Goal: Task Accomplishment & Management: Manage account settings

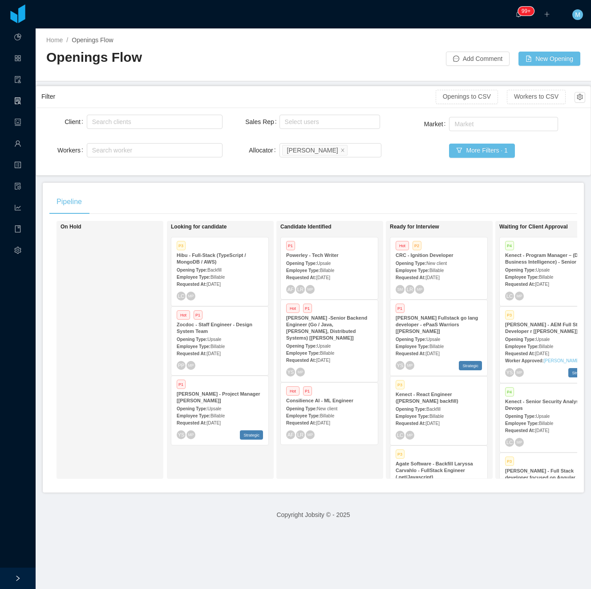
scroll to position [2, 0]
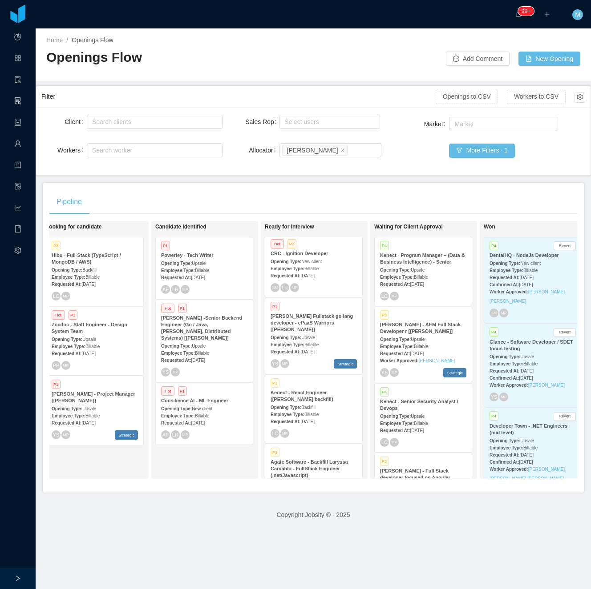
click at [257, 175] on div "Client Search clients Workers Search worker Sales Rep Select users Allocator Se…" at bounding box center [313, 142] width 554 height 68
click at [300, 212] on div "Pipeline" at bounding box center [313, 202] width 528 height 25
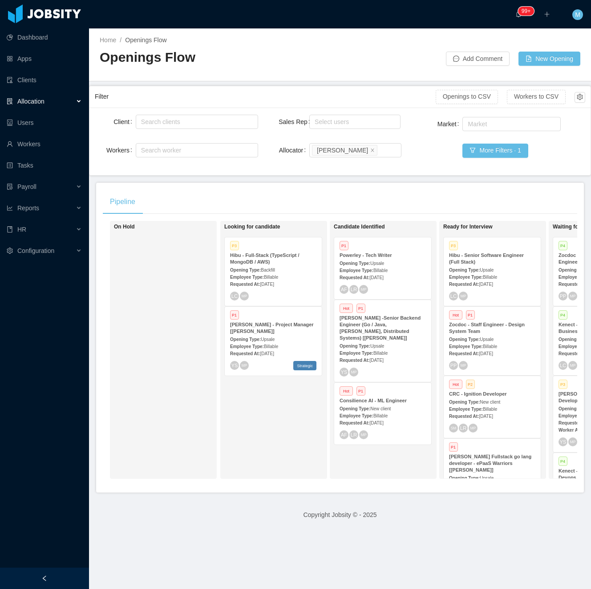
click at [219, 440] on div "On Hold Looking for candidate P3 Hibu - Full-Stack (TypeScript / MongoDB / AWS)…" at bounding box center [340, 353] width 474 height 265
click at [81, 568] on aside "Dashboard Apps Clients Allocation Users Workers Tasks Payroll Reports HR Config…" at bounding box center [44, 284] width 89 height 568
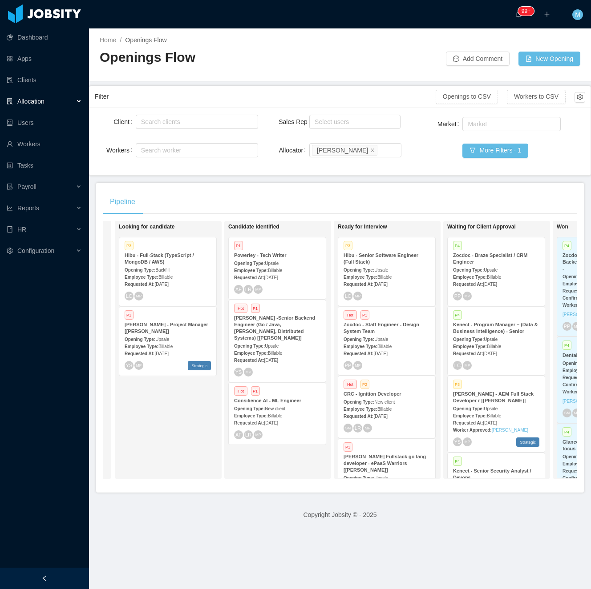
scroll to position [0, 106]
drag, startPoint x: 45, startPoint y: 580, endPoint x: 82, endPoint y: 553, distance: 46.1
click at [47, 580] on icon "icon: left" at bounding box center [44, 579] width 6 height 6
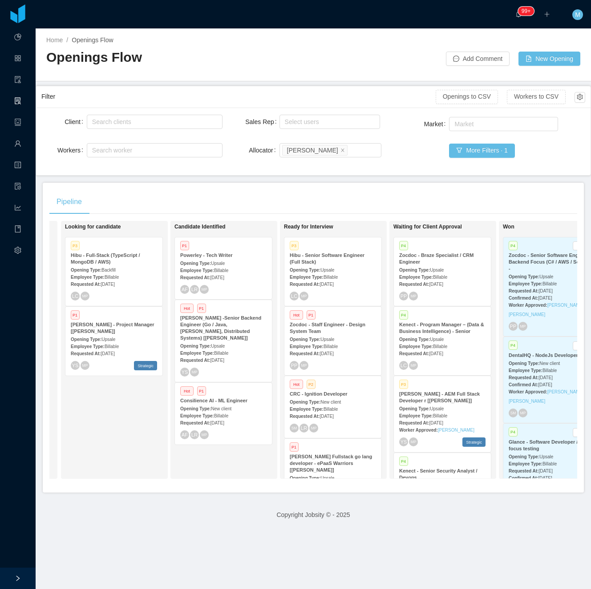
click at [237, 456] on div "Candidate Identified P1 Powerley - Tech Writer Opening Type: Upsale Employee Ty…" at bounding box center [236, 350] width 125 height 250
click at [153, 449] on div "Looking for candidate P3 Hibu - Full-Stack (TypeScript / MongoDB / AWS) Opening…" at bounding box center [127, 350] width 125 height 250
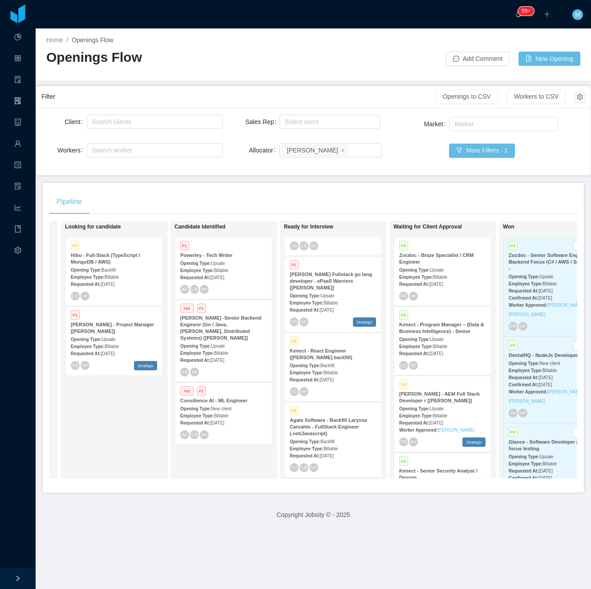
click at [113, 432] on div "Looking for candidate P3 Hibu - Full-Stack (TypeScript / MongoDB / AWS) Opening…" at bounding box center [127, 350] width 125 height 250
click at [443, 356] on span "Sep 9th, 2025" at bounding box center [436, 353] width 14 height 5
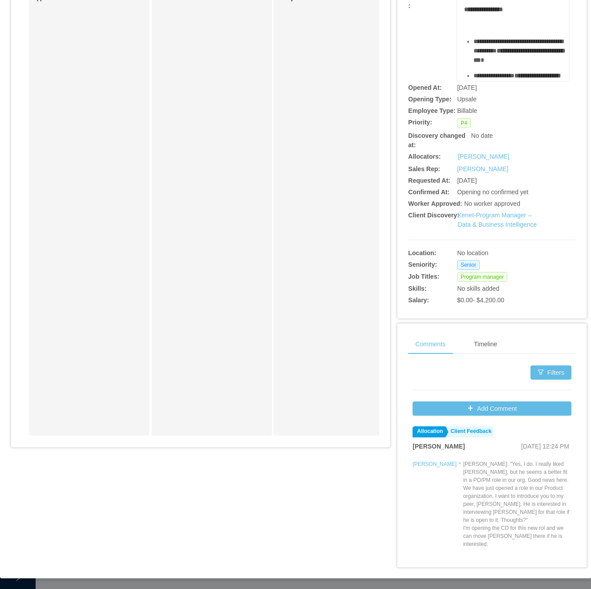
scroll to position [105, 0]
drag, startPoint x: 146, startPoint y: 440, endPoint x: 280, endPoint y: 454, distance: 134.2
click at [280, 453] on div "Candidates Allocation Flow Candidates Recruitment Flow Candidates Allocation Fl…" at bounding box center [200, 188] width 379 height 530
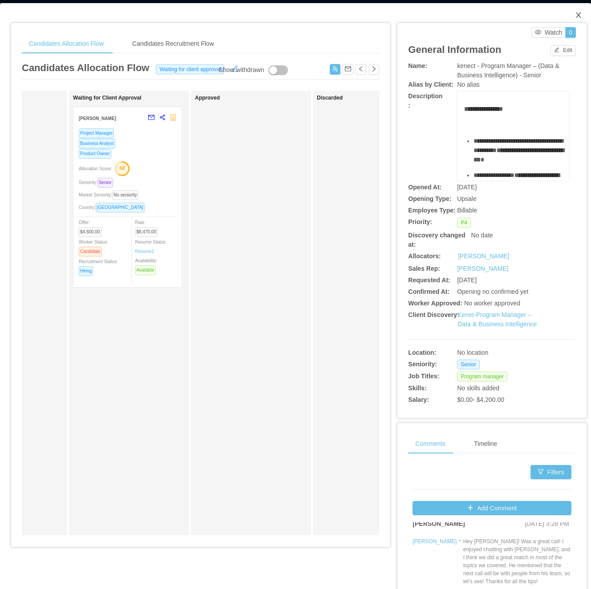
scroll to position [0, 0]
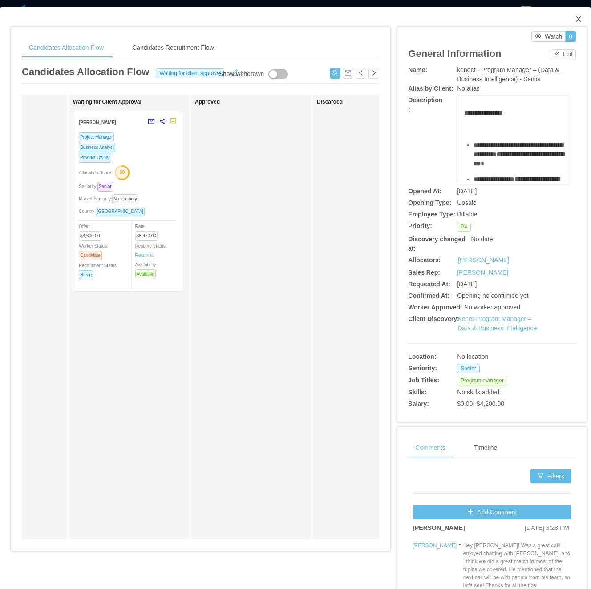
drag, startPoint x: 568, startPoint y: 16, endPoint x: 590, endPoint y: 34, distance: 27.9
click at [575, 18] on icon "icon: close" at bounding box center [578, 19] width 7 height 7
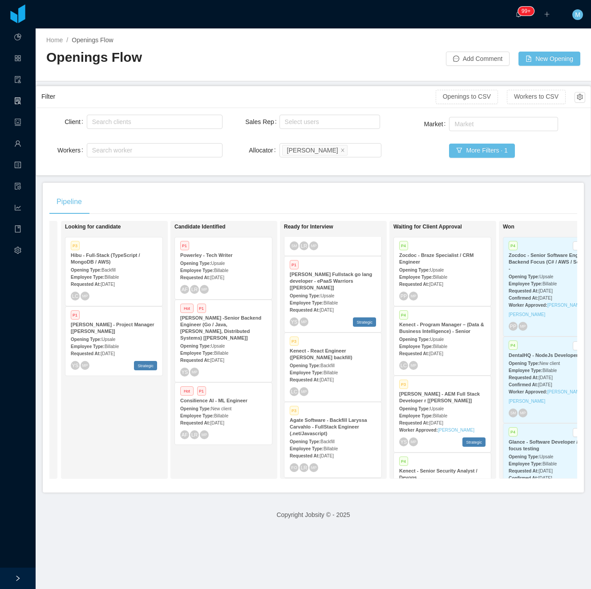
drag, startPoint x: 255, startPoint y: 454, endPoint x: 246, endPoint y: 464, distance: 13.6
click at [255, 454] on div "Candidate Identified P1 Powerley - Tech Writer Opening Type: Upsale Employee Ty…" at bounding box center [236, 350] width 125 height 250
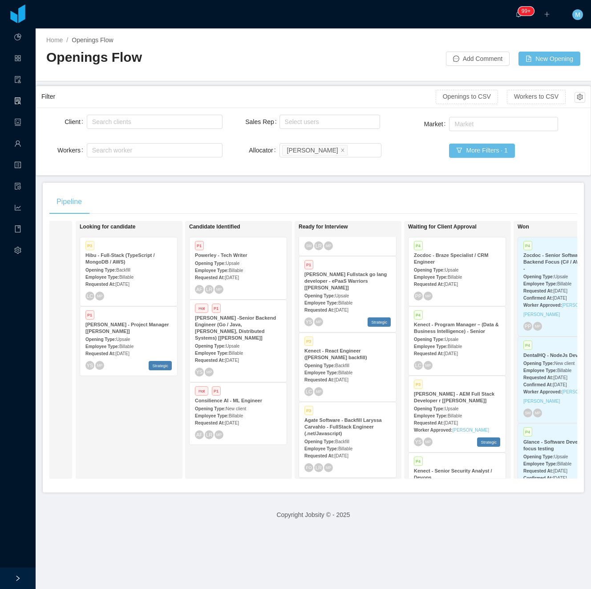
scroll to position [0, 110]
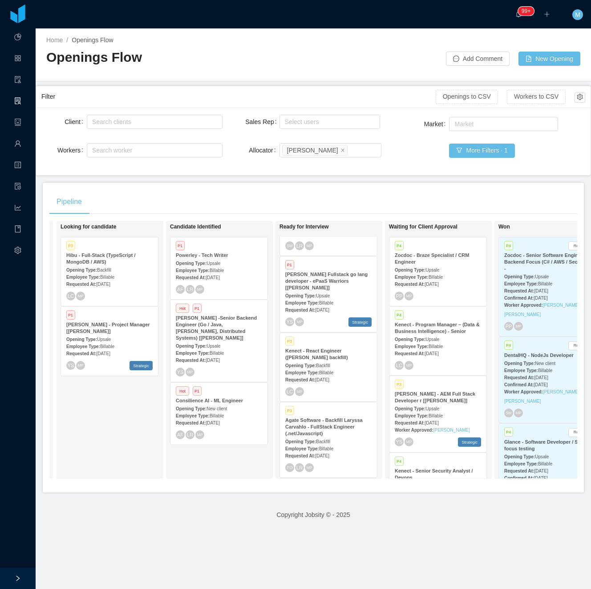
click at [182, 479] on div "Candidate Identified P1 Powerley - Tech Writer Opening Type: Upsale Employee Ty…" at bounding box center [219, 350] width 107 height 258
drag, startPoint x: 330, startPoint y: 178, endPoint x: 327, endPoint y: 161, distance: 17.7
click at [330, 177] on main "Home / Openings Flow / Openings Flow Add Comment New Opening Filter Openings to…" at bounding box center [313, 308] width 555 height 561
click at [340, 154] on span at bounding box center [342, 150] width 4 height 8
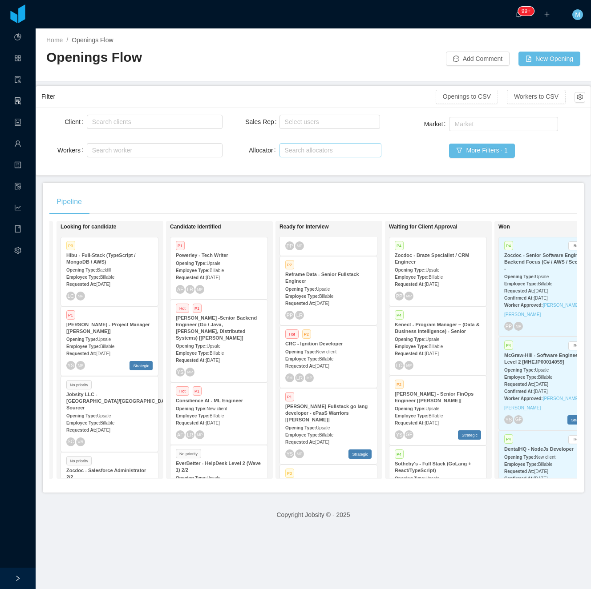
scroll to position [59, 0]
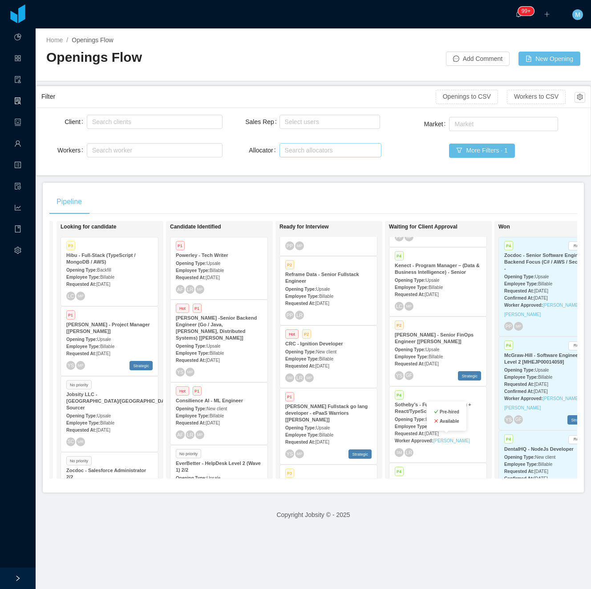
click at [435, 436] on div "Worker Approved: Lucas Garcia" at bounding box center [438, 440] width 86 height 9
click at [418, 425] on strong "Employee Type:" at bounding box center [412, 426] width 34 height 5
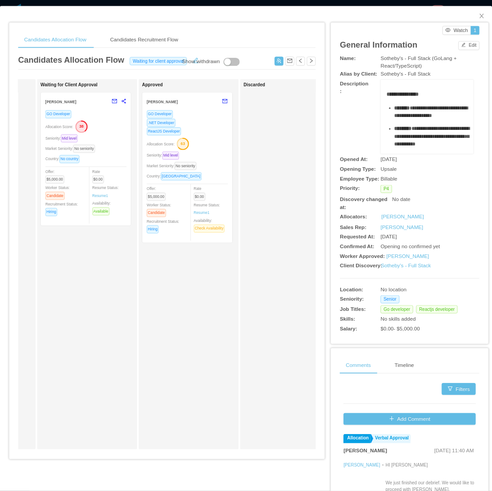
scroll to position [0, 353]
click at [125, 173] on div "GO Developer Allocation Score: 38 Seniority: Mid level Market Seniority: No sen…" at bounding box center [100, 198] width 97 height 133
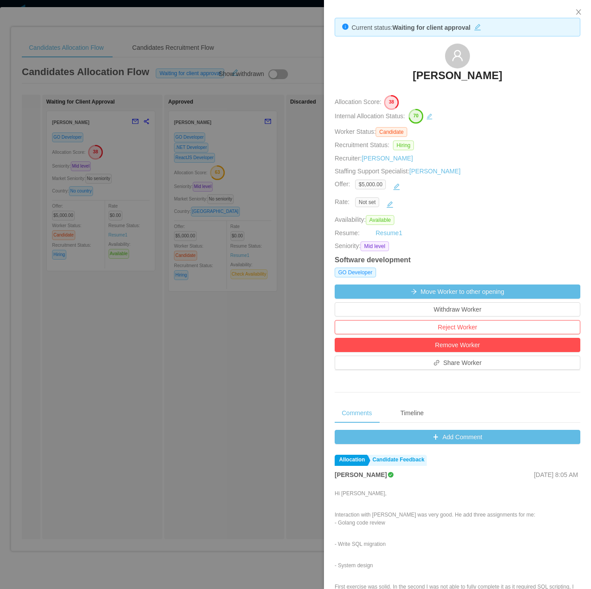
click at [223, 321] on div at bounding box center [295, 294] width 591 height 589
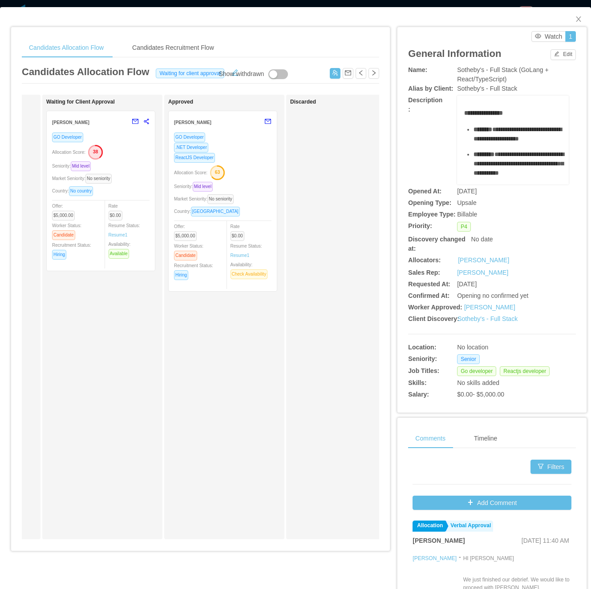
drag, startPoint x: 573, startPoint y: 0, endPoint x: 149, endPoint y: 310, distance: 524.9
click at [149, 302] on div "Waiting for Client Approval Ronald Rodriguez GO Developer Allocation Score: 38 …" at bounding box center [108, 317] width 125 height 437
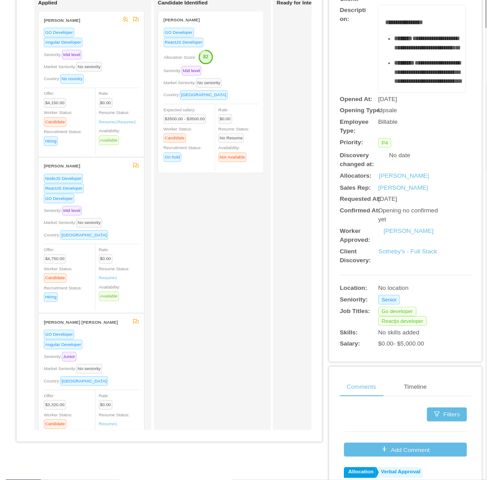
scroll to position [0, 0]
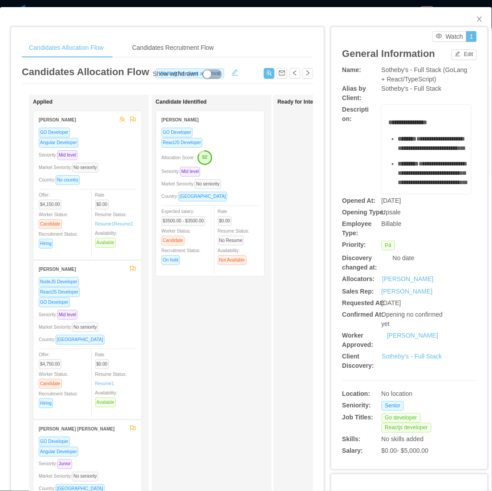
click at [118, 185] on div "GO Developer Angular Developer Seniority: Mid level Market Seniority: No senior…" at bounding box center [87, 190] width 97 height 127
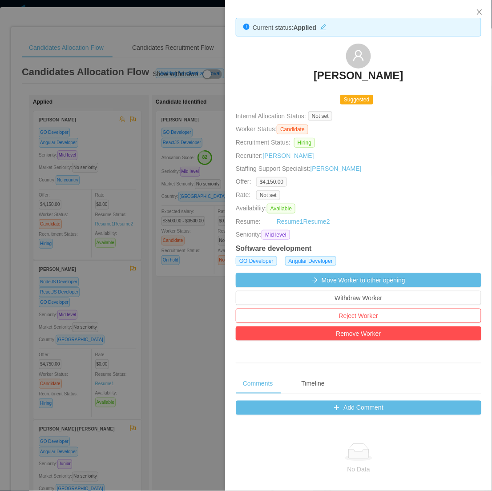
click at [158, 167] on div at bounding box center [246, 245] width 492 height 491
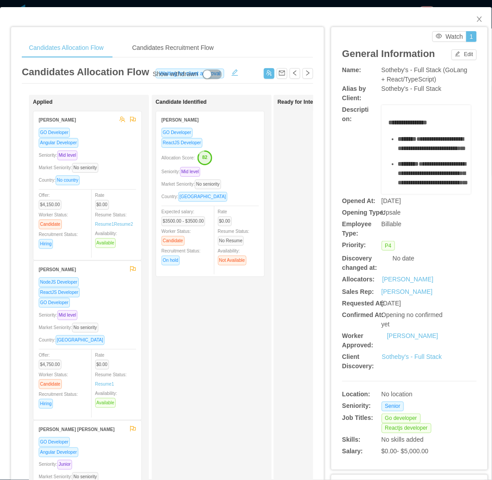
click at [255, 384] on div "Candidate Identified Vinicius Carvalho GO Developer ReactJS Developer Allocatio…" at bounding box center [218, 317] width 125 height 437
click at [472, 24] on span "Close" at bounding box center [479, 19] width 25 height 25
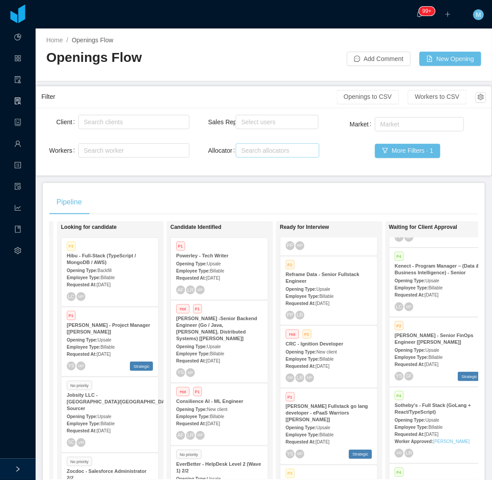
click at [287, 152] on div "Search allocators" at bounding box center [275, 150] width 69 height 9
type input "****"
click at [274, 166] on li "[PERSON_NAME]" at bounding box center [274, 168] width 82 height 14
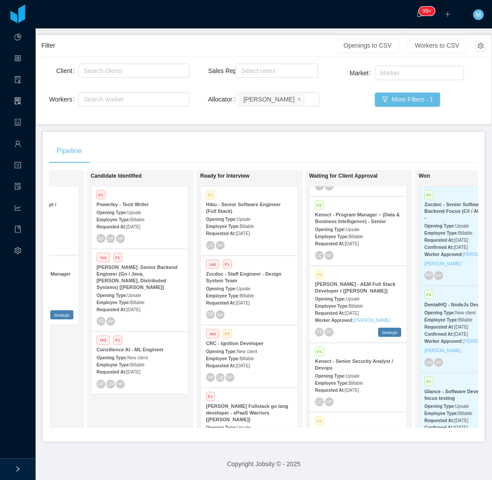
click at [248, 405] on strong "McGraw-Hill Fullstack go lang developer - ePaaS Warriors [Mohammed Zayeem]" at bounding box center [247, 412] width 82 height 19
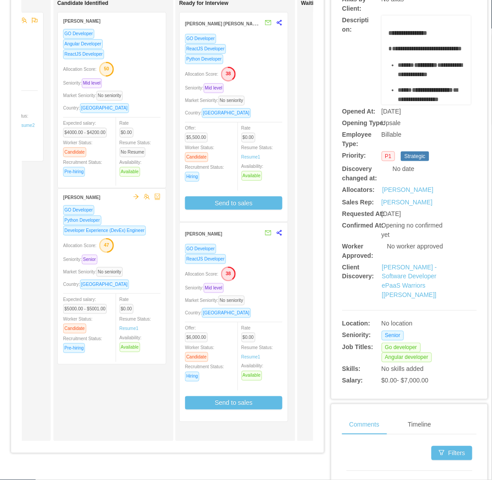
scroll to position [0, 98]
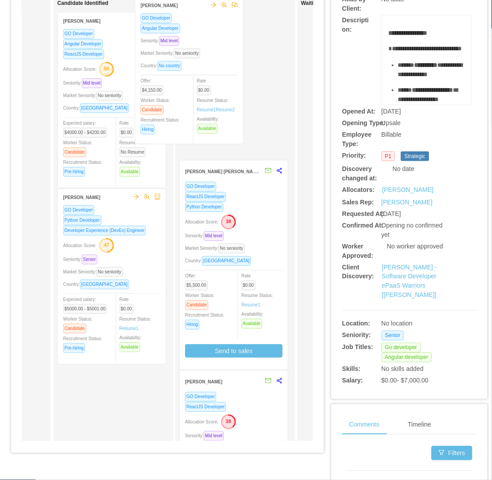
drag, startPoint x: 105, startPoint y: 116, endPoint x: 258, endPoint y: 113, distance: 153.9
click at [258, 113] on div "Applied Starlin Gil GO Developer Angular Developer Seniority: Mid level Market …" at bounding box center [167, 222] width 291 height 452
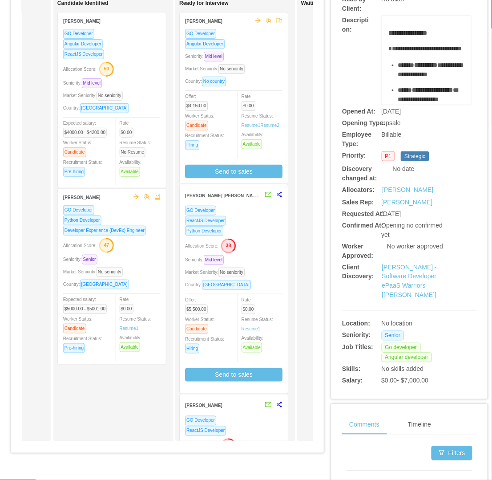
scroll to position [0, 0]
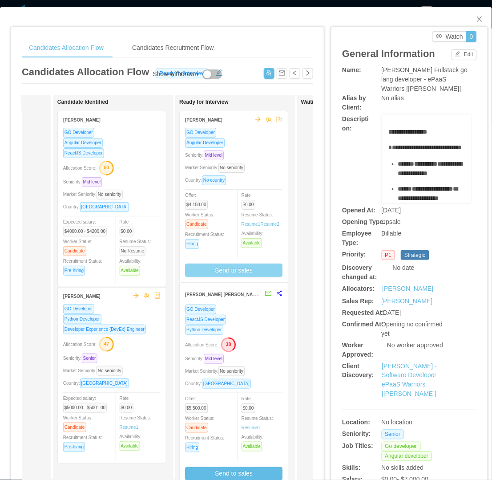
click at [245, 264] on button "Send to sales" at bounding box center [233, 269] width 97 height 13
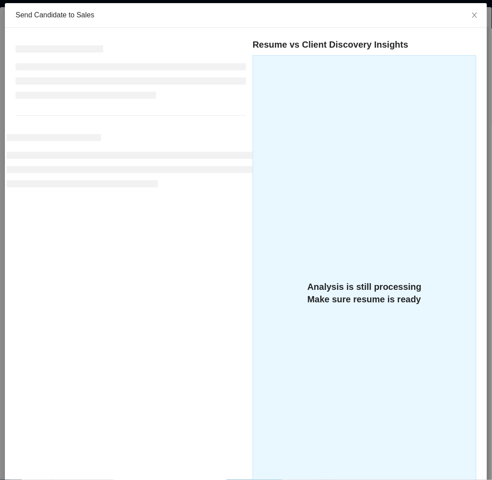
scroll to position [141, 0]
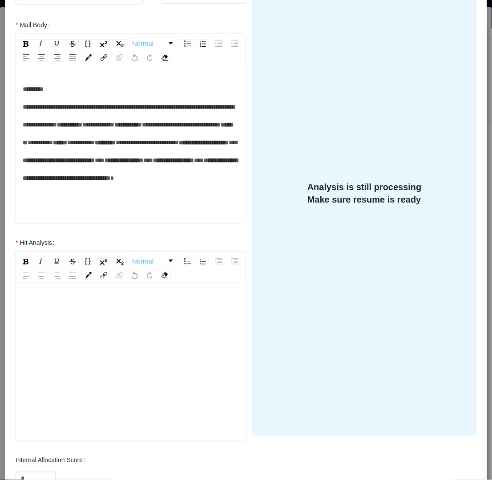
click at [145, 305] on div "rdw-editor" at bounding box center [131, 307] width 217 height 18
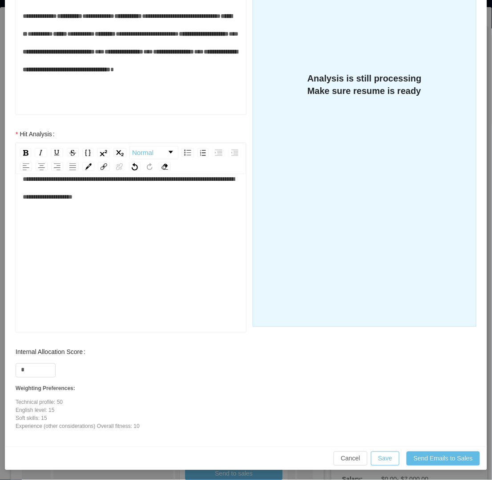
scroll to position [250, 0]
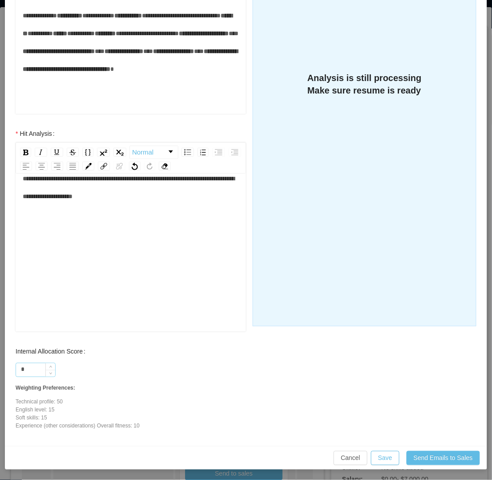
click at [33, 369] on input "*" at bounding box center [35, 369] width 39 height 13
type input "**"
drag, startPoint x: 49, startPoint y: 270, endPoint x: 73, endPoint y: 250, distance: 31.0
click at [52, 267] on div "**********" at bounding box center [131, 247] width 217 height 156
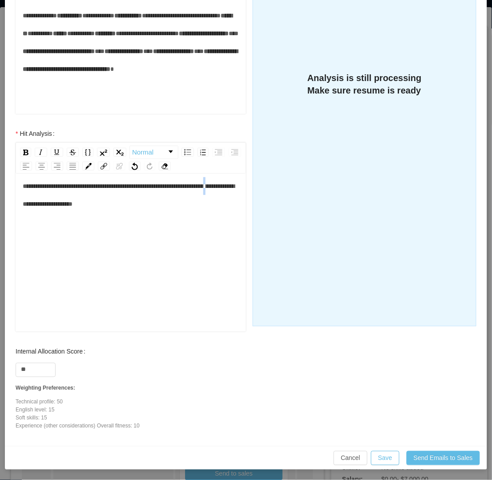
scroll to position [0, 0]
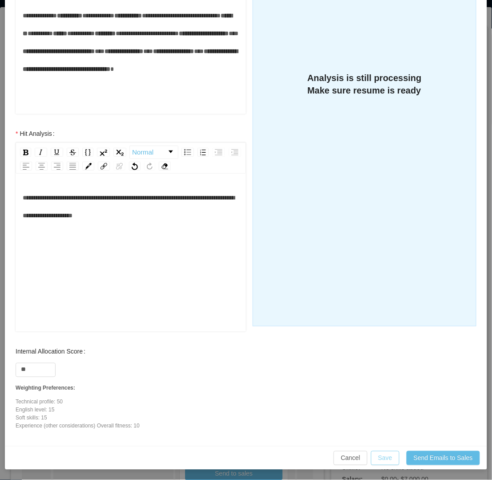
click at [382, 460] on button "Save" at bounding box center [385, 458] width 28 height 14
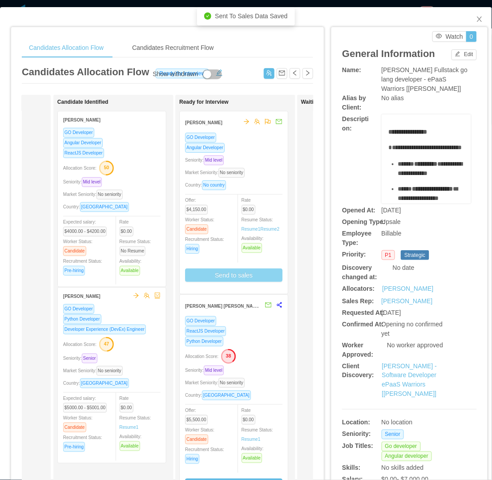
click at [250, 167] on div "Market Seniority: No seniority" at bounding box center [233, 172] width 97 height 10
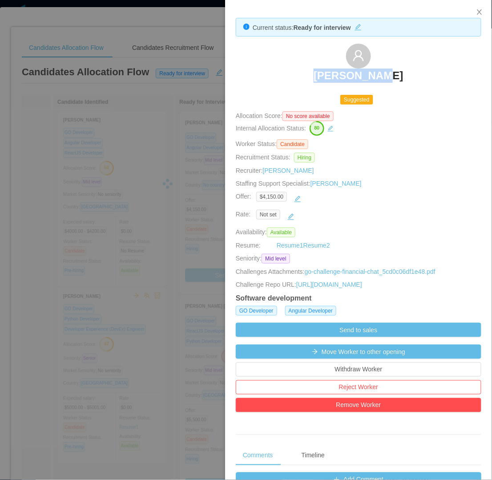
drag, startPoint x: 307, startPoint y: 80, endPoint x: 401, endPoint y: 73, distance: 93.7
click at [401, 73] on div "Starlin Gil" at bounding box center [359, 66] width 246 height 44
copy h3 "Starlin Gil"
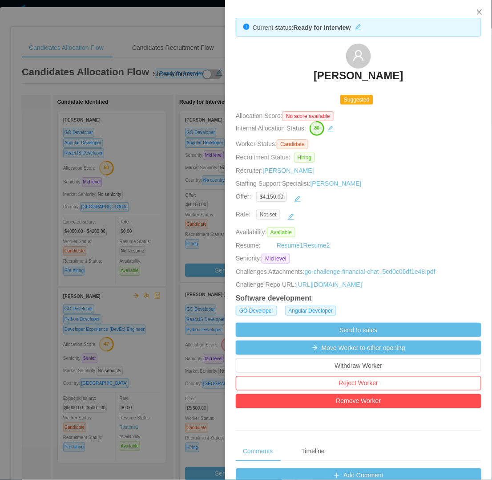
drag, startPoint x: 108, startPoint y: 206, endPoint x: 129, endPoint y: 198, distance: 23.0
click at [108, 206] on div at bounding box center [246, 240] width 492 height 480
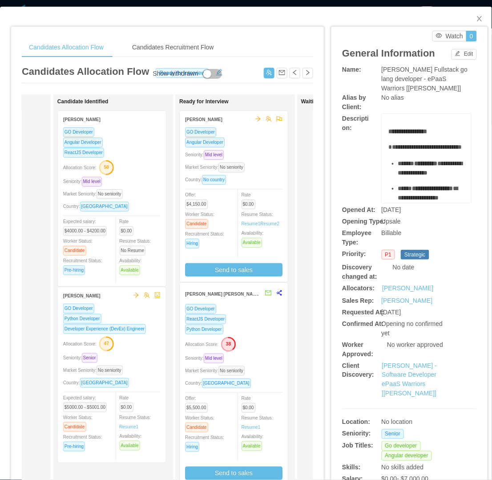
scroll to position [0, 0]
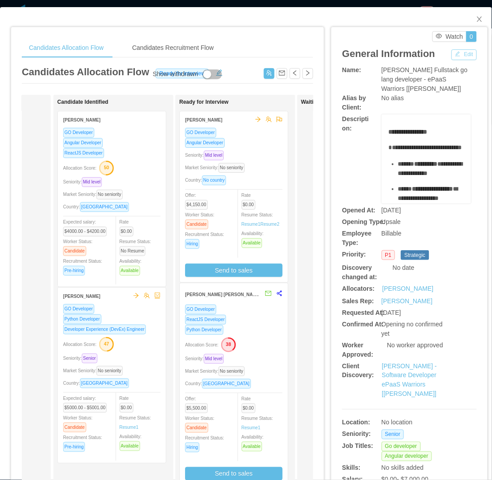
click at [459, 52] on button "Edit" at bounding box center [464, 54] width 25 height 11
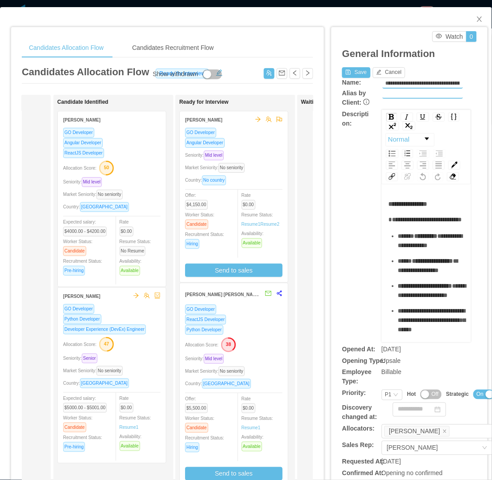
click at [347, 212] on div "**********" at bounding box center [409, 225] width 135 height 233
click at [472, 15] on span "Close" at bounding box center [479, 19] width 25 height 25
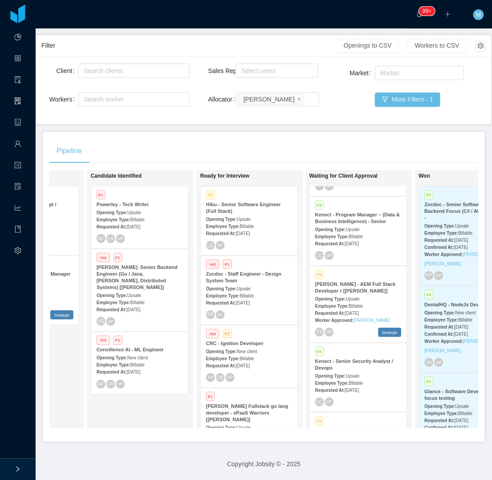
click at [91, 391] on div "Candidate Identified P1 Powerley - Tech Writer Opening Type: Upsale Employee Ty…" at bounding box center [153, 299] width 125 height 250
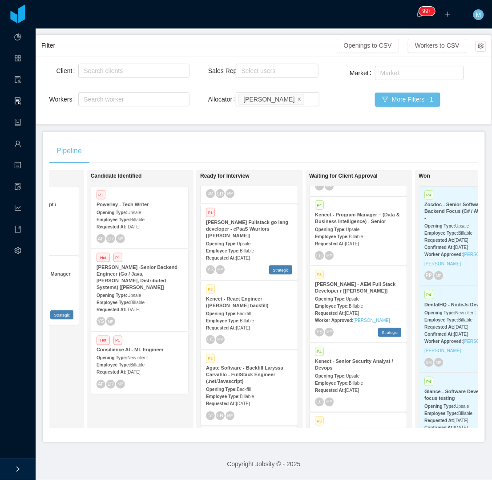
click at [358, 231] on div "Employee Type: Billable" at bounding box center [358, 235] width 86 height 9
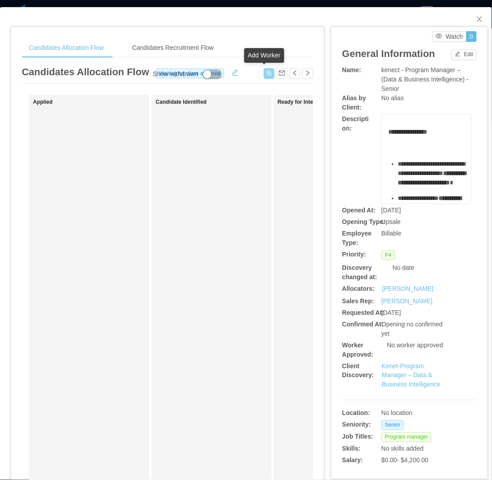
click at [269, 72] on button "button" at bounding box center [269, 73] width 11 height 11
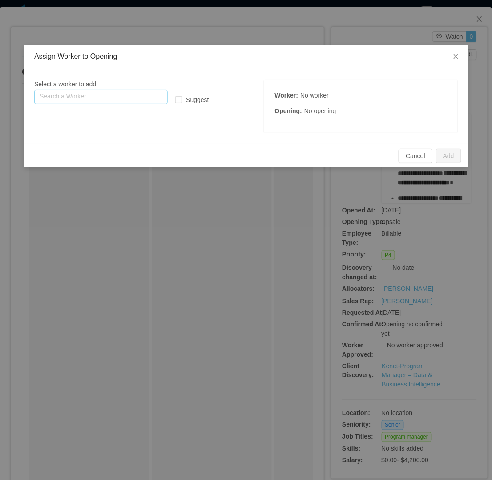
click at [110, 90] on input "text" at bounding box center [100, 97] width 133 height 14
paste input "**********"
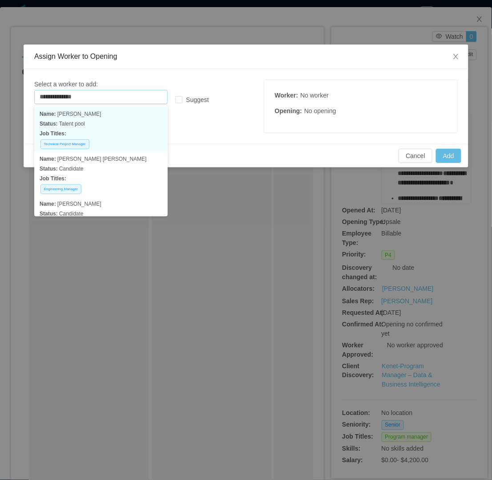
click at [114, 122] on p "Status: Talent pool" at bounding box center [101, 124] width 123 height 10
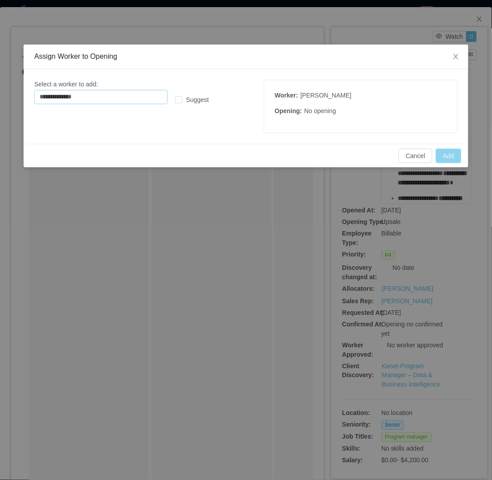
type input "**********"
click at [448, 155] on button "Add" at bounding box center [448, 156] width 25 height 14
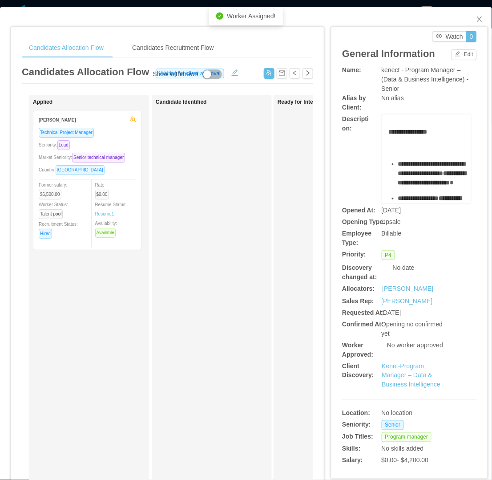
click at [173, 358] on div "Candidate Identified" at bounding box center [218, 317] width 125 height 437
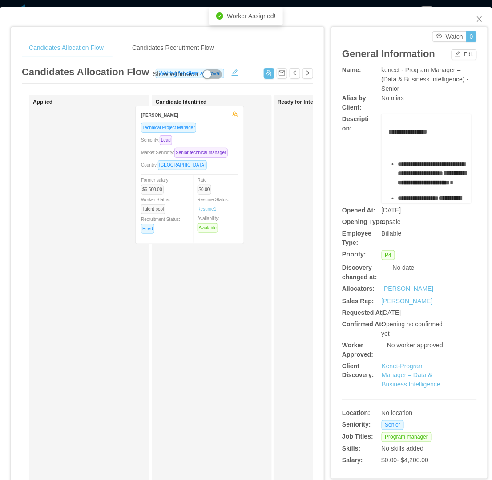
drag, startPoint x: 69, startPoint y: 214, endPoint x: 171, endPoint y: 209, distance: 102.4
click at [171, 209] on div "Applied Sebastián Izus Technical Project Manager Seniority: Lead Market Seniori…" at bounding box center [167, 321] width 291 height 452
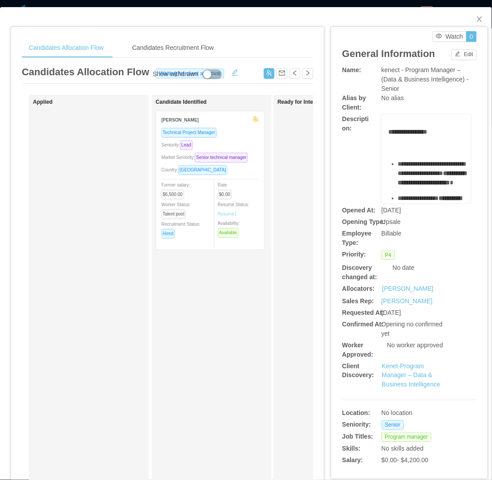
click at [232, 212] on link "Resume 1" at bounding box center [227, 213] width 19 height 7
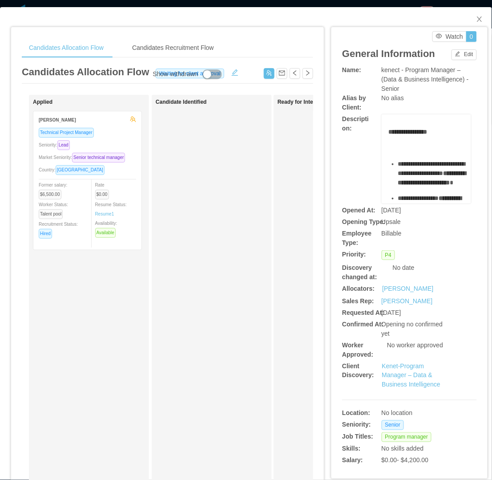
click at [233, 265] on div "Candidate Identified" at bounding box center [218, 317] width 125 height 437
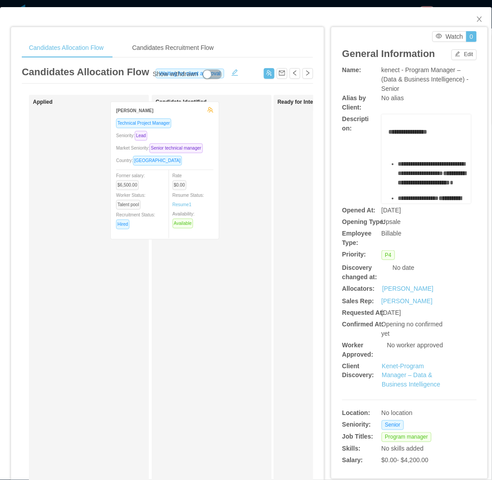
drag, startPoint x: 117, startPoint y: 197, endPoint x: 211, endPoint y: 192, distance: 94.0
click at [211, 194] on div "Applied Sebastián Izus Technical Project Manager Seniority: Lead Market Seniori…" at bounding box center [167, 321] width 291 height 452
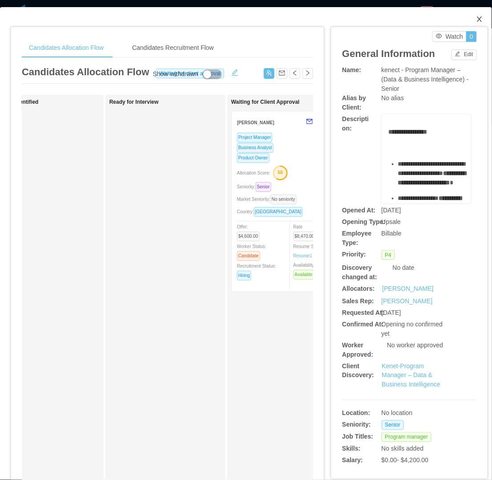
click at [472, 14] on span "Close" at bounding box center [479, 19] width 25 height 25
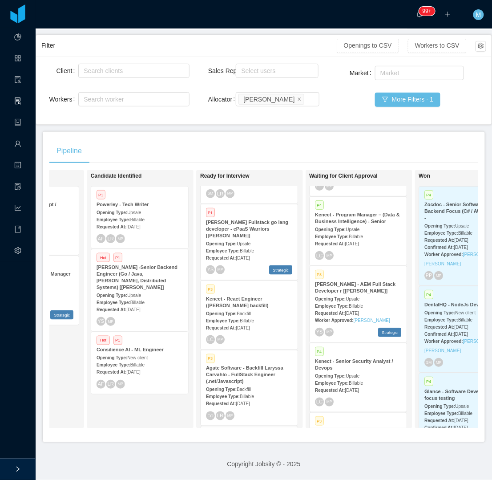
click at [105, 399] on div "Candidate Identified P1 Powerley - Tech Writer Opening Type: Upsale Employee Ty…" at bounding box center [153, 299] width 125 height 250
click at [117, 410] on div "Candidate Identified P1 Powerley - Tech Writer Opening Type: Upsale Employee Ty…" at bounding box center [153, 299] width 125 height 250
click at [357, 231] on div "Employee Type: Billable" at bounding box center [358, 235] width 86 height 9
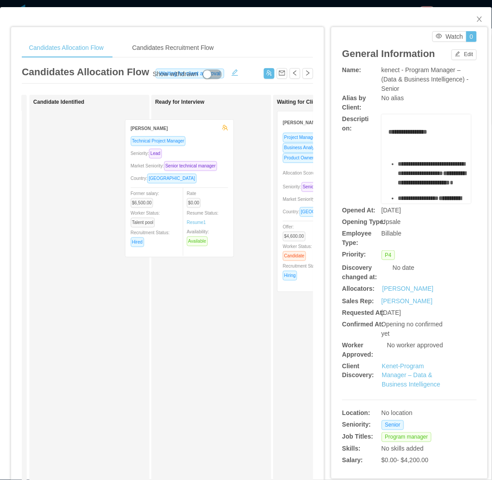
drag, startPoint x: 100, startPoint y: 194, endPoint x: 197, endPoint y: 203, distance: 97.3
click at [197, 203] on div "Applied Candidate Identified Sebastián Izus Technical Project Manager Seniority…" at bounding box center [167, 321] width 291 height 452
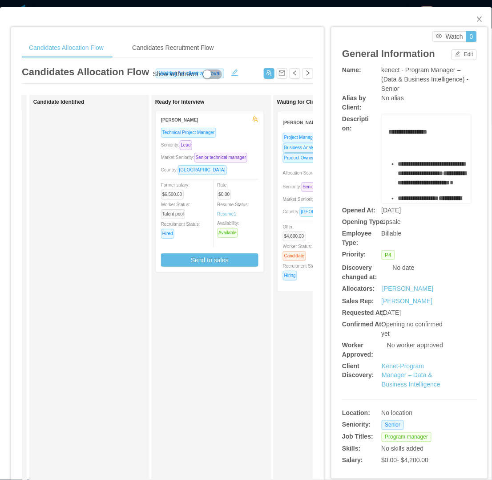
click at [257, 181] on div "Rate $0.00 Resume Status: Resume 1 Availability: Available" at bounding box center [242, 209] width 49 height 58
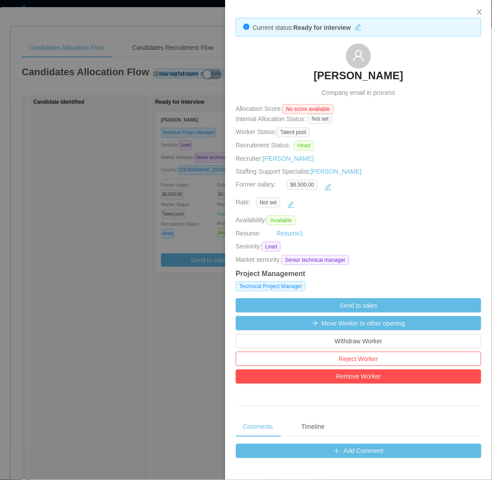
drag, startPoint x: 169, startPoint y: 328, endPoint x: 177, endPoint y: 290, distance: 39.4
click at [170, 328] on div at bounding box center [246, 240] width 492 height 480
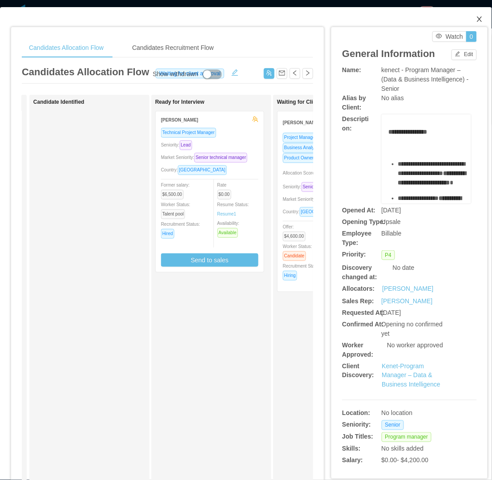
drag, startPoint x: 475, startPoint y: 18, endPoint x: 361, endPoint y: 189, distance: 205.3
click at [476, 21] on icon "icon: close" at bounding box center [479, 19] width 7 height 7
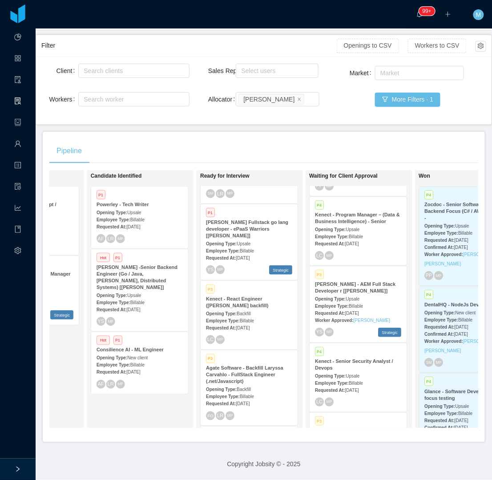
scroll to position [399, 0]
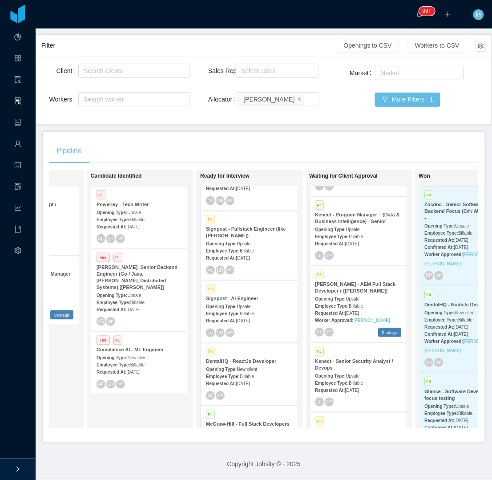
click at [252, 328] on div "FO LR MP" at bounding box center [249, 332] width 86 height 9
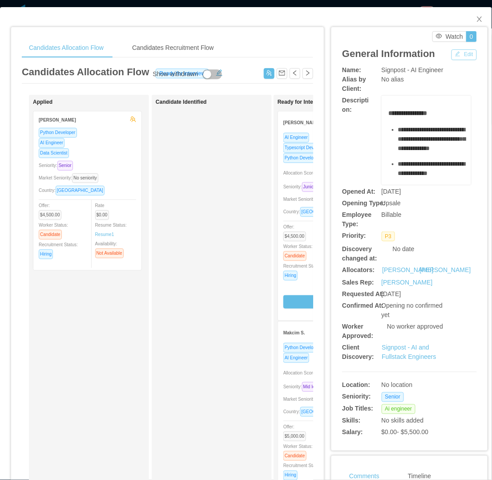
click at [457, 55] on button "Edit" at bounding box center [464, 54] width 25 height 11
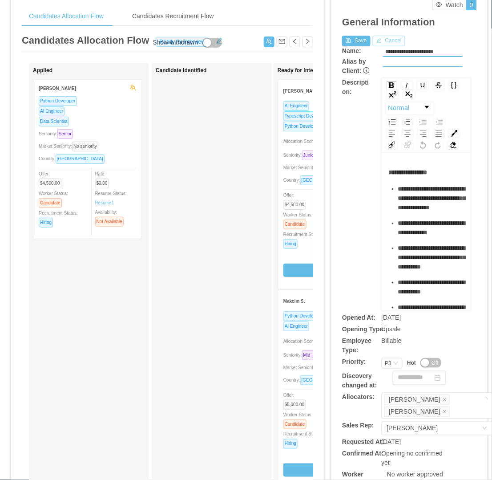
scroll to position [49, 0]
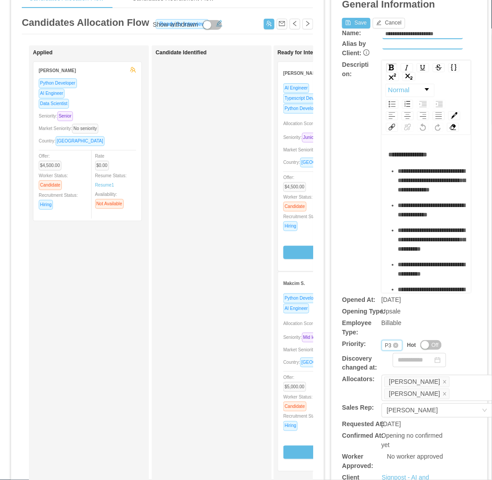
click at [382, 341] on div "Priority P3" at bounding box center [392, 345] width 21 height 11
click at [390, 367] on li "P2" at bounding box center [386, 374] width 20 height 14
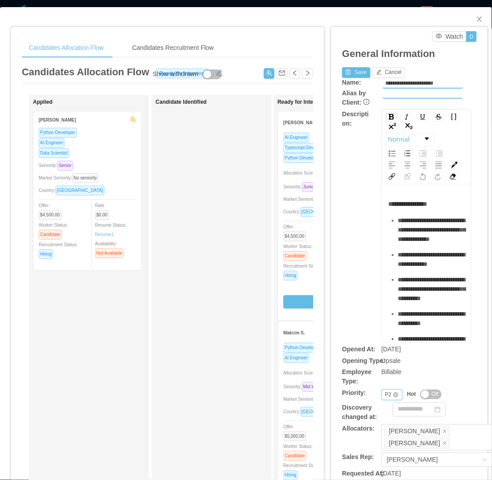
click at [385, 395] on div "P2" at bounding box center [388, 395] width 7 height 10
click at [387, 411] on li "P1" at bounding box center [386, 409] width 20 height 14
click at [348, 73] on button "Save" at bounding box center [356, 72] width 28 height 11
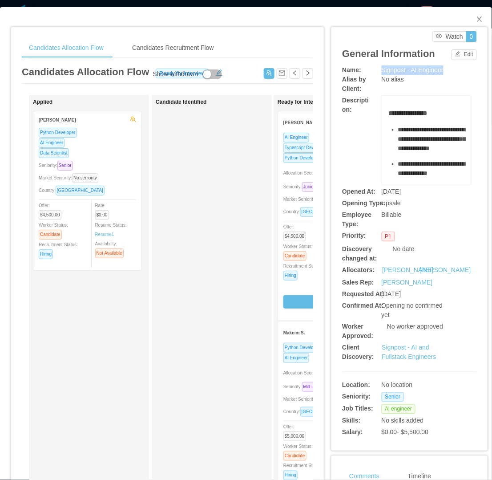
drag, startPoint x: 445, startPoint y: 71, endPoint x: 366, endPoint y: 73, distance: 78.8
click at [366, 73] on div "Name: Signpost - AI Engineer" at bounding box center [409, 69] width 135 height 9
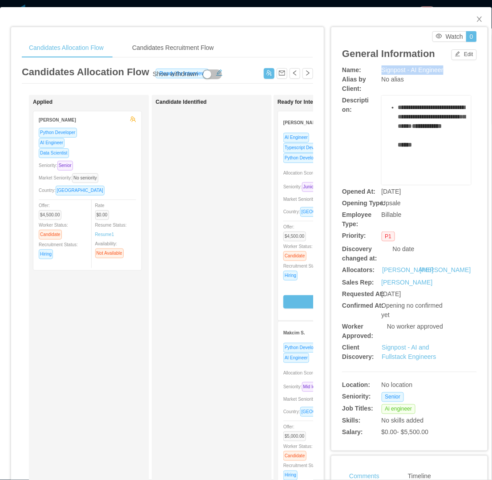
scroll to position [76, 0]
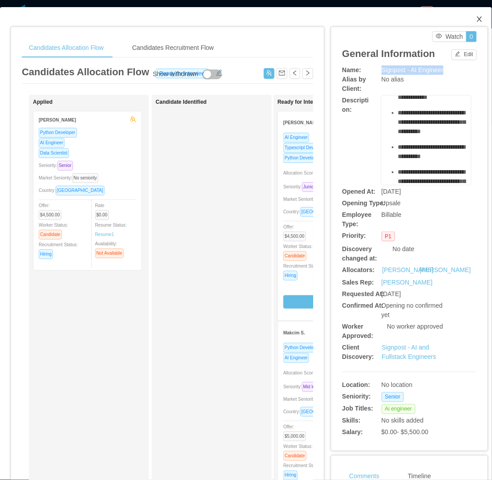
click at [477, 20] on icon "icon: close" at bounding box center [479, 18] width 5 height 5
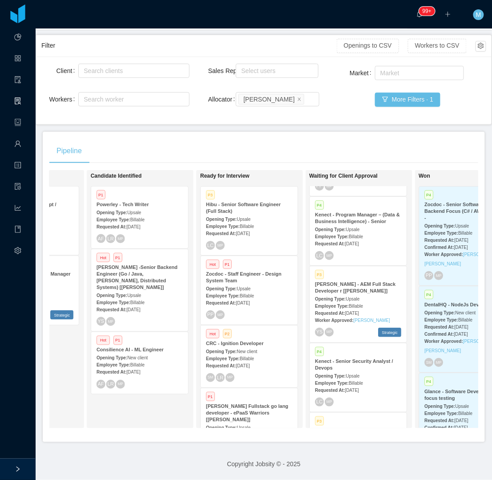
click at [358, 241] on span "Sep 9th, 2025" at bounding box center [352, 243] width 14 height 5
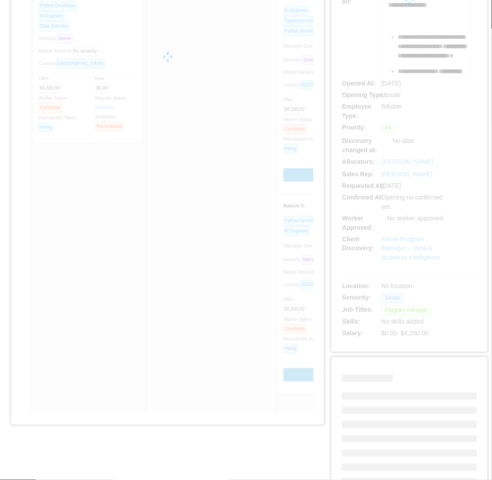
scroll to position [148, 0]
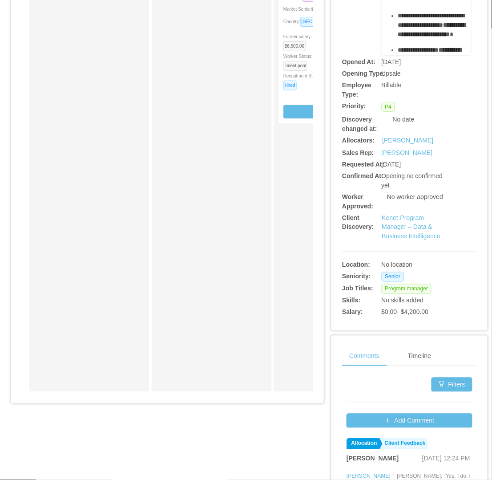
drag, startPoint x: 115, startPoint y: 398, endPoint x: 201, endPoint y: 395, distance: 86.3
click at [201, 395] on div "Applied Candidate Identified Ready for Interview Sebastián Izus Technical Proje…" at bounding box center [167, 173] width 291 height 452
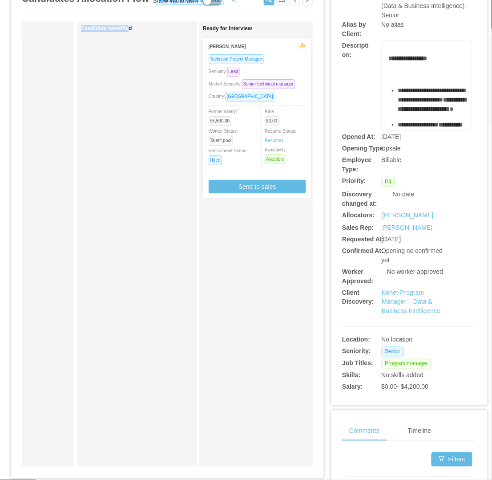
scroll to position [0, 0]
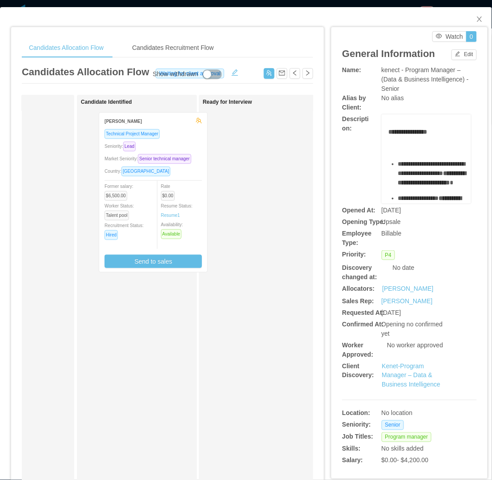
drag, startPoint x: 260, startPoint y: 210, endPoint x: 146, endPoint y: 212, distance: 114.3
click at [146, 212] on div "Applied Candidate Identified Ready for Interview Sebastián Izus Technical Proje…" at bounding box center [167, 321] width 291 height 452
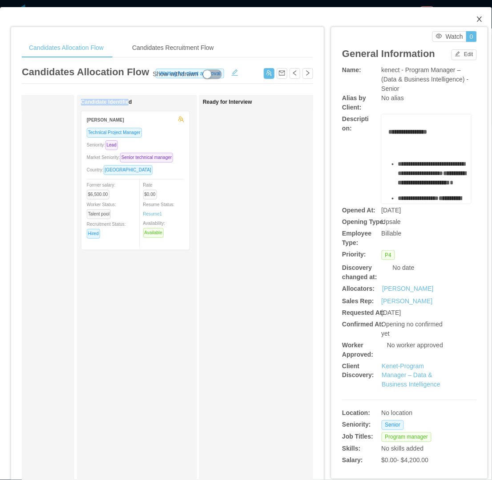
click at [476, 20] on icon "icon: close" at bounding box center [479, 19] width 7 height 7
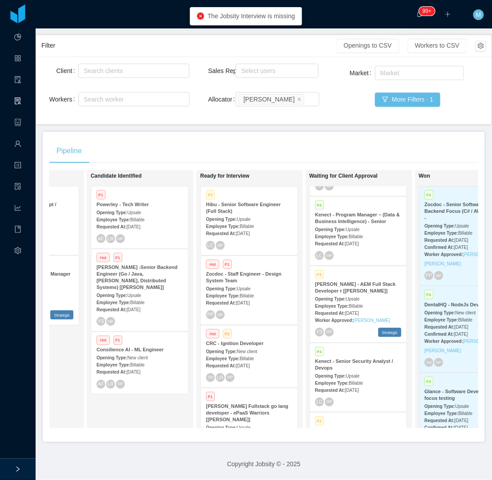
click at [347, 138] on div "Pipeline" at bounding box center [263, 150] width 429 height 25
click at [265, 140] on div "Pipeline" at bounding box center [263, 150] width 429 height 25
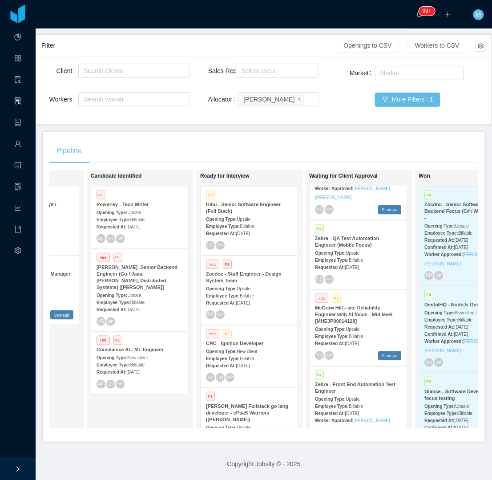
click at [381, 331] on div "Employee Type: Billable" at bounding box center [358, 335] width 86 height 9
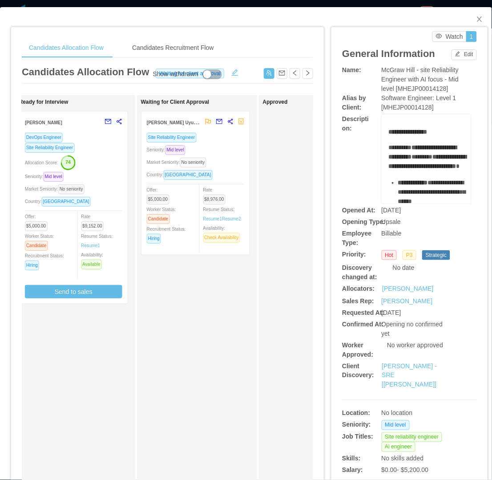
click at [118, 172] on div "Seniority: Mid level" at bounding box center [73, 176] width 97 height 10
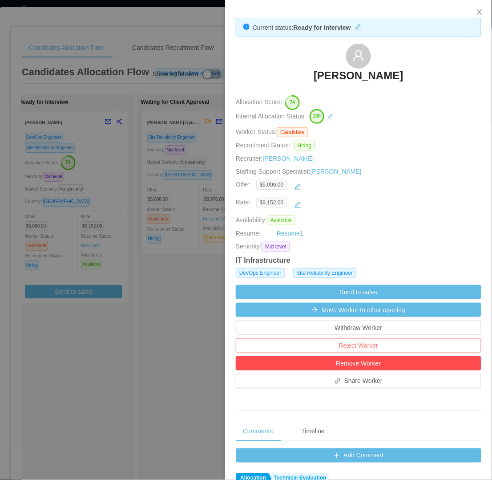
click at [377, 344] on button "Reject Worker" at bounding box center [359, 345] width 246 height 14
click at [379, 322] on button "Reject" at bounding box center [374, 320] width 25 height 11
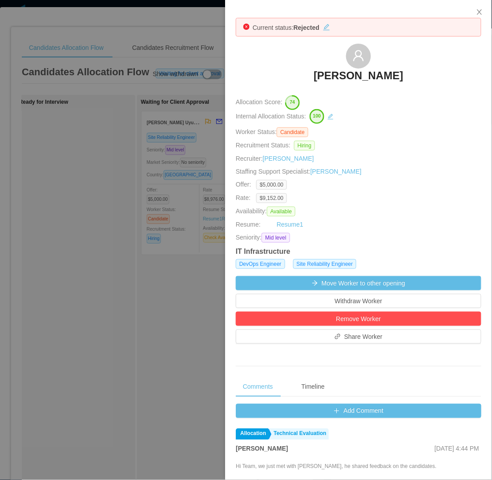
drag, startPoint x: 118, startPoint y: 327, endPoint x: 121, endPoint y: 322, distance: 5.7
click at [118, 326] on div at bounding box center [246, 240] width 492 height 480
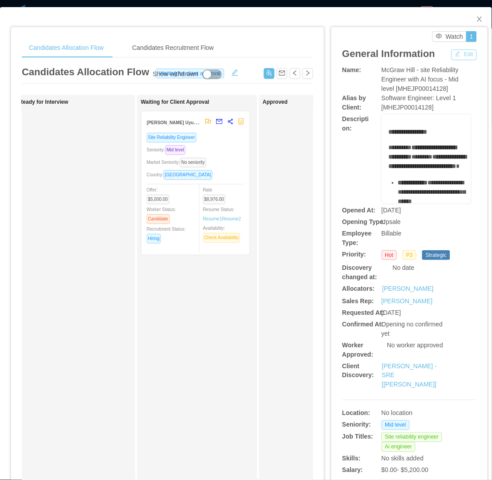
click at [460, 51] on button "Edit" at bounding box center [464, 54] width 25 height 11
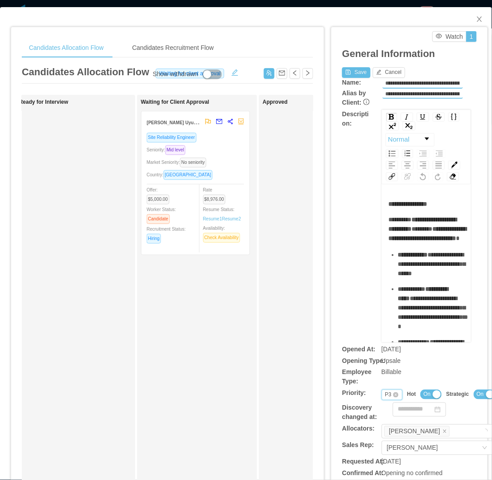
click at [382, 395] on div "Priority P3" at bounding box center [392, 394] width 21 height 11
drag, startPoint x: 384, startPoint y: 454, endPoint x: 384, endPoint y: 438, distance: 16.0
click at [383, 454] on li "P4" at bounding box center [386, 451] width 20 height 14
click at [424, 397] on span "On" at bounding box center [426, 394] width 7 height 9
click at [343, 75] on button "Save" at bounding box center [356, 72] width 28 height 11
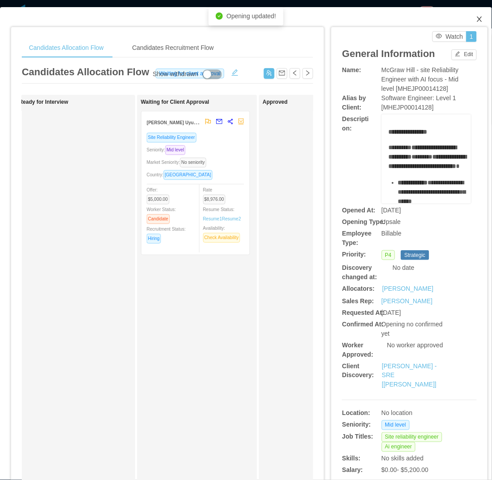
drag, startPoint x: 475, startPoint y: 23, endPoint x: 460, endPoint y: 28, distance: 15.8
click at [476, 23] on icon "icon: close" at bounding box center [479, 19] width 7 height 7
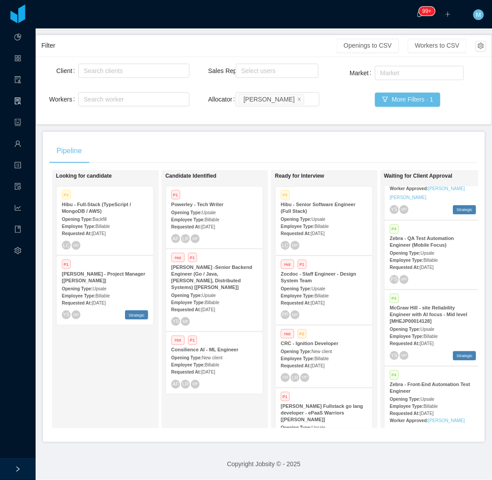
scroll to position [0, 116]
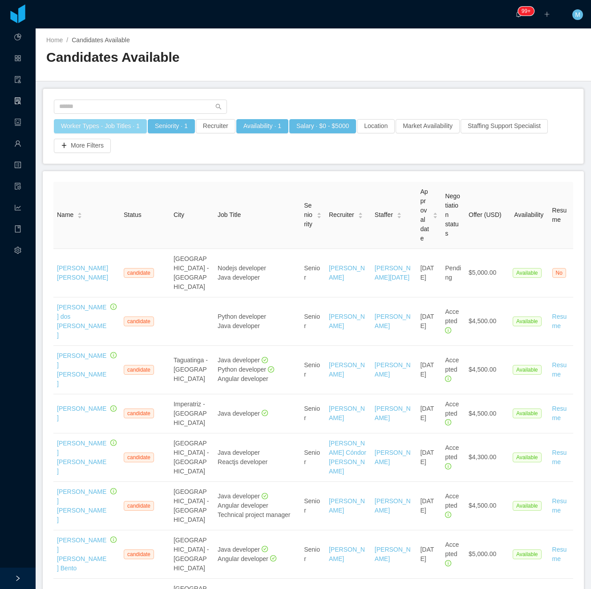
click at [125, 125] on button "Worker Types - Job Titles · 1" at bounding box center [100, 126] width 93 height 14
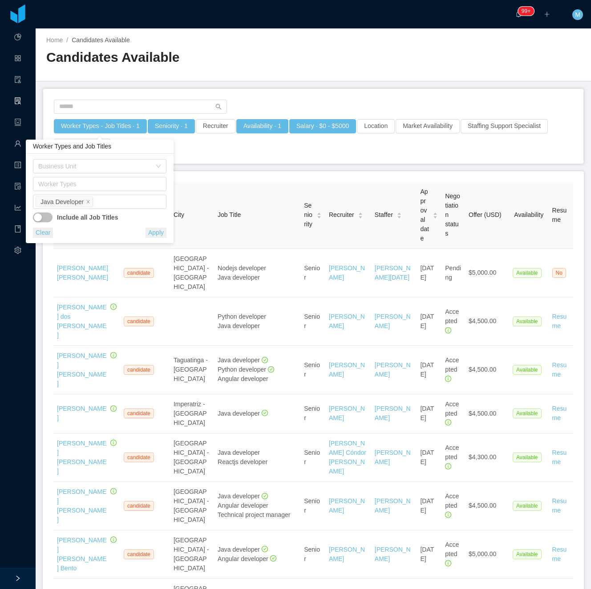
click at [345, 83] on main "Home / Candidates Available / Candidates Available Worker Types - Job Titles · …" at bounding box center [313, 308] width 555 height 561
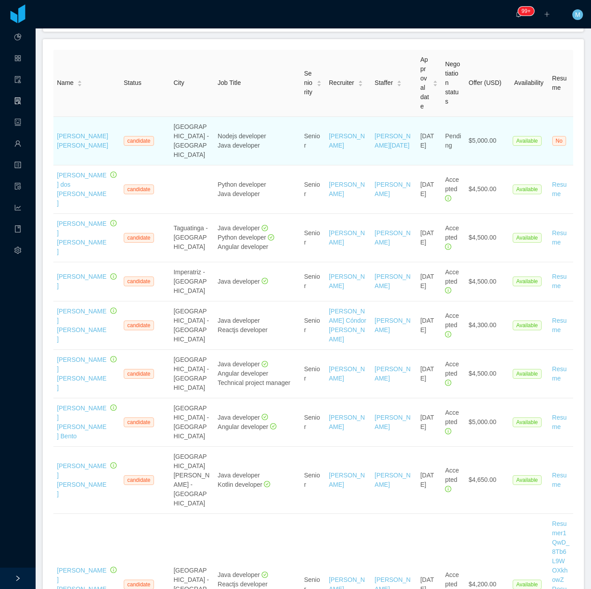
scroll to position [340, 0]
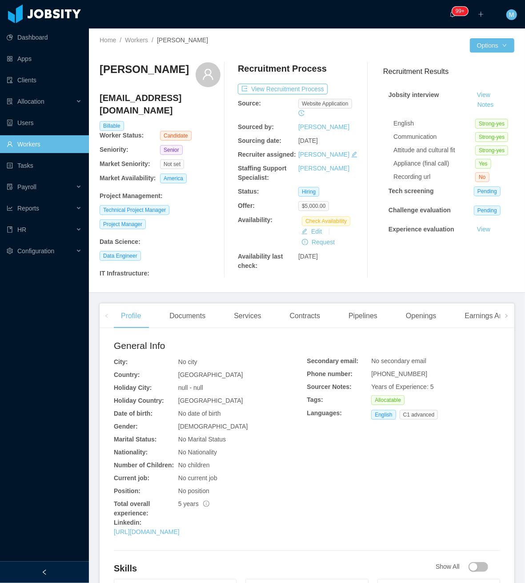
click at [226, 257] on div at bounding box center [229, 170] width 17 height 216
drag, startPoint x: 138, startPoint y: 82, endPoint x: 100, endPoint y: 65, distance: 41.4
click at [100, 65] on h3 "Alexander Bernal Clavijo" at bounding box center [144, 69] width 89 height 14
copy h3 "Alexander Bernal Clavijo"
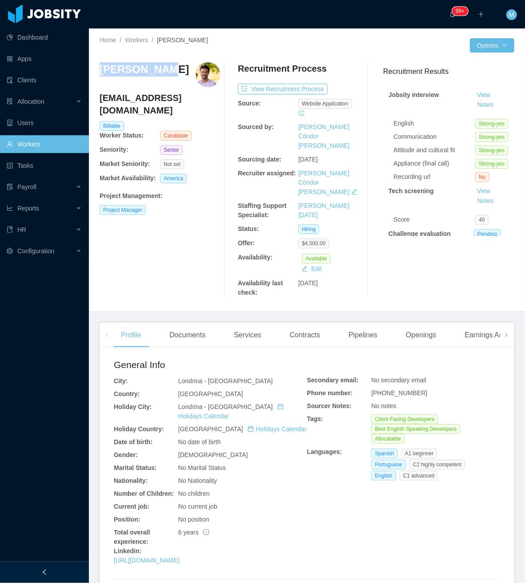
drag, startPoint x: 175, startPoint y: 70, endPoint x: 99, endPoint y: 70, distance: 76.1
click at [99, 70] on div "Home / Workers / Fabio Nagai / Options Fabio Nagai fabiofnagai@gmail.com Billab…" at bounding box center [307, 169] width 436 height 283
copy h3 "Fabio Nagai"
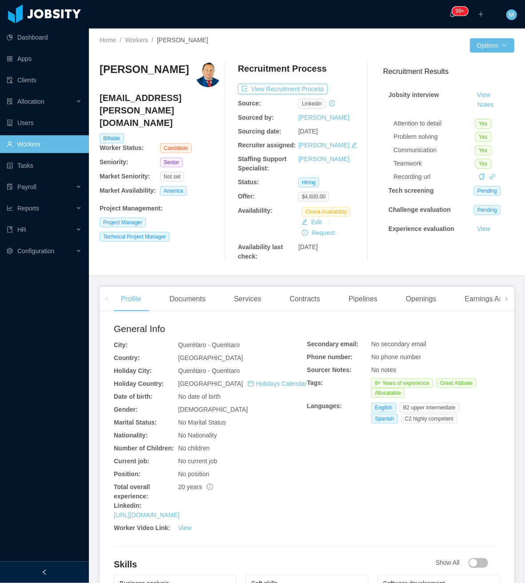
drag, startPoint x: 186, startPoint y: 71, endPoint x: 120, endPoint y: 70, distance: 65.4
click at [108, 73] on div "[PERSON_NAME]" at bounding box center [160, 74] width 121 height 25
copy h3 "[PERSON_NAME]"
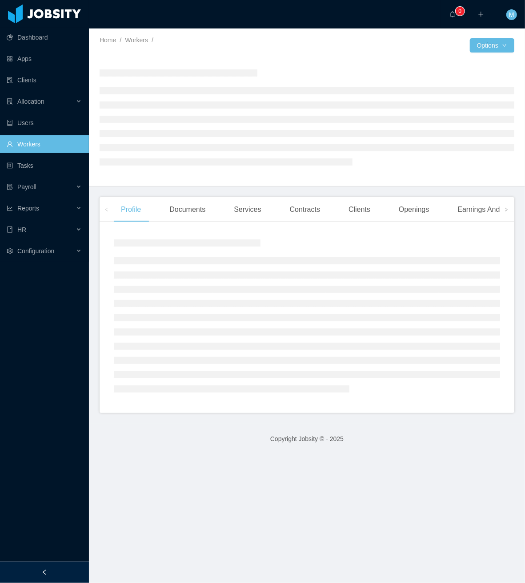
click at [63, 579] on div at bounding box center [44, 571] width 89 height 21
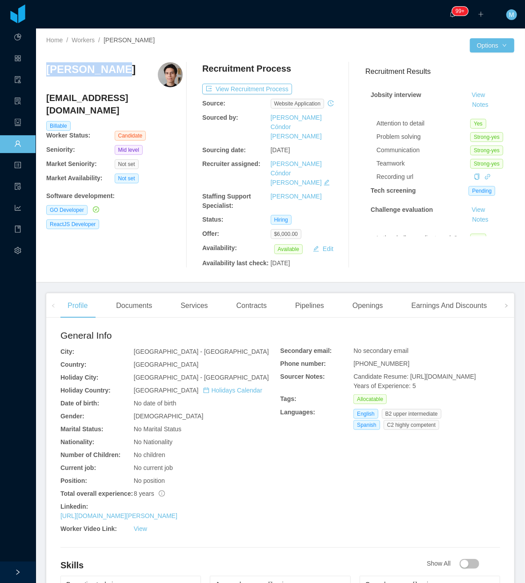
drag, startPoint x: 111, startPoint y: 75, endPoint x: 63, endPoint y: 70, distance: 48.7
click at [45, 68] on div "Home / Workers / [PERSON_NAME] / Options [PERSON_NAME] [EMAIL_ADDRESS][DOMAIN_N…" at bounding box center [281, 155] width 490 height 254
copy h3 "Erick Suarez"
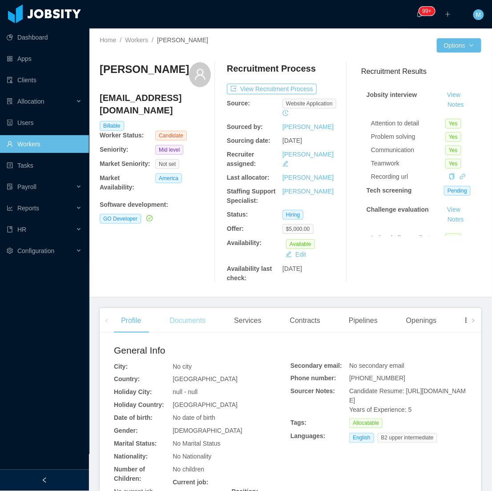
click at [194, 322] on div "Documents" at bounding box center [187, 320] width 50 height 25
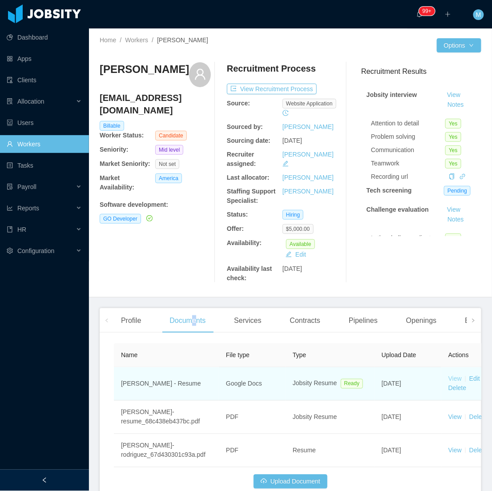
click at [454, 379] on link "View" at bounding box center [454, 378] width 13 height 7
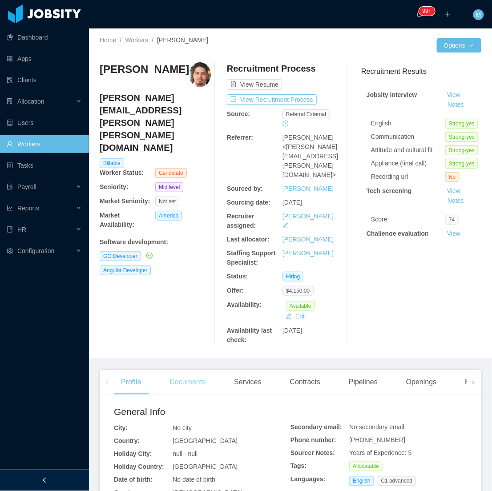
click at [201, 370] on div "Documents" at bounding box center [187, 382] width 50 height 25
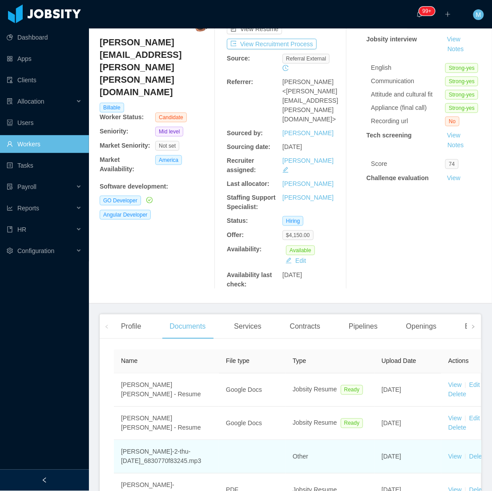
scroll to position [67, 0]
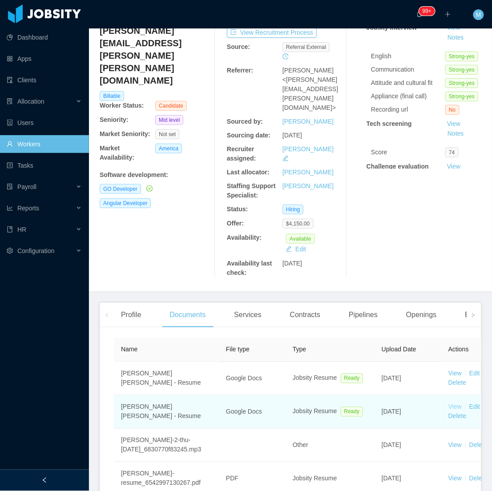
click at [454, 403] on link "View" at bounding box center [454, 406] width 13 height 7
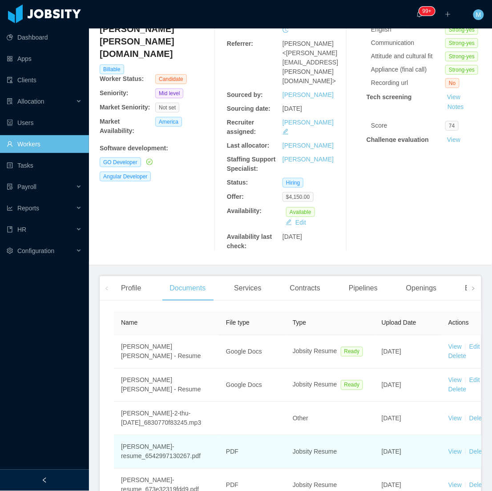
scroll to position [215, 0]
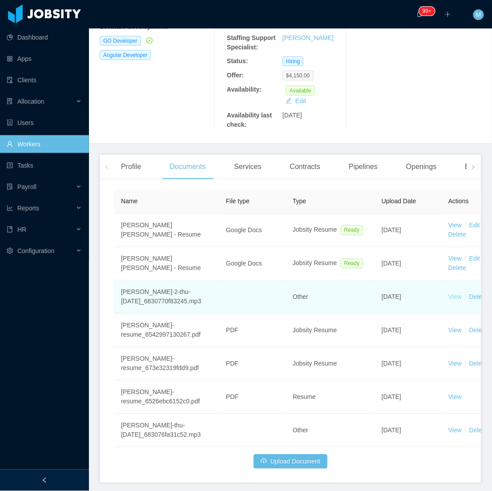
click at [451, 294] on link "View" at bounding box center [454, 297] width 13 height 7
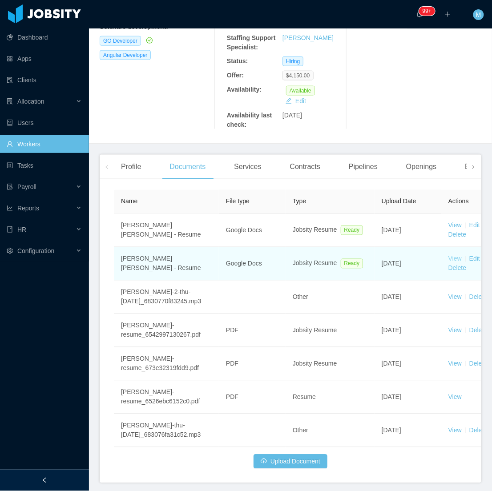
click at [452, 255] on link "View" at bounding box center [454, 258] width 13 height 7
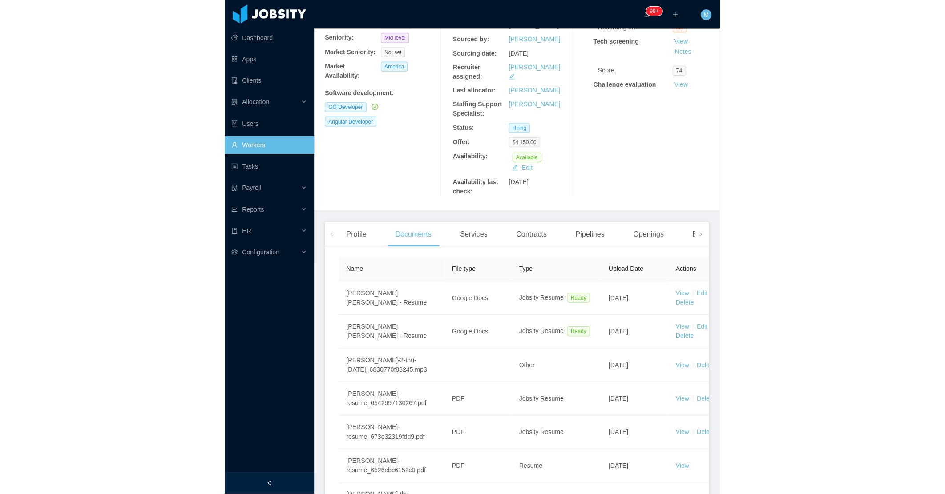
scroll to position [67, 0]
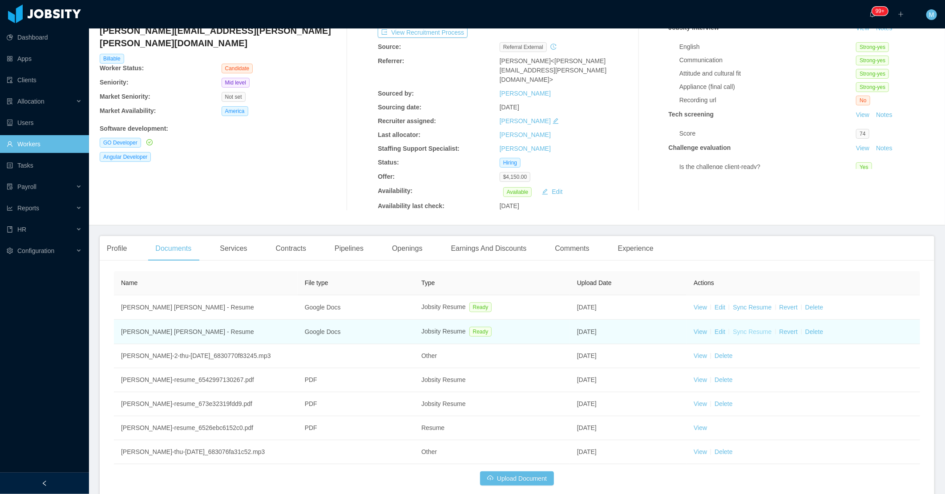
click at [492, 328] on link "Sync Resume" at bounding box center [752, 331] width 39 height 7
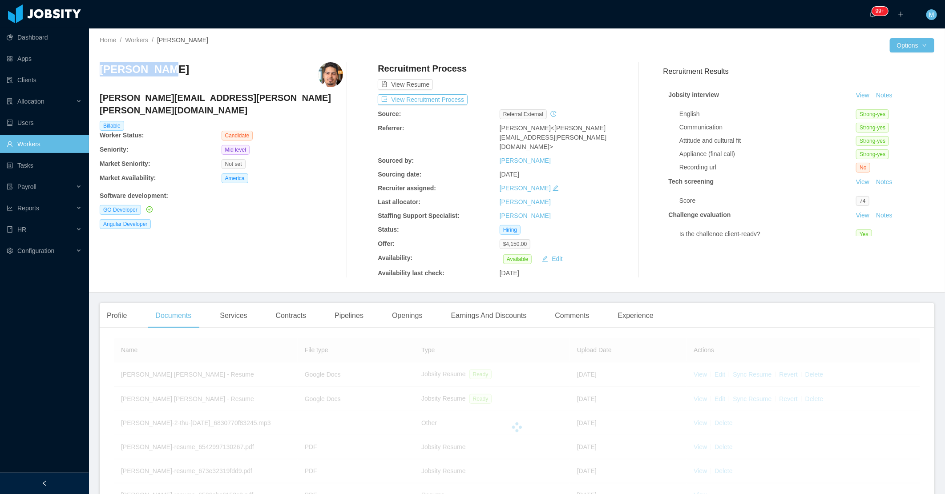
drag, startPoint x: 162, startPoint y: 74, endPoint x: 100, endPoint y: 70, distance: 62.4
click at [100, 70] on div "Starlin Gil" at bounding box center [221, 74] width 243 height 25
copy h3 "Starlin Gil"
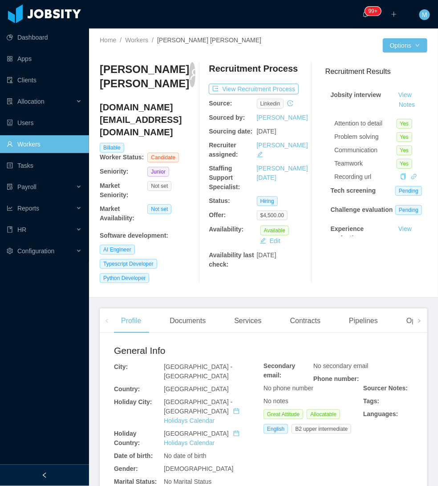
click at [69, 480] on div at bounding box center [44, 474] width 89 height 21
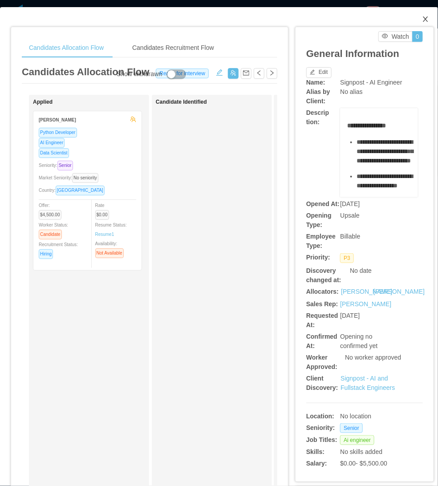
drag, startPoint x: 419, startPoint y: 22, endPoint x: 323, endPoint y: 8, distance: 97.1
click at [422, 22] on icon "icon: close" at bounding box center [425, 19] width 7 height 7
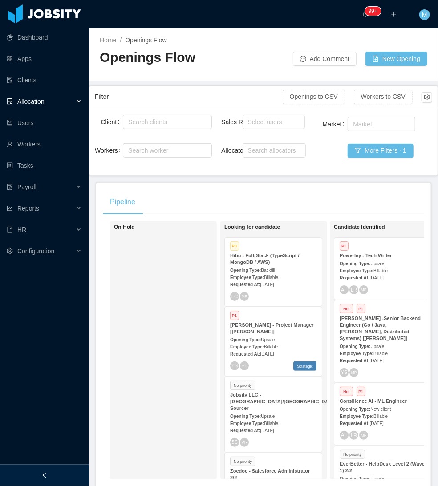
click at [73, 472] on div at bounding box center [44, 474] width 89 height 21
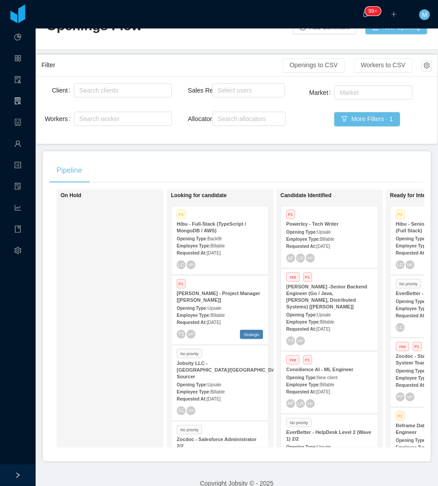
scroll to position [49, 0]
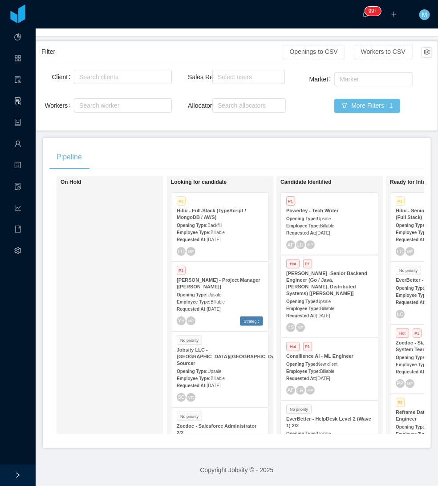
click at [125, 383] on div "On Hold" at bounding box center [122, 305] width 125 height 250
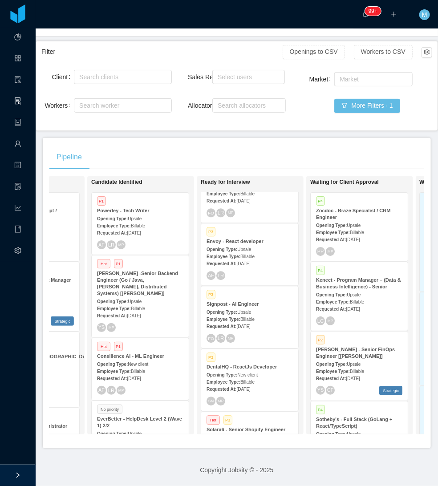
click at [250, 324] on span "Sep 22nd, 2025" at bounding box center [243, 326] width 14 height 5
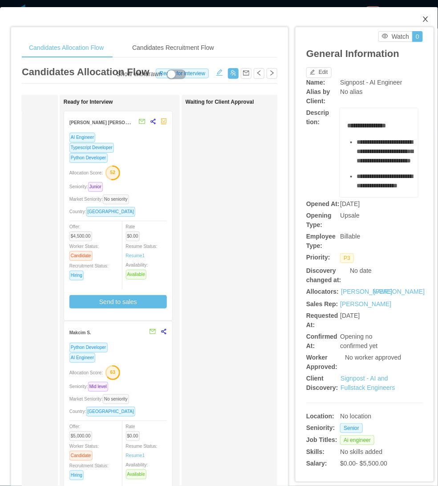
click at [415, 15] on span "Close" at bounding box center [425, 19] width 25 height 25
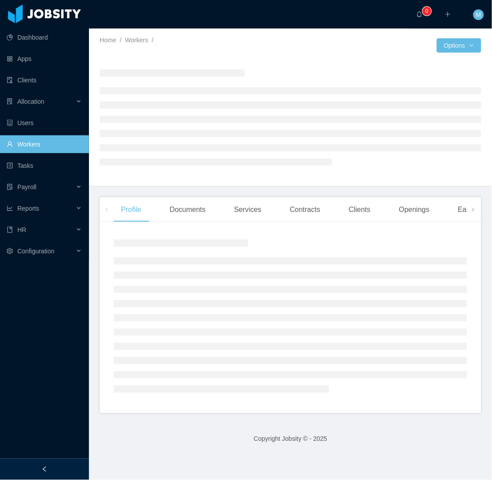
click at [64, 464] on div at bounding box center [44, 468] width 89 height 21
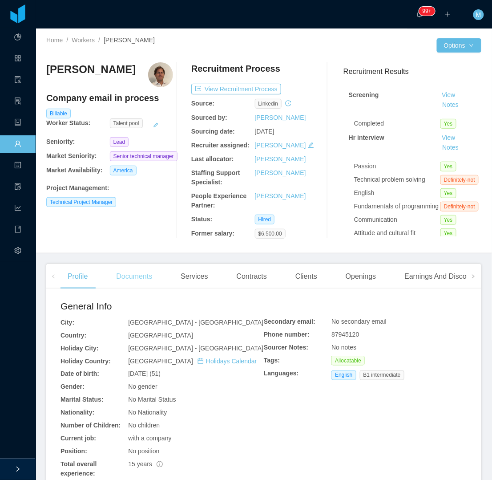
click at [135, 283] on div "Documents" at bounding box center [134, 276] width 50 height 25
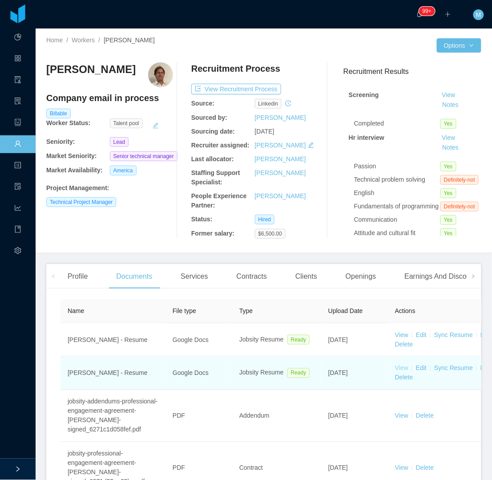
click at [405, 367] on link "View" at bounding box center [401, 367] width 13 height 7
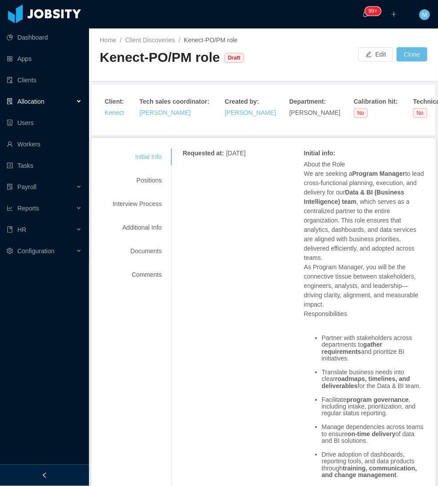
drag, startPoint x: 59, startPoint y: 480, endPoint x: 60, endPoint y: 474, distance: 5.9
click at [59, 479] on div at bounding box center [44, 474] width 89 height 21
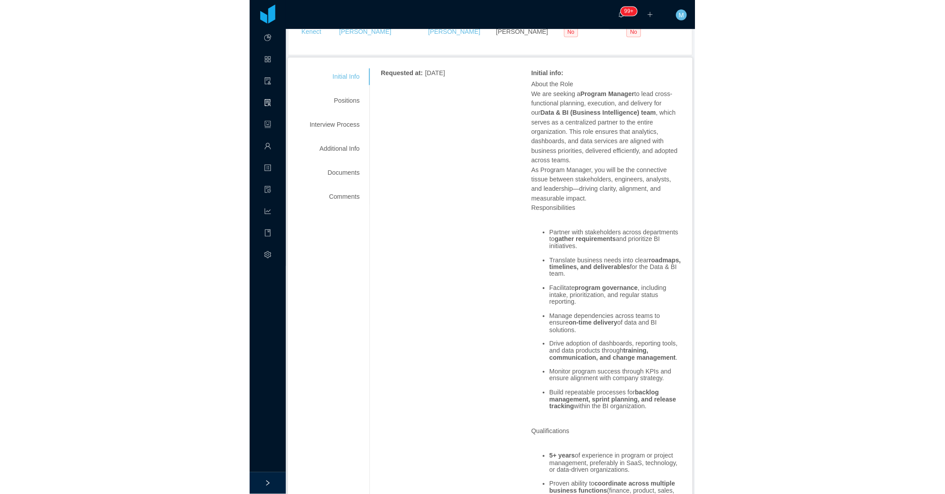
scroll to position [99, 0]
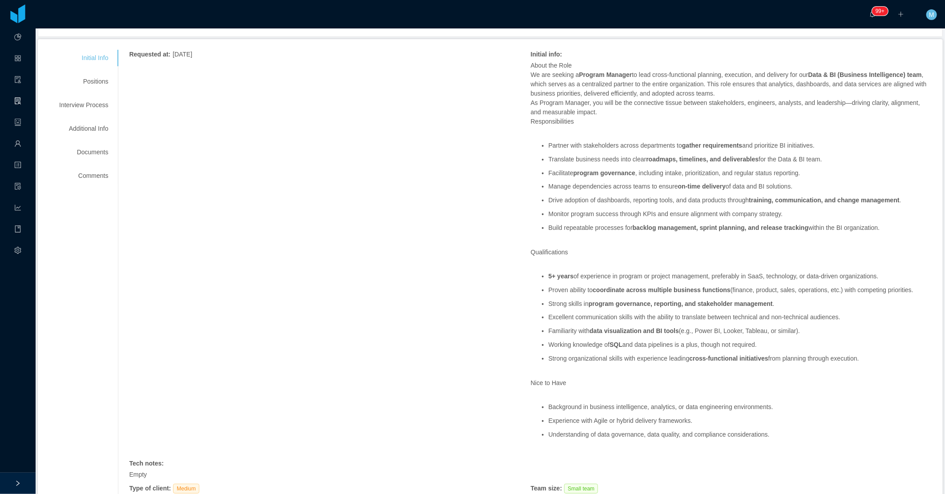
click at [432, 295] on div "Requested at : September 26, 2025 Initial info : About the Role We are seeking …" at bounding box center [530, 391] width 803 height 682
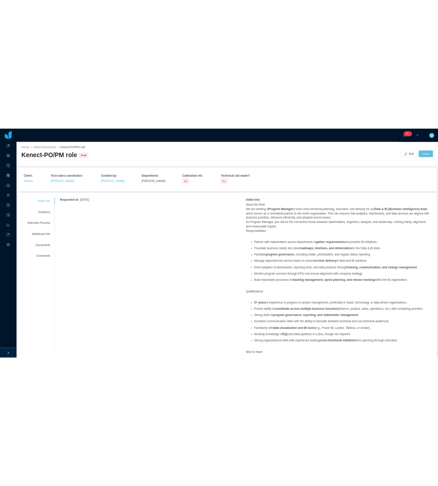
scroll to position [49, 0]
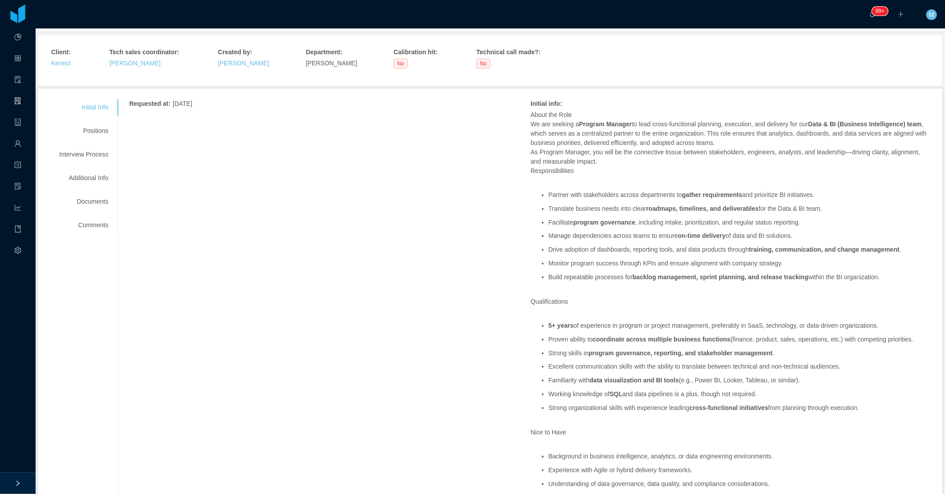
click at [344, 343] on div "Requested at : September 26, 2025 Initial info : About the Role We are seeking …" at bounding box center [530, 440] width 803 height 682
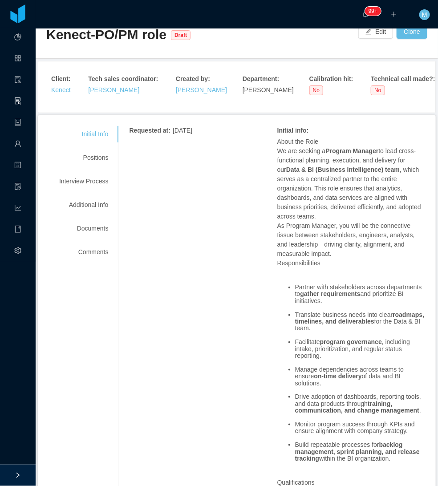
scroll to position [0, 0]
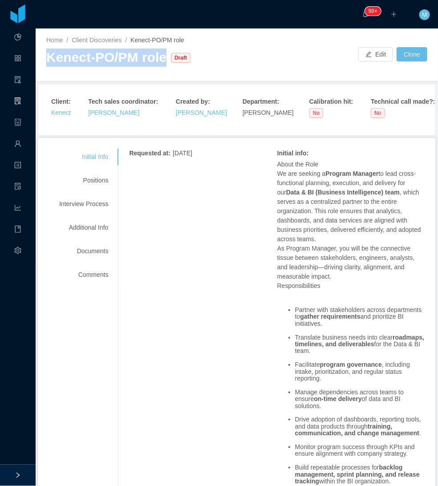
drag, startPoint x: 47, startPoint y: 59, endPoint x: 161, endPoint y: 60, distance: 114.3
click at [161, 60] on div "Kenect-PO/PM role" at bounding box center [106, 57] width 120 height 18
copy div "Kenect-PO/PM role"
click at [332, 149] on div "Initial info :" at bounding box center [349, 153] width 145 height 9
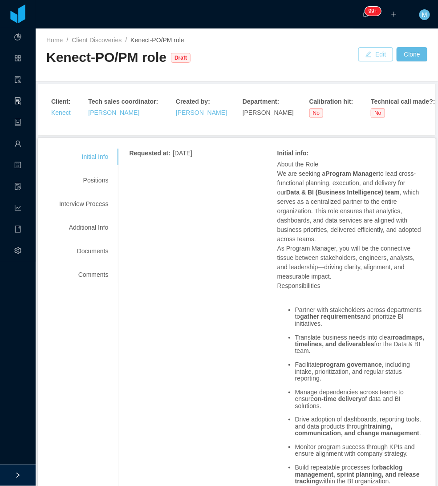
click at [367, 58] on button "Edit" at bounding box center [375, 54] width 35 height 14
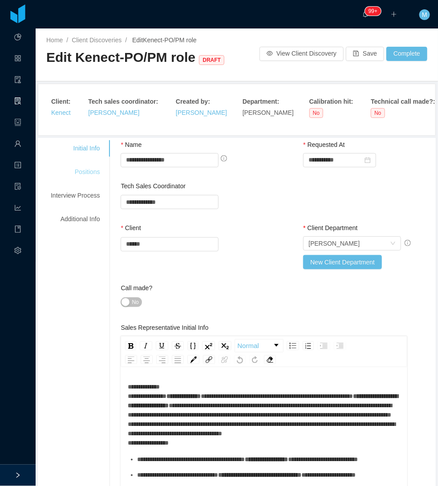
drag, startPoint x: 93, startPoint y: 170, endPoint x: 106, endPoint y: 166, distance: 13.8
click at [93, 170] on div "Positions" at bounding box center [75, 172] width 70 height 16
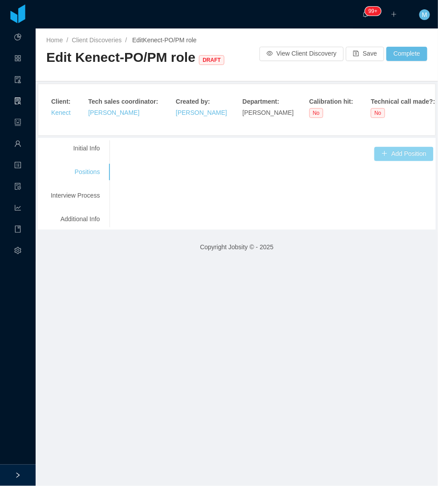
click at [392, 153] on button "Add Position" at bounding box center [403, 154] width 59 height 14
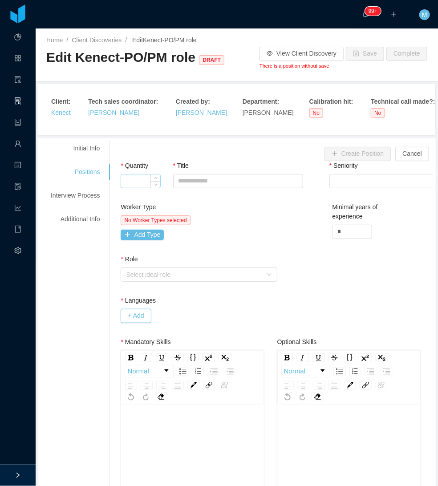
click at [143, 177] on input "Quantity" at bounding box center [140, 180] width 39 height 13
type input "*"
click at [239, 180] on input "Title" at bounding box center [238, 181] width 130 height 14
click at [226, 186] on input "Title" at bounding box center [238, 181] width 130 height 14
paste input "*****"
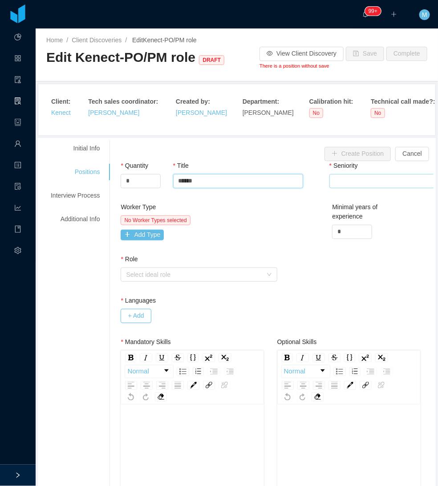
type input "*****"
click at [357, 180] on div "Select Seniority" at bounding box center [393, 180] width 117 height 13
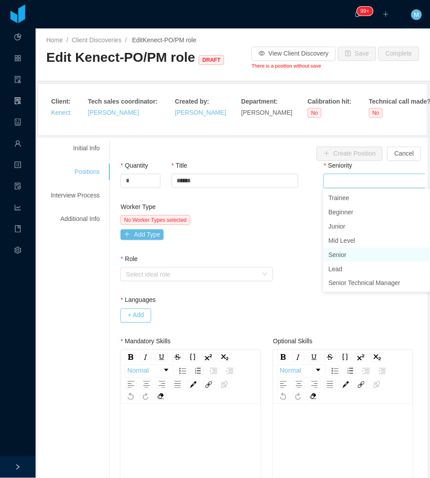
click at [345, 256] on li "Senior" at bounding box center [389, 255] width 133 height 14
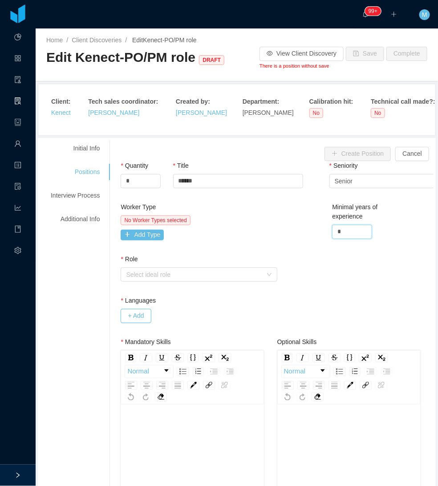
drag, startPoint x: 341, startPoint y: 230, endPoint x: 312, endPoint y: 234, distance: 29.2
click at [312, 233] on div "Worker Type No Worker Types selected Add Type Minimal years of experience *" at bounding box center [276, 228] width 317 height 52
type input "*"
click at [148, 233] on button "Add Type" at bounding box center [142, 235] width 43 height 11
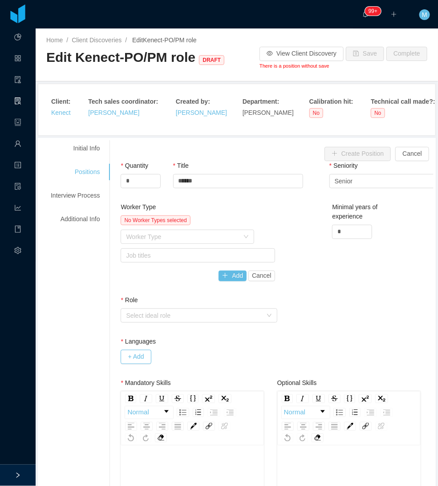
click at [149, 233] on div "Worker Type" at bounding box center [182, 236] width 113 height 9
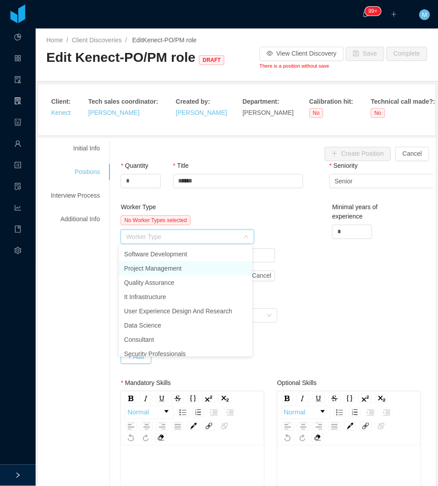
click at [165, 268] on li "Project Management" at bounding box center [185, 268] width 133 height 14
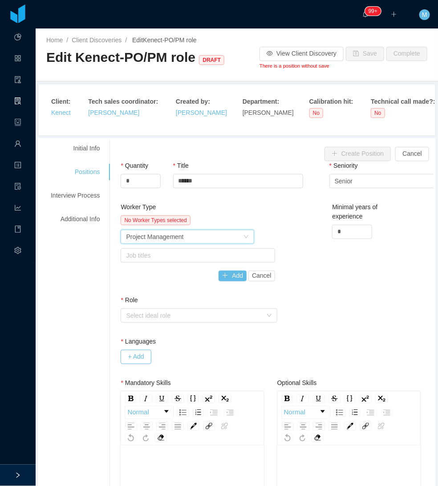
drag, startPoint x: 309, startPoint y: 246, endPoint x: 300, endPoint y: 249, distance: 9.4
click at [309, 246] on div "Worker Type No Worker Types selected Worker Type Project Management Job titles …" at bounding box center [276, 248] width 317 height 93
click at [241, 254] on div "Job titles" at bounding box center [195, 255] width 139 height 9
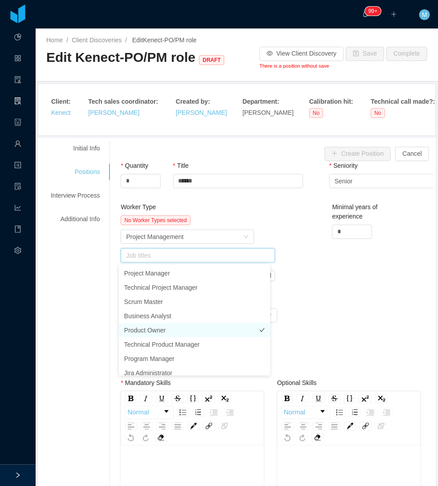
click at [154, 328] on li "Product Owner" at bounding box center [194, 330] width 151 height 14
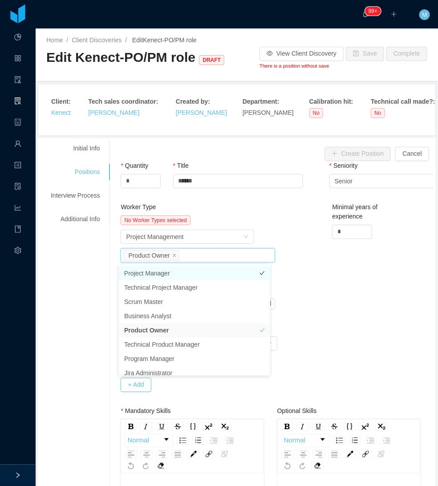
click at [179, 277] on li "Project Manager" at bounding box center [194, 273] width 151 height 14
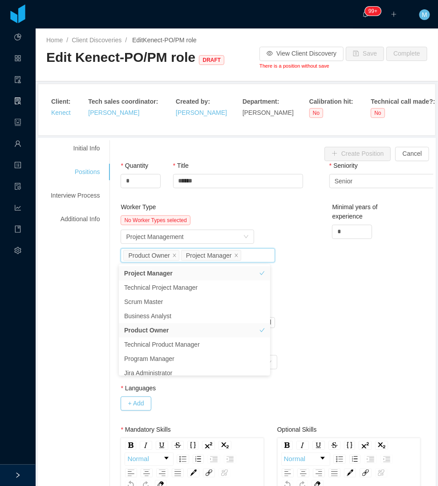
drag, startPoint x: 297, startPoint y: 271, endPoint x: 290, endPoint y: 274, distance: 7.0
click at [297, 271] on div "Worker Type No Worker Types selected Worker Type Project Management Job titles …" at bounding box center [276, 272] width 317 height 140
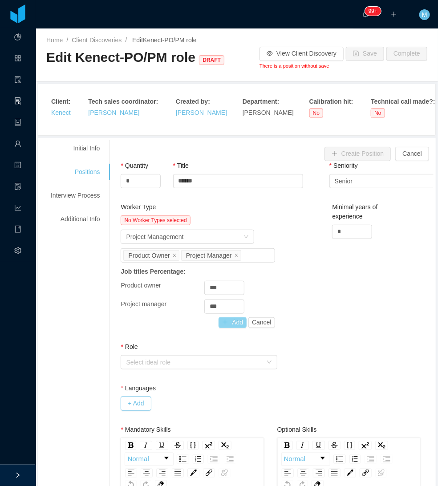
click at [228, 320] on button "Add" at bounding box center [232, 322] width 28 height 11
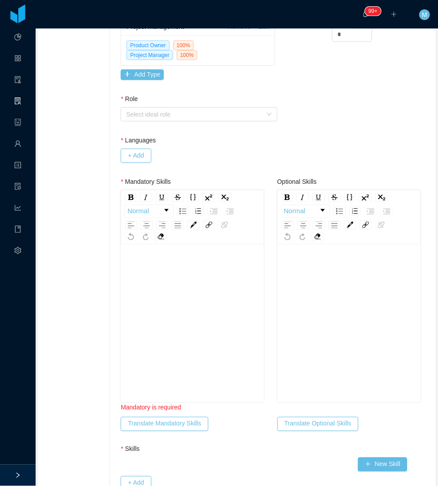
scroll to position [198, 0]
click at [161, 121] on div "Select ideal role" at bounding box center [196, 113] width 140 height 13
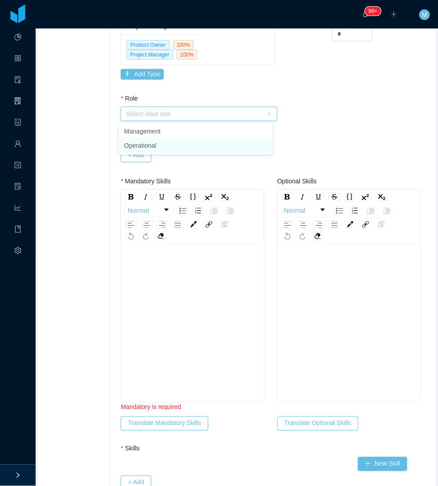
click at [150, 146] on li "Operational" at bounding box center [195, 145] width 153 height 14
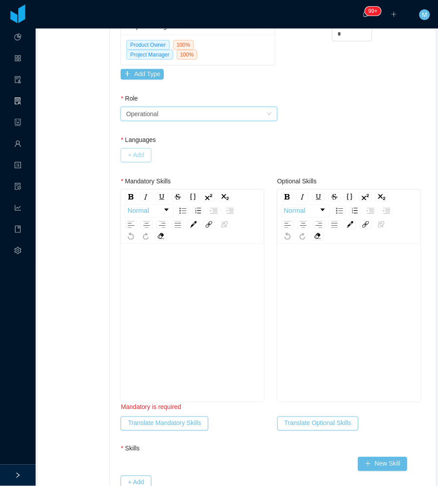
click at [139, 156] on button "+ Add" at bounding box center [136, 155] width 30 height 14
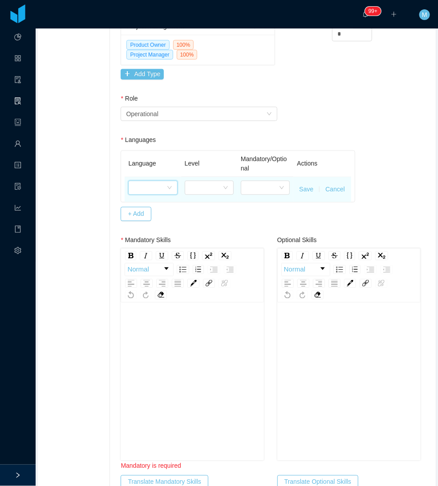
click at [148, 190] on div at bounding box center [149, 187] width 32 height 13
type input "***"
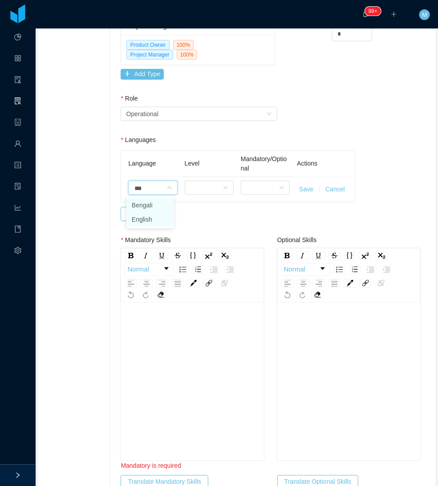
drag, startPoint x: 149, startPoint y: 217, endPoint x: 163, endPoint y: 214, distance: 13.7
click at [151, 217] on li "English" at bounding box center [150, 219] width 48 height 14
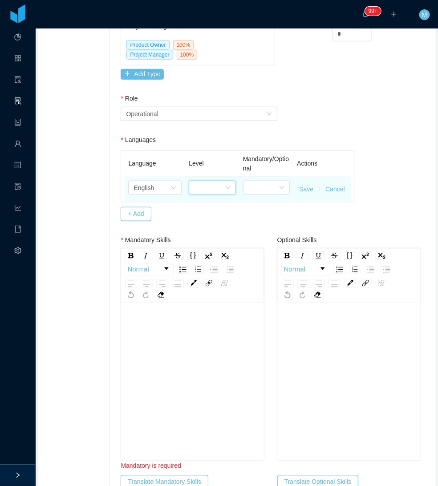
click at [219, 185] on div at bounding box center [209, 187] width 31 height 13
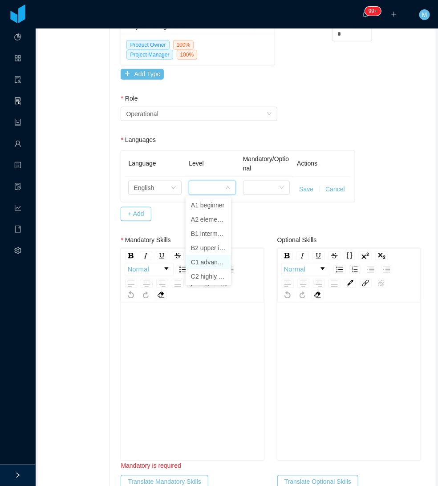
click at [206, 262] on li "C1 advanced" at bounding box center [208, 262] width 45 height 14
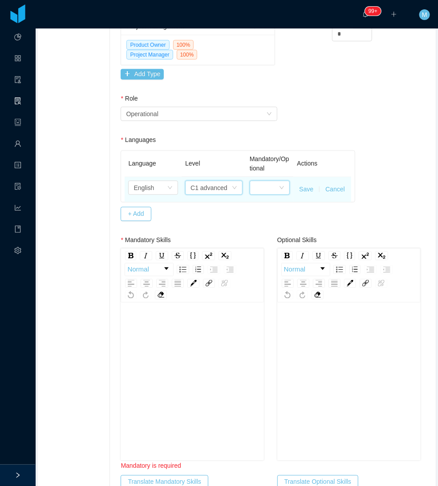
click at [263, 188] on div at bounding box center [267, 187] width 24 height 13
click at [266, 206] on li "Mandatory" at bounding box center [264, 205] width 39 height 14
click at [300, 187] on button "Save" at bounding box center [306, 189] width 14 height 9
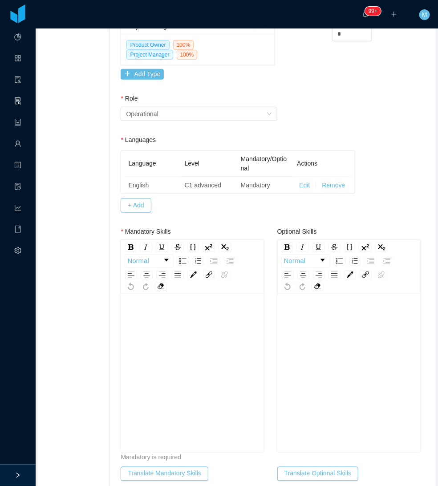
click at [182, 334] on div "rdw-editor" at bounding box center [192, 387] width 129 height 156
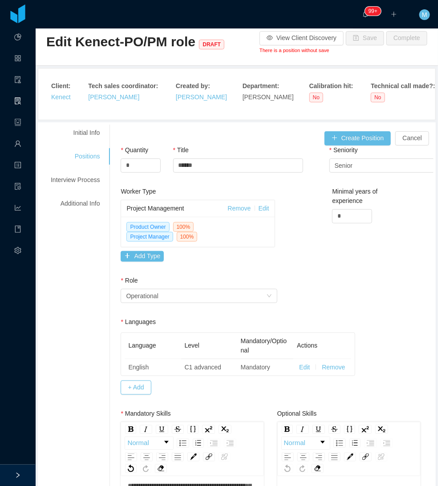
scroll to position [0, 0]
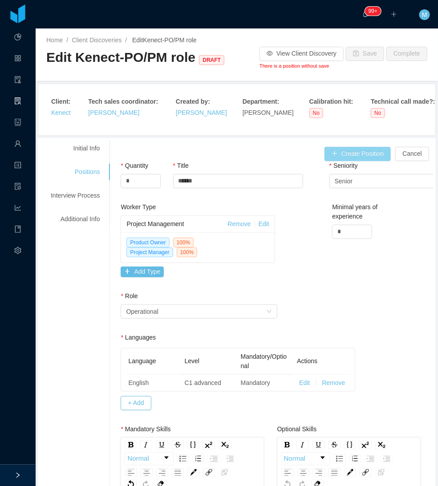
click at [346, 153] on button "Create Position" at bounding box center [357, 154] width 67 height 14
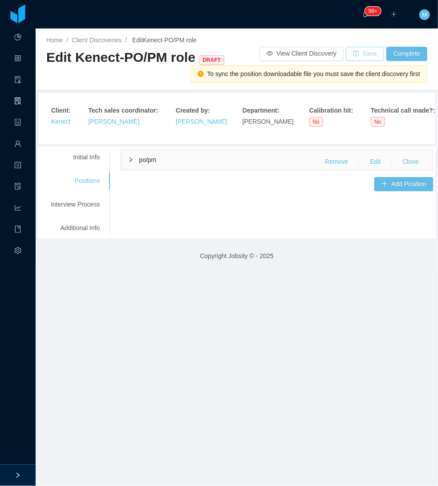
click at [359, 57] on button "Save" at bounding box center [365, 54] width 38 height 14
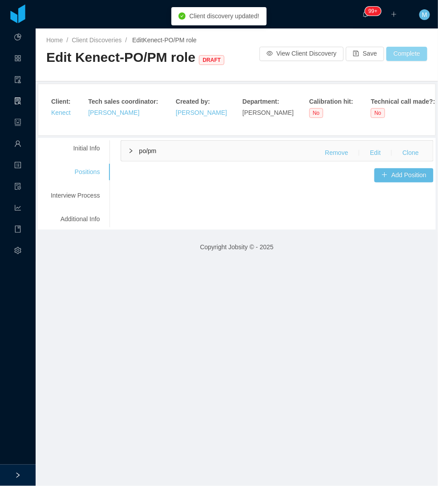
click at [398, 56] on button "Complete" at bounding box center [406, 54] width 41 height 14
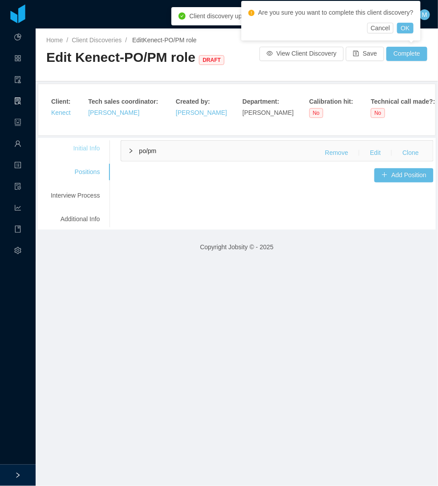
click at [90, 145] on div "Initial Info" at bounding box center [75, 148] width 70 height 16
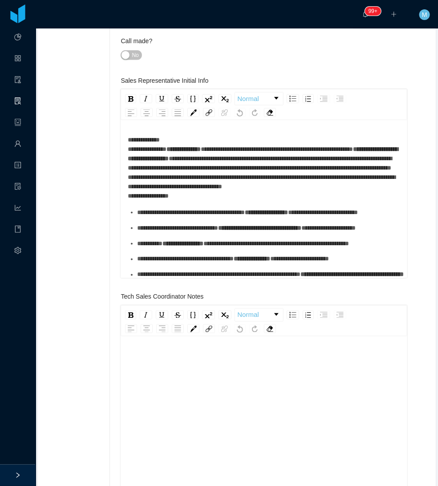
scroll to position [20, 0]
click at [151, 365] on div "rdw-editor" at bounding box center [264, 410] width 273 height 156
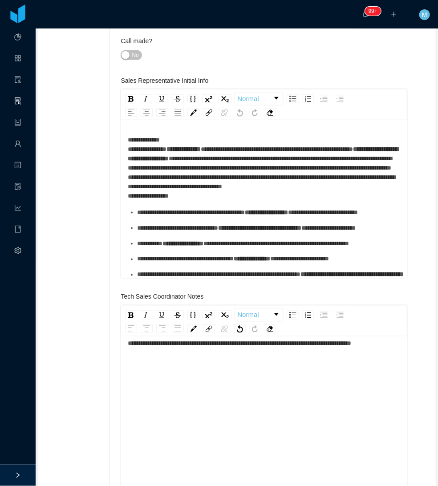
click at [298, 342] on span "**********" at bounding box center [239, 343] width 223 height 6
click at [295, 348] on div "**********" at bounding box center [264, 343] width 273 height 9
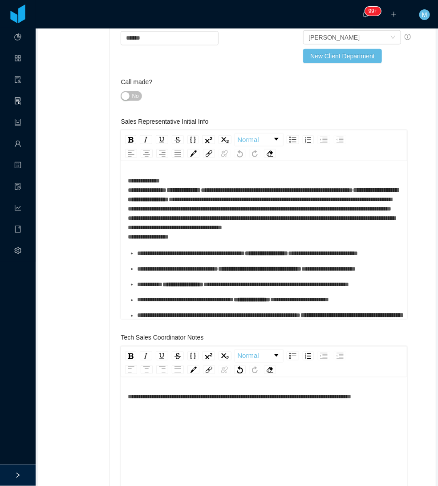
scroll to position [0, 0]
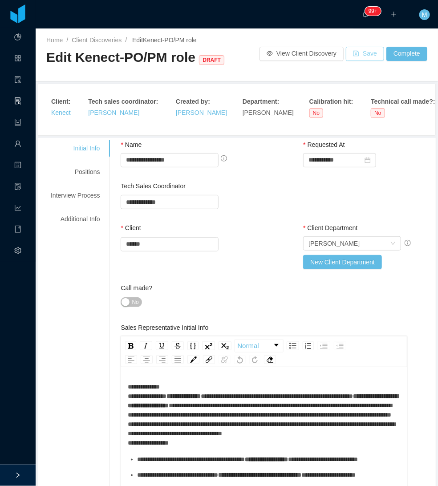
click at [357, 58] on button "Save" at bounding box center [365, 54] width 38 height 14
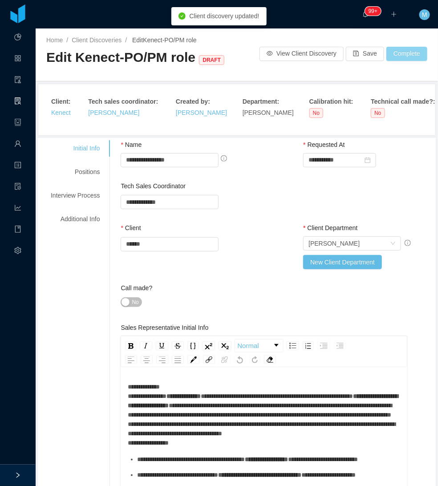
click at [396, 53] on button "Complete" at bounding box center [406, 54] width 41 height 14
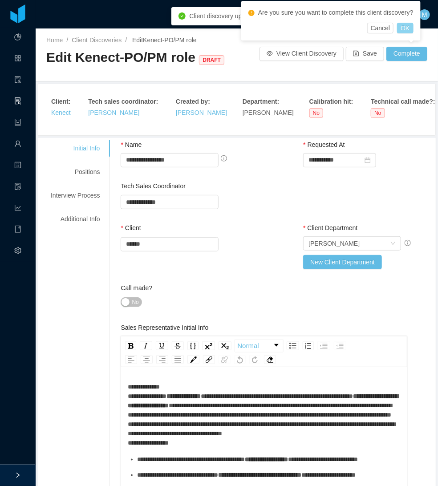
click at [407, 29] on button "OK" at bounding box center [405, 28] width 16 height 11
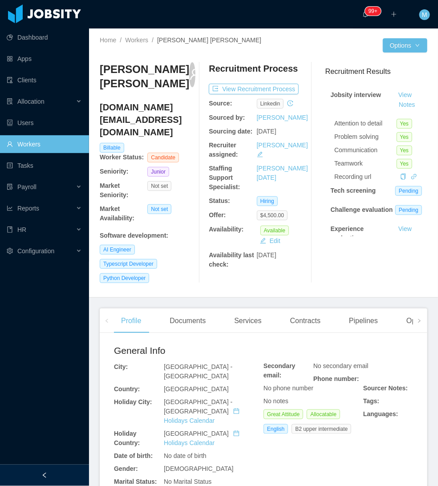
click at [81, 473] on div at bounding box center [44, 474] width 89 height 21
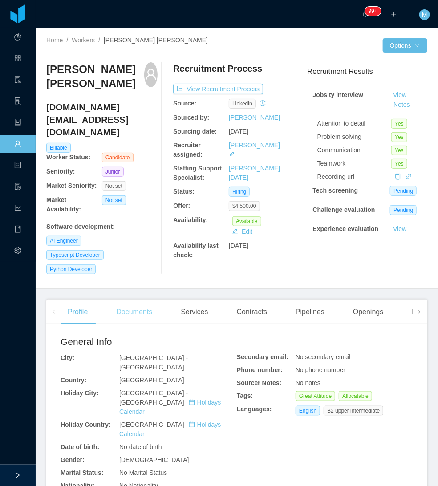
click at [135, 299] on div "Documents" at bounding box center [134, 311] width 50 height 25
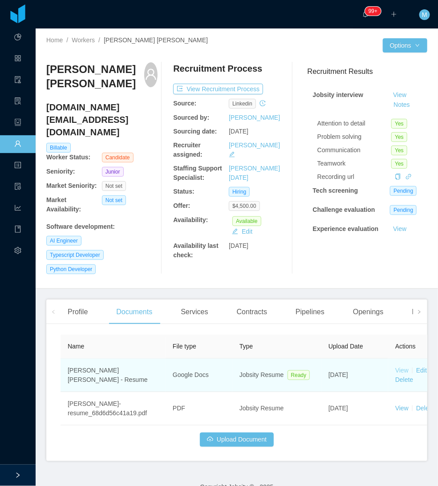
click at [404, 367] on link "View" at bounding box center [401, 370] width 13 height 7
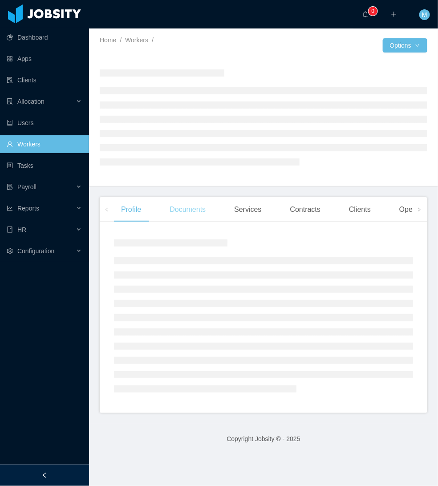
click at [181, 216] on div "Documents" at bounding box center [187, 209] width 50 height 25
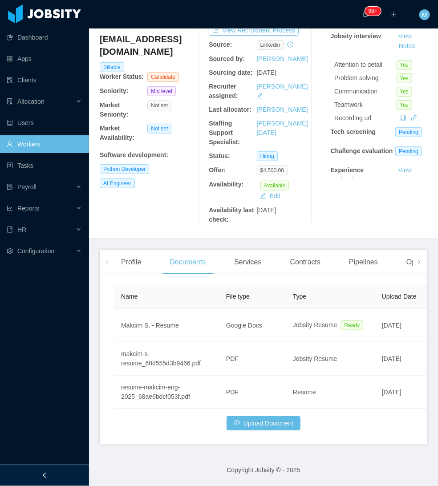
click at [77, 471] on div at bounding box center [44, 474] width 89 height 21
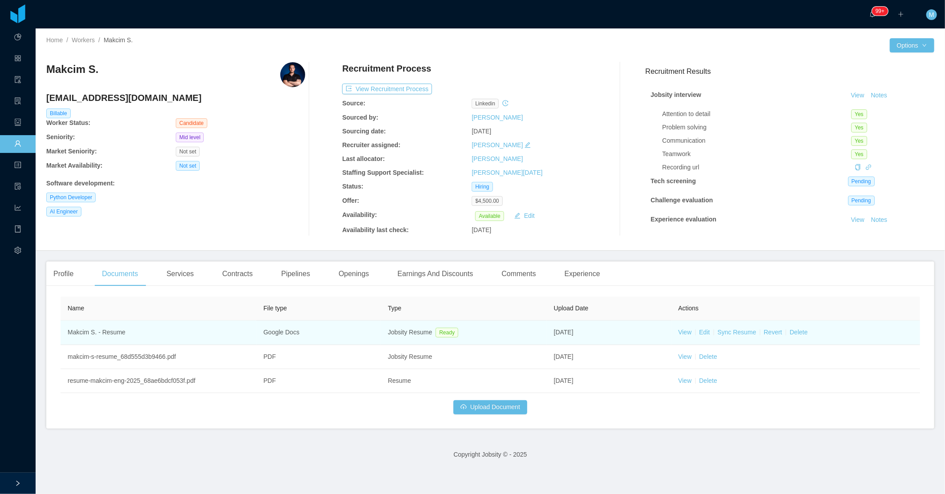
click at [437, 336] on td "View Edit Sync Resume Revert Delete" at bounding box center [795, 333] width 249 height 24
click at [437, 329] on link "View" at bounding box center [684, 332] width 13 height 7
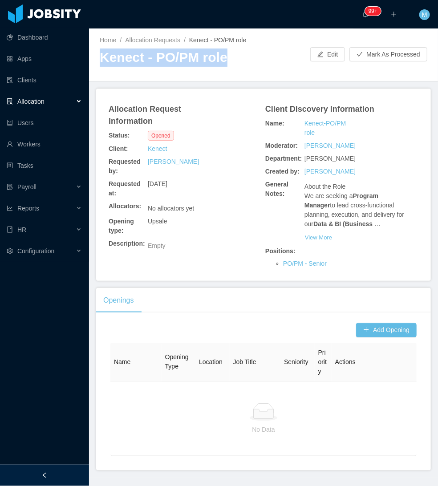
drag, startPoint x: 99, startPoint y: 60, endPoint x: 228, endPoint y: 63, distance: 129.5
click at [228, 63] on div "Home / Allocation Requests / [PERSON_NAME] - PO/PM role / [PERSON_NAME] - PO/PM…" at bounding box center [263, 54] width 349 height 53
copy h2 "Kenect - PO/PM role"
click at [367, 325] on button "Add Opening" at bounding box center [386, 330] width 60 height 14
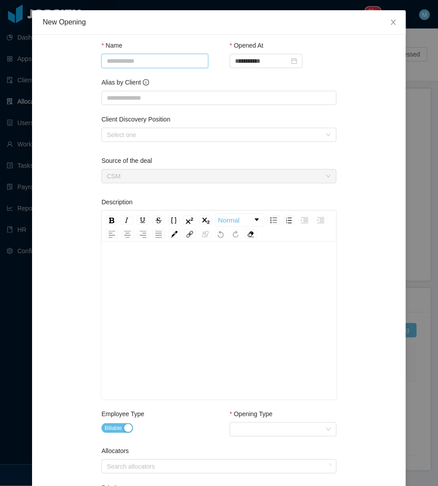
click at [170, 62] on input "Name" at bounding box center [154, 61] width 107 height 14
paste input "**********"
click at [112, 139] on div "Select one" at bounding box center [214, 134] width 214 height 9
type input "**********"
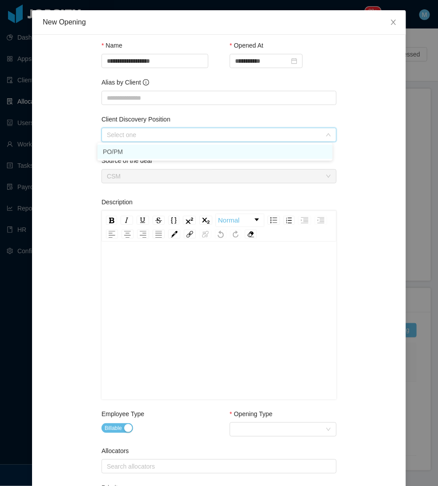
click at [119, 157] on li "PO/PM" at bounding box center [214, 152] width 235 height 14
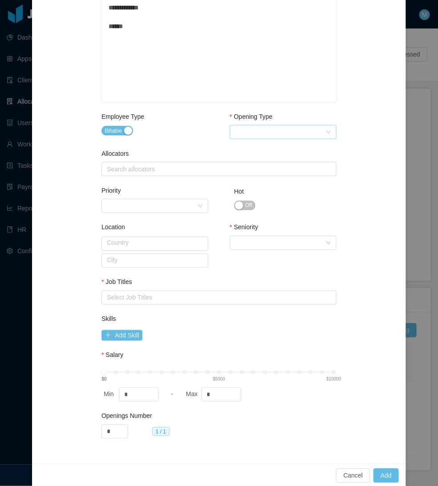
scroll to position [298, 0]
click at [263, 130] on div "Select Opening Type" at bounding box center [280, 131] width 90 height 13
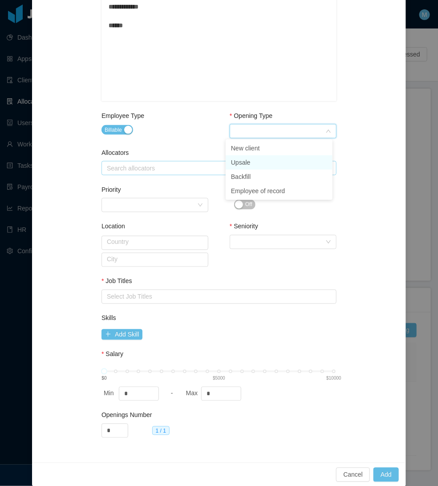
drag, startPoint x: 250, startPoint y: 161, endPoint x: 152, endPoint y: 163, distance: 97.9
click at [250, 161] on li "Upsale" at bounding box center [279, 162] width 107 height 14
click at [152, 164] on div "Search allocators" at bounding box center [217, 168] width 220 height 9
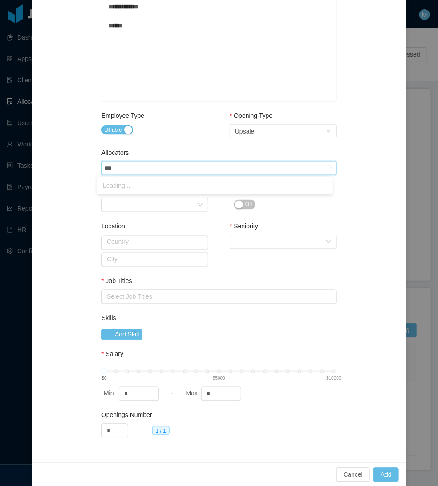
type input "****"
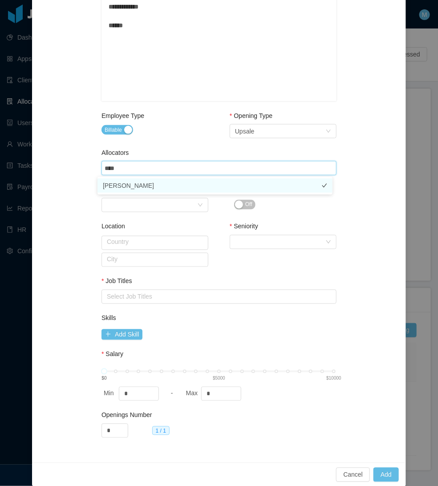
click at [131, 188] on li "[PERSON_NAME]" at bounding box center [214, 185] width 235 height 14
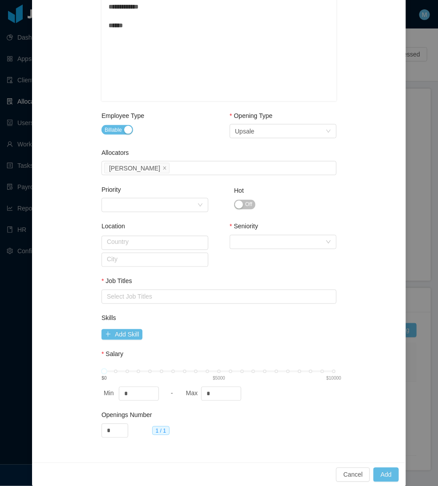
drag, startPoint x: 47, startPoint y: 210, endPoint x: 225, endPoint y: 225, distance: 178.6
click at [47, 210] on div "**********" at bounding box center [219, 99] width 352 height 705
click at [250, 241] on div "Select Seniority" at bounding box center [280, 241] width 90 height 13
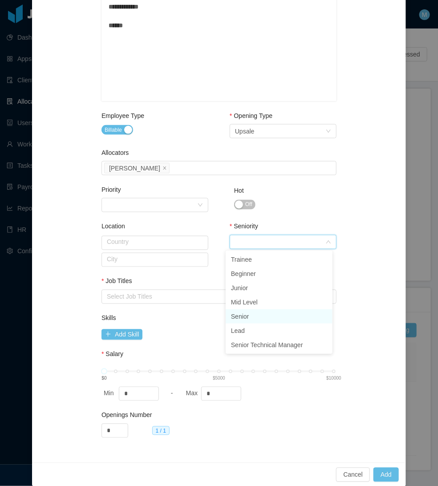
click at [272, 316] on li "Senior" at bounding box center [279, 316] width 107 height 14
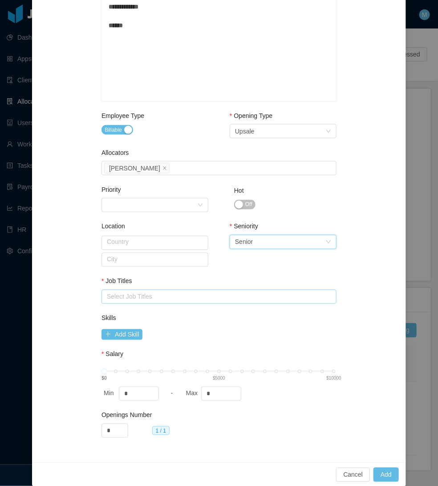
click at [148, 298] on div "Select Job Titles" at bounding box center [217, 296] width 220 height 9
type input "***"
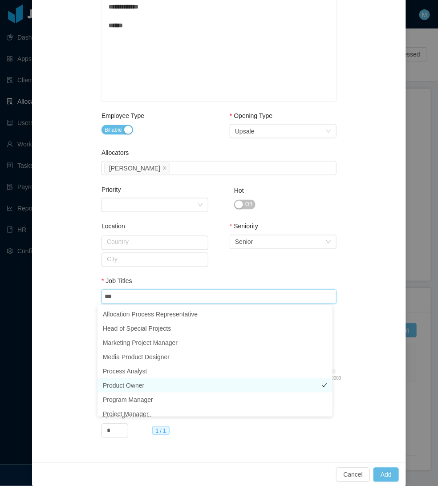
click at [147, 379] on li "Product Owner" at bounding box center [214, 385] width 235 height 14
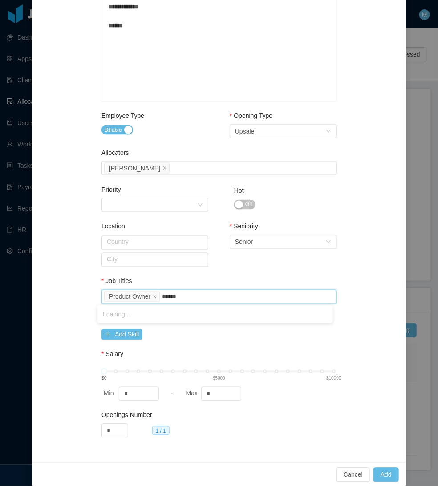
type input "*******"
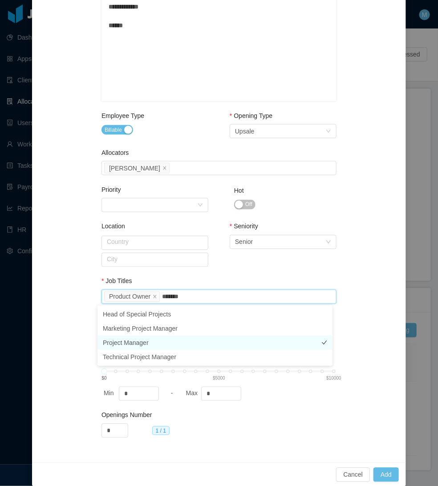
click at [148, 343] on li "Project Manager" at bounding box center [214, 342] width 235 height 14
click at [216, 282] on div "Job Titles" at bounding box center [218, 283] width 235 height 13
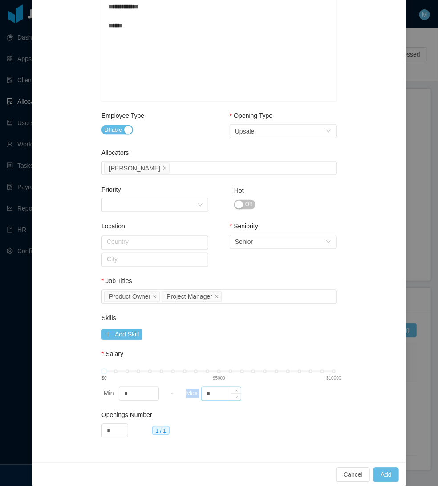
drag, startPoint x: 214, startPoint y: 402, endPoint x: 213, endPoint y: 394, distance: 8.1
click at [200, 394] on div "Salary $0 $5000 $10000 Min * - Max *" at bounding box center [218, 377] width 235 height 55
click at [213, 394] on input "*" at bounding box center [221, 393] width 39 height 13
drag, startPoint x: 214, startPoint y: 394, endPoint x: 209, endPoint y: 394, distance: 4.5
click at [209, 394] on input "*" at bounding box center [221, 393] width 39 height 13
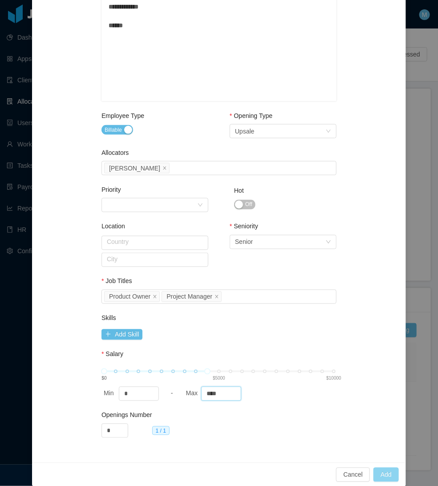
type input "****"
click at [383, 474] on button "Add" at bounding box center [385, 475] width 25 height 14
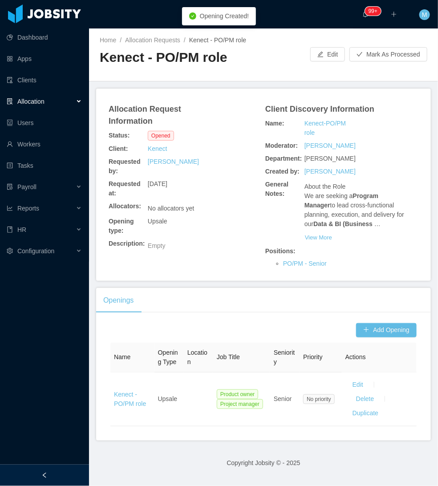
drag, startPoint x: 60, startPoint y: 469, endPoint x: 90, endPoint y: 440, distance: 41.8
click at [60, 468] on div at bounding box center [44, 474] width 89 height 21
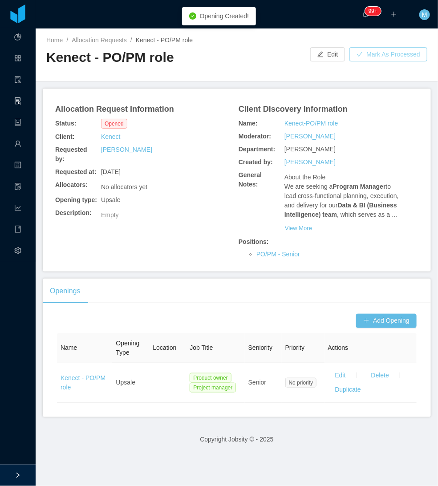
click at [392, 51] on button "Mark As Processed" at bounding box center [388, 54] width 78 height 14
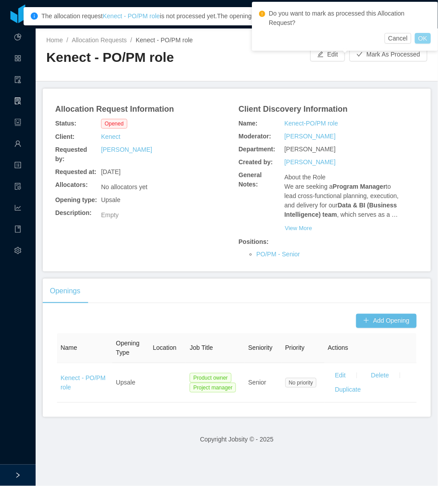
click at [421, 33] on button "OK" at bounding box center [423, 38] width 16 height 11
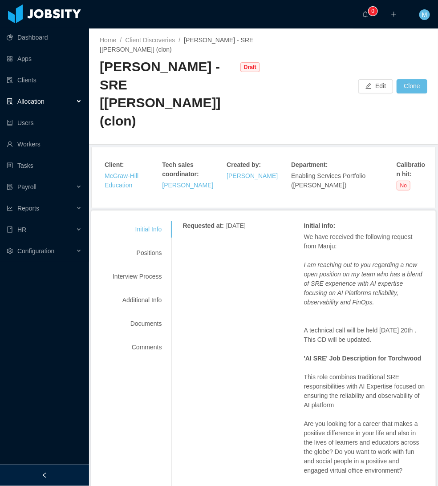
click at [54, 468] on div at bounding box center [44, 474] width 89 height 21
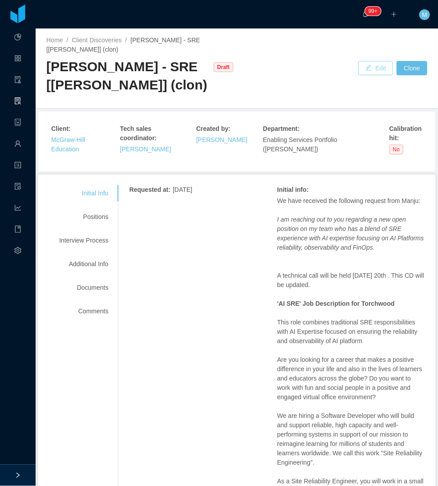
click at [367, 67] on button "Edit" at bounding box center [375, 68] width 35 height 14
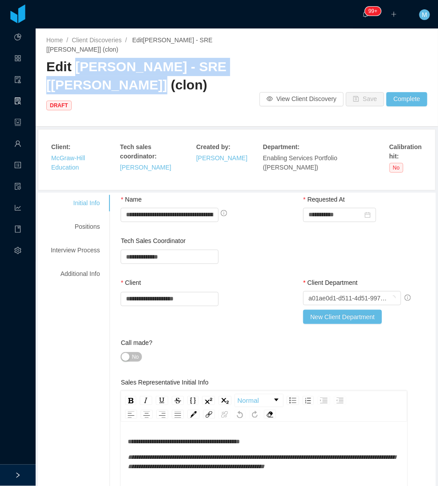
drag, startPoint x: 75, startPoint y: 68, endPoint x: 107, endPoint y: 85, distance: 37.0
click at [107, 85] on span "Edit [PERSON_NAME] - SRE [[PERSON_NAME]] (clon) DRAFT" at bounding box center [136, 84] width 180 height 51
copy span "[PERSON_NAME] - SRE [[PERSON_NAME]]"
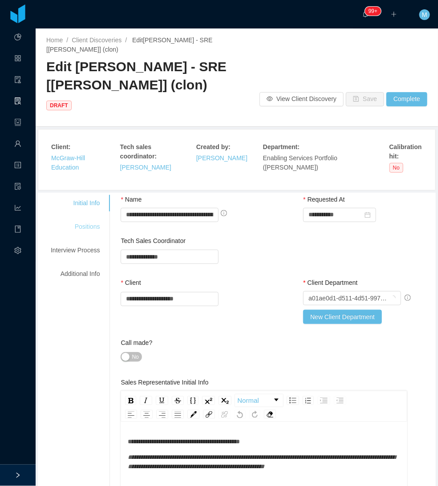
click at [98, 218] on div "Positions" at bounding box center [75, 226] width 70 height 16
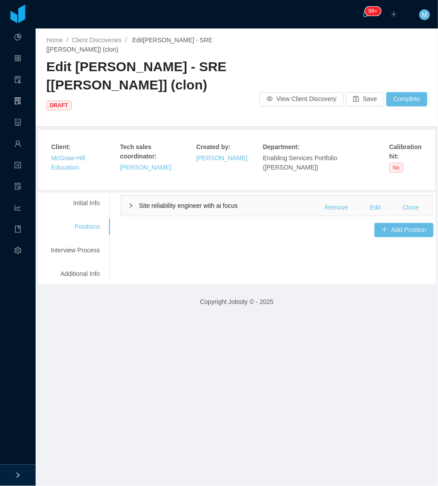
click at [128, 203] on icon "icon: right" at bounding box center [130, 205] width 5 height 5
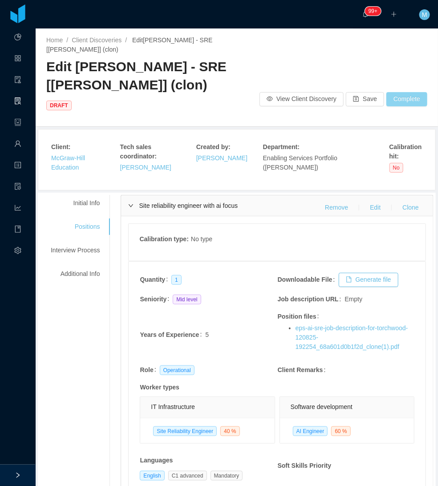
drag, startPoint x: 405, startPoint y: 81, endPoint x: 399, endPoint y: 84, distance: 6.0
click at [403, 92] on button "Complete" at bounding box center [406, 99] width 41 height 14
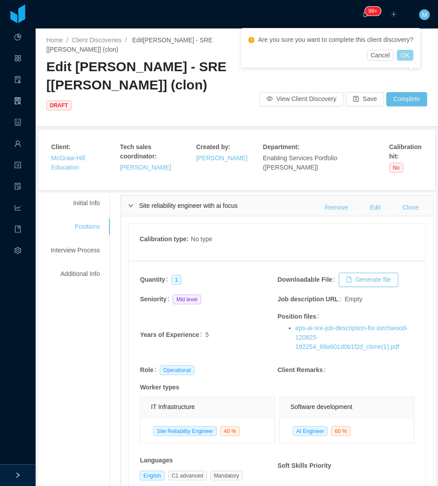
click at [405, 56] on button "OK" at bounding box center [405, 55] width 16 height 11
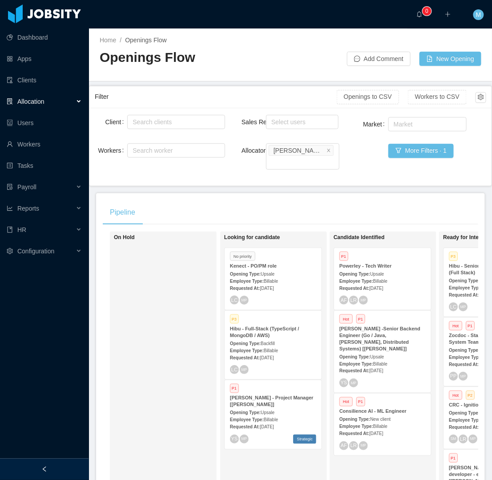
drag, startPoint x: 68, startPoint y: 469, endPoint x: 70, endPoint y: 460, distance: 8.7
click at [67, 469] on div at bounding box center [44, 468] width 89 height 21
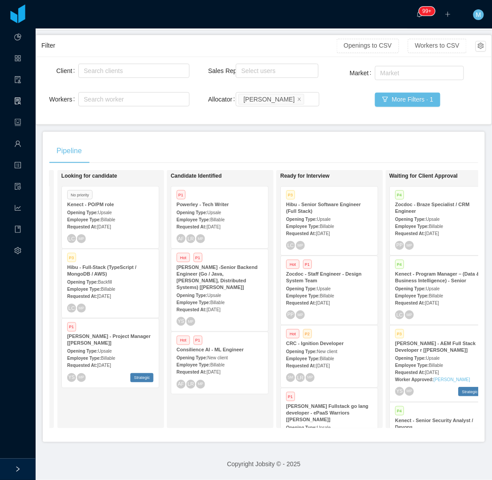
scroll to position [0, 109]
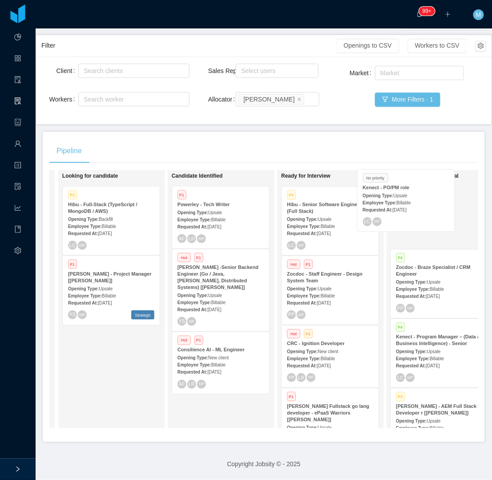
drag, startPoint x: 93, startPoint y: 214, endPoint x: 388, endPoint y: 205, distance: 295.1
click at [388, 205] on div "On Hold Looking for candidate No priority Kenect - PO/PM role Opening Type: Ups…" at bounding box center [263, 302] width 429 height 265
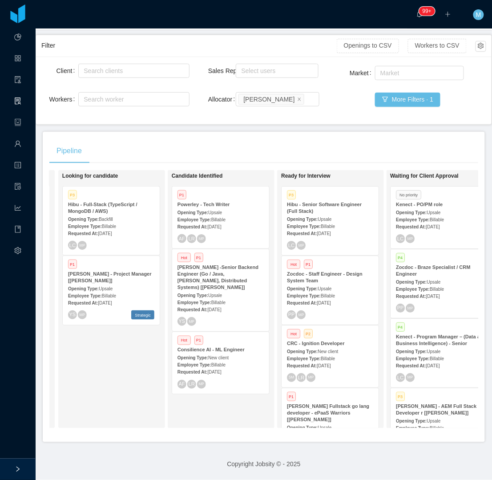
click at [424, 217] on strong "Employee Type:" at bounding box center [413, 219] width 34 height 5
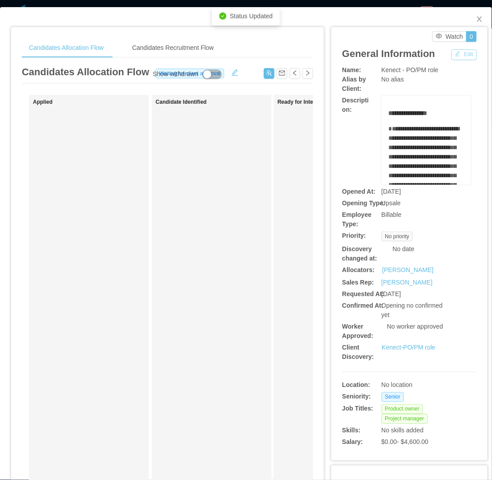
click at [455, 55] on button "Edit" at bounding box center [464, 54] width 25 height 11
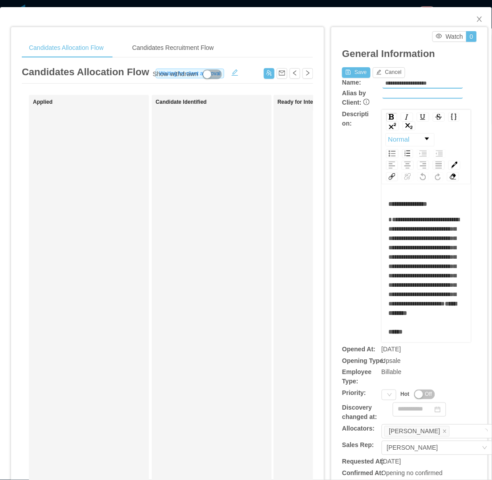
click at [375, 397] on div "Priority: Priority Hot Off" at bounding box center [409, 394] width 135 height 12
click at [382, 396] on div "Priority" at bounding box center [389, 394] width 15 height 11
click at [384, 452] on li "P4" at bounding box center [385, 451] width 18 height 14
click at [348, 75] on button "Save" at bounding box center [356, 72] width 28 height 11
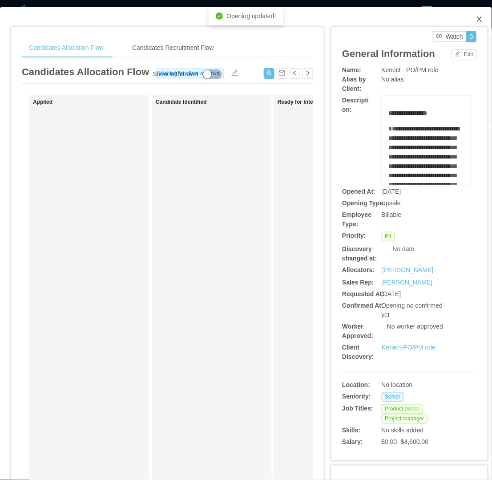
click at [476, 18] on icon "icon: close" at bounding box center [479, 19] width 7 height 7
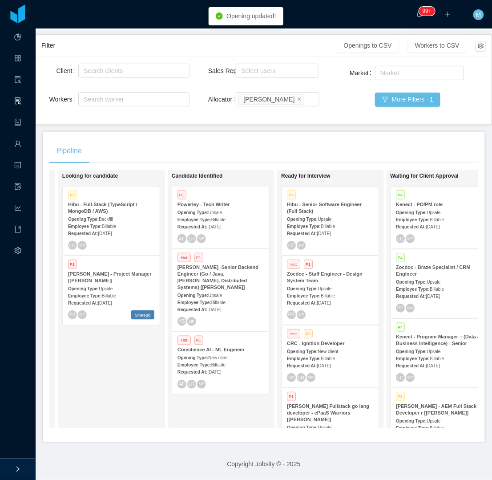
scroll to position [184, 0]
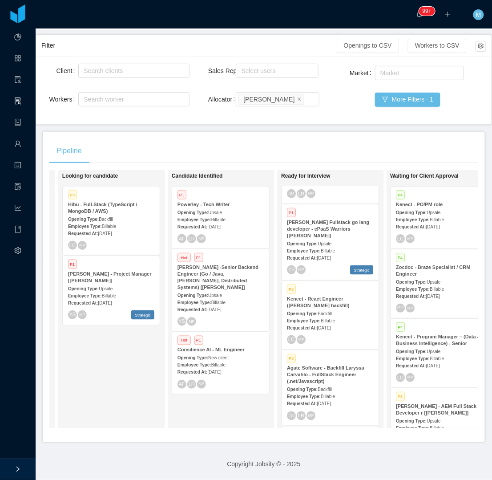
click at [448, 337] on strong "Kenect - Program Manager – (Data & Business Intelligence) - Senior" at bounding box center [438, 340] width 85 height 12
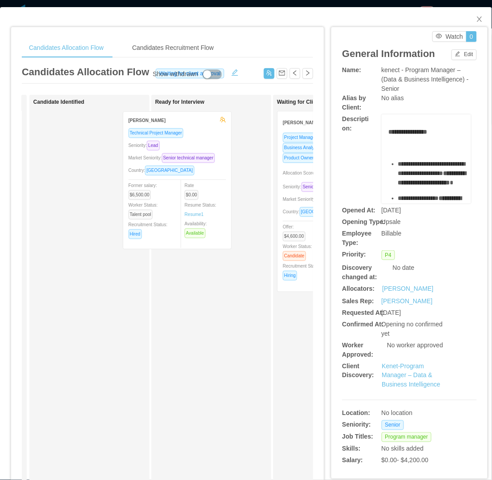
drag, startPoint x: 100, startPoint y: 197, endPoint x: 190, endPoint y: 198, distance: 89.9
click at [190, 198] on div "Applied Candidate Identified Sebastián Izus Technical Project Manager Seniority…" at bounding box center [167, 321] width 291 height 452
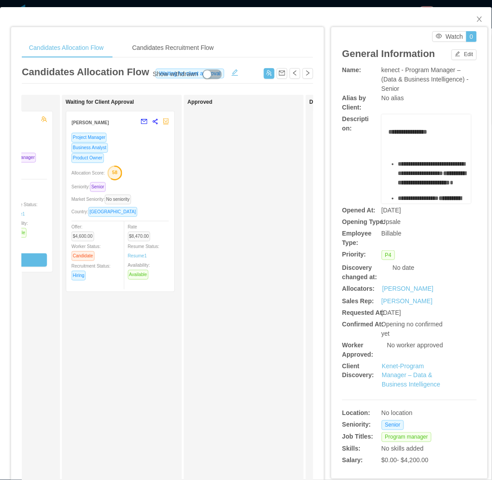
click at [150, 187] on div "Seniority: Senior" at bounding box center [120, 186] width 97 height 10
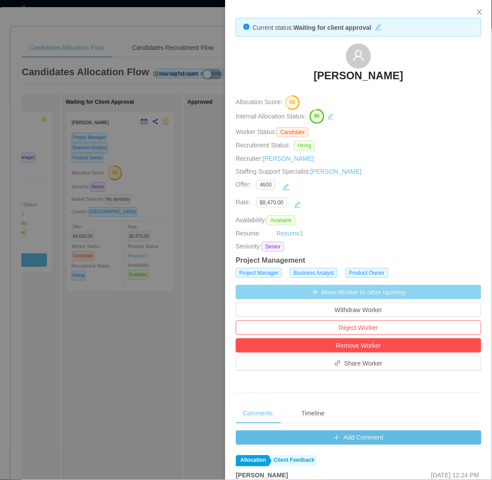
click at [375, 294] on button "Move Worker to other opening" at bounding box center [359, 292] width 246 height 14
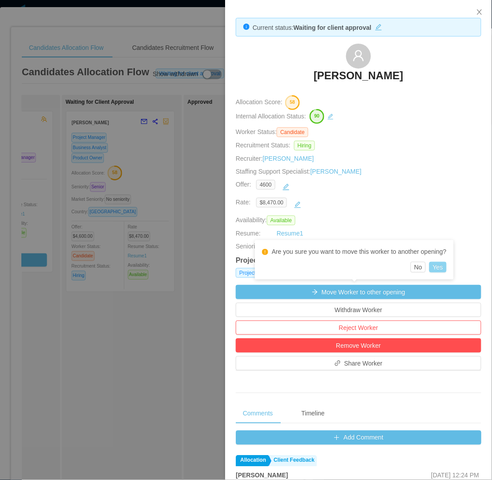
click at [435, 268] on button "Yes" at bounding box center [437, 267] width 17 height 11
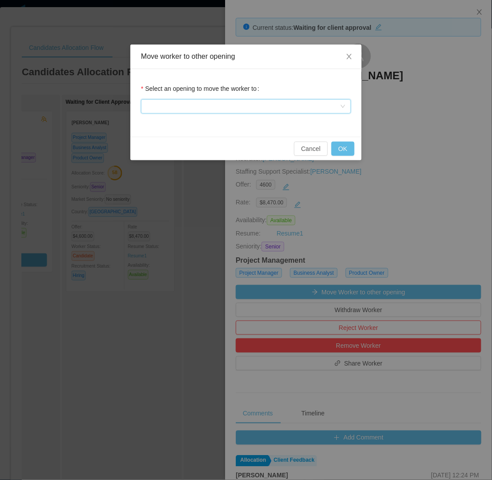
click at [243, 100] on div at bounding box center [243, 106] width 194 height 13
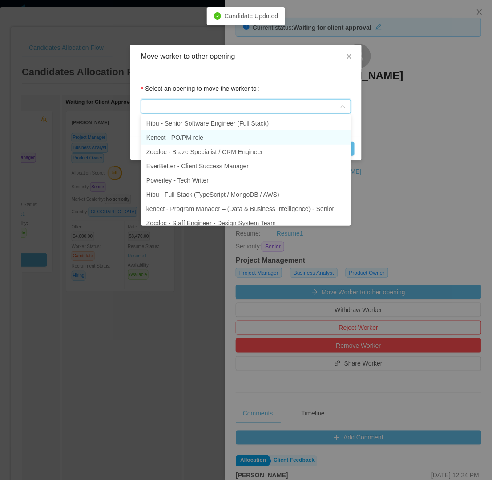
click at [221, 142] on li "Kenect - PO/PM role" at bounding box center [246, 137] width 210 height 14
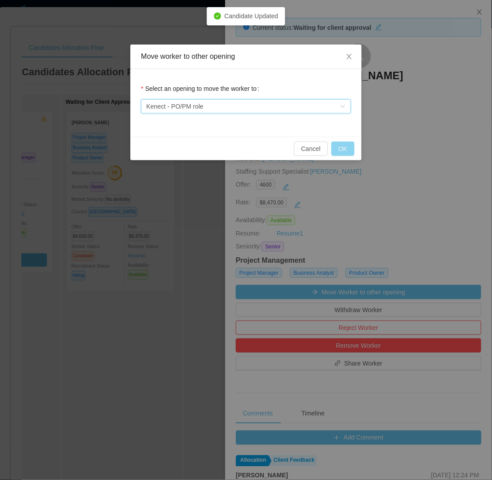
click at [342, 149] on button "OK" at bounding box center [342, 148] width 23 height 14
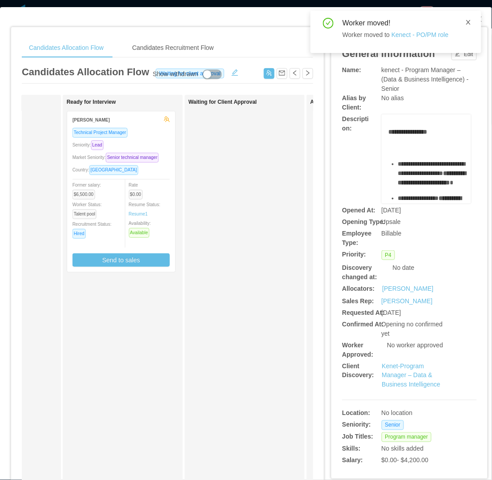
click at [468, 21] on icon "icon: close" at bounding box center [468, 22] width 6 height 6
click at [473, 25] on span "Close" at bounding box center [479, 19] width 25 height 25
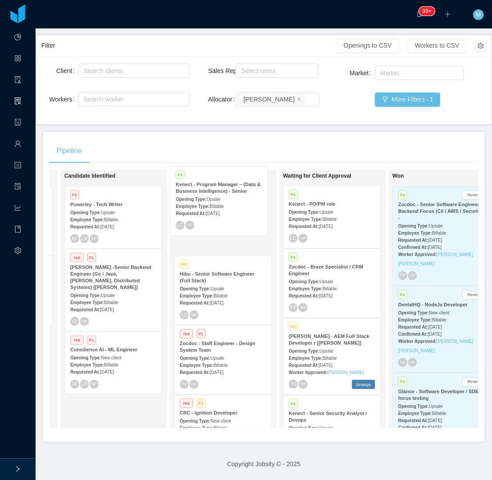
drag, startPoint x: 341, startPoint y: 362, endPoint x: 228, endPoint y: 217, distance: 183.8
click at [228, 217] on div "On Hold Looking for candidate P3 Hibu - Full-Stack (TypeScript / MongoDB / AWS)…" at bounding box center [263, 302] width 429 height 265
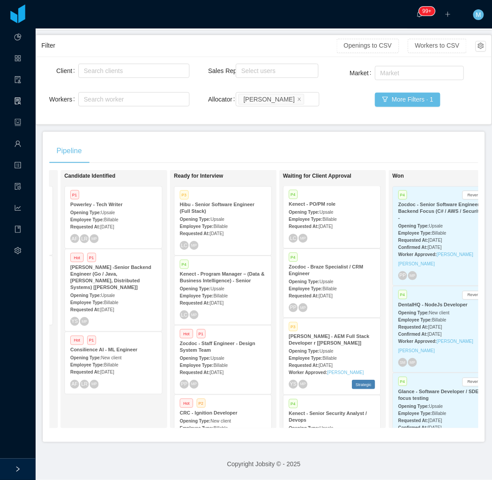
click at [238, 300] on div "P4 Kenect - Program Manager – (Data & Business Intelligence) - Senior Opening T…" at bounding box center [222, 290] width 97 height 69
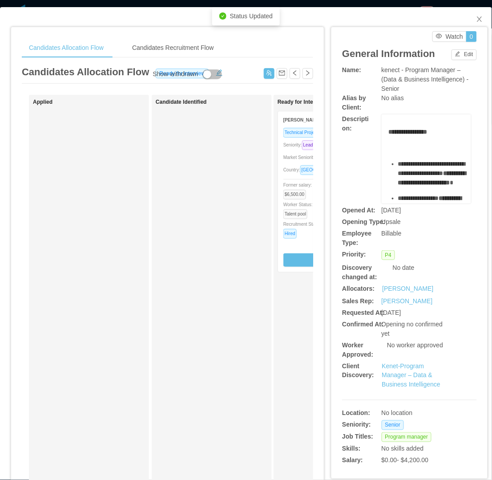
drag, startPoint x: 165, startPoint y: 313, endPoint x: 157, endPoint y: 349, distance: 36.5
click at [165, 313] on div "Candidate Identified" at bounding box center [218, 317] width 125 height 437
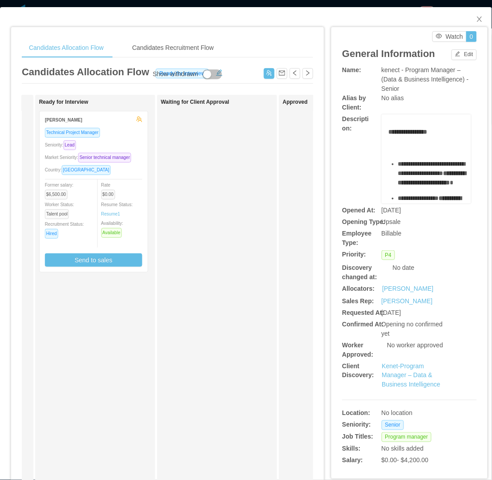
click at [133, 188] on div "Rate $0.00 Resume Status: Resume 1 Availability: Available" at bounding box center [125, 209] width 49 height 58
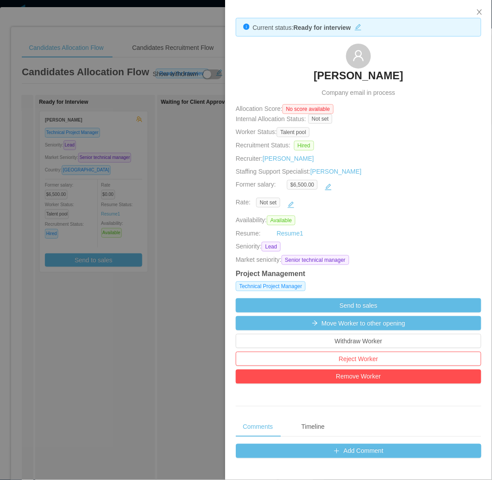
drag, startPoint x: 182, startPoint y: 330, endPoint x: 181, endPoint y: 326, distance: 4.8
click at [182, 330] on div at bounding box center [246, 240] width 492 height 480
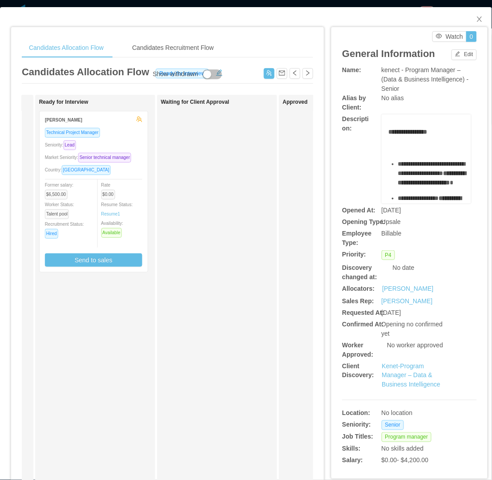
click at [119, 147] on div "Seniority: Lead" at bounding box center [93, 145] width 97 height 10
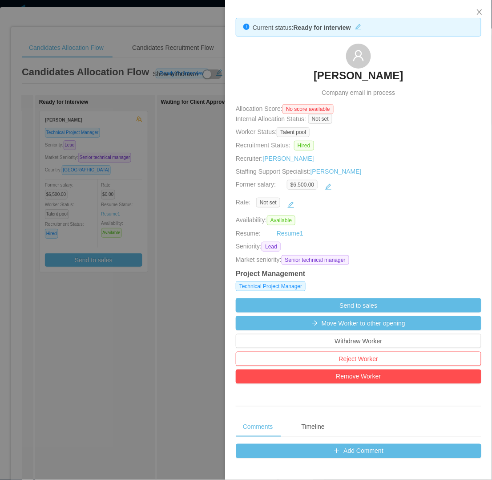
drag, startPoint x: 300, startPoint y: 68, endPoint x: 396, endPoint y: 74, distance: 95.8
click at [396, 74] on div "Sebastián Izus Company email in process" at bounding box center [359, 71] width 246 height 54
copy h3 "Sebastián Izus"
drag, startPoint x: 145, startPoint y: 351, endPoint x: 143, endPoint y: 346, distance: 5.4
click at [145, 351] on div at bounding box center [246, 240] width 492 height 480
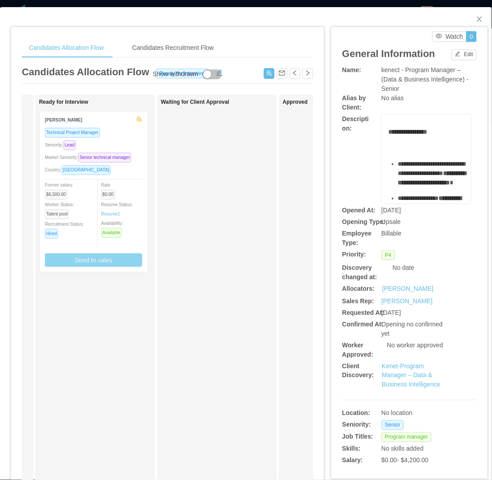
click at [90, 253] on button "Send to sales" at bounding box center [93, 259] width 97 height 13
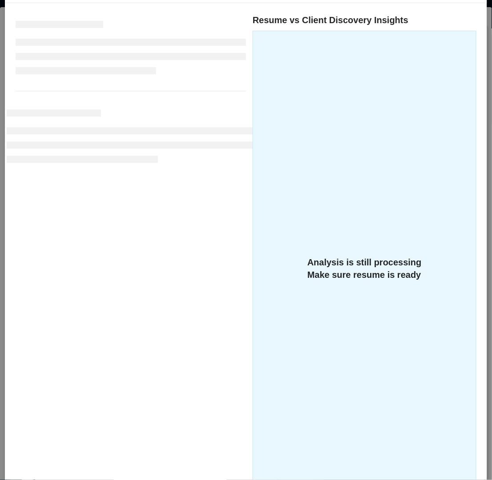
scroll to position [141, 0]
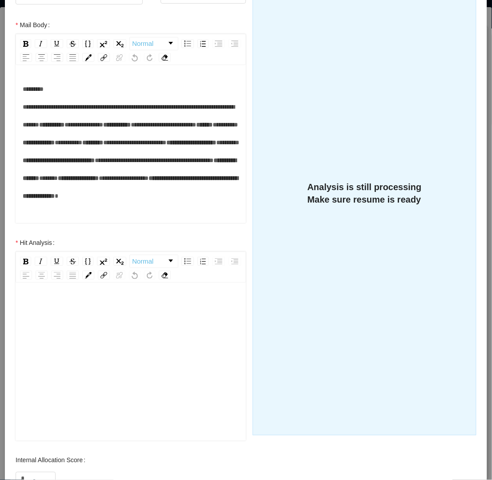
click at [105, 358] on div "rdw-editor" at bounding box center [131, 376] width 217 height 156
click at [33, 475] on input "*" at bounding box center [35, 478] width 39 height 13
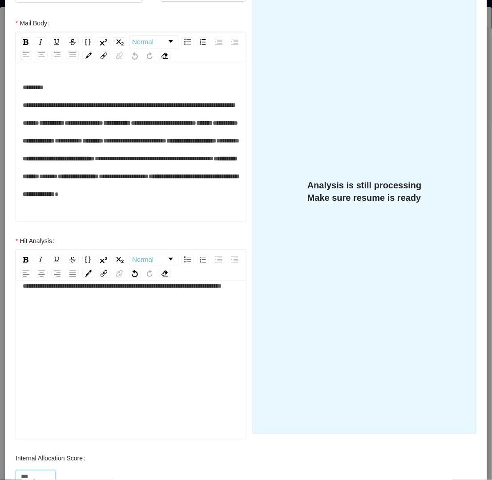
type input "***"
click at [125, 294] on div "**********" at bounding box center [131, 286] width 217 height 18
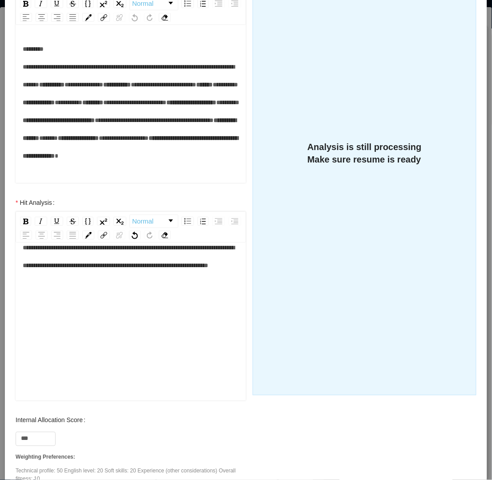
scroll to position [242, 0]
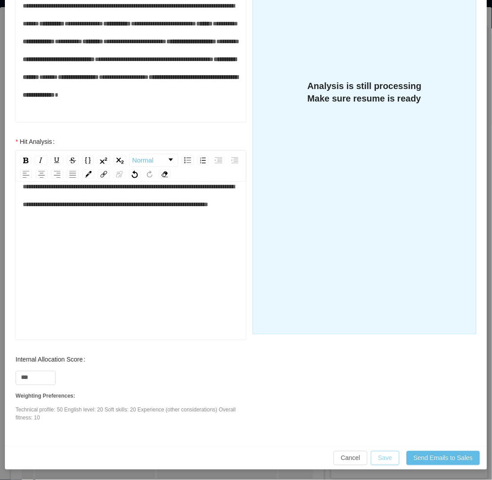
click at [379, 457] on button "Save" at bounding box center [385, 458] width 28 height 14
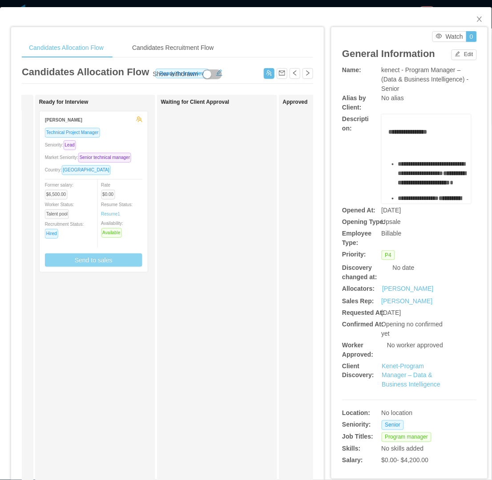
scroll to position [198, 0]
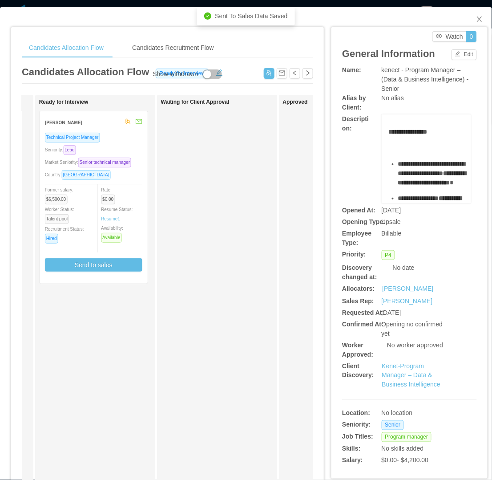
click at [222, 225] on div "Waiting for Client Approval" at bounding box center [223, 317] width 125 height 437
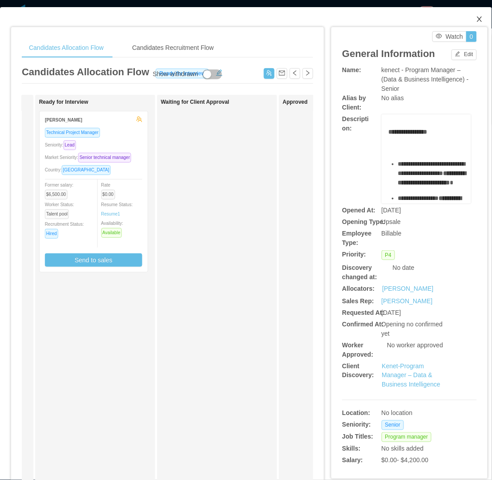
click at [476, 18] on icon "icon: close" at bounding box center [479, 19] width 7 height 7
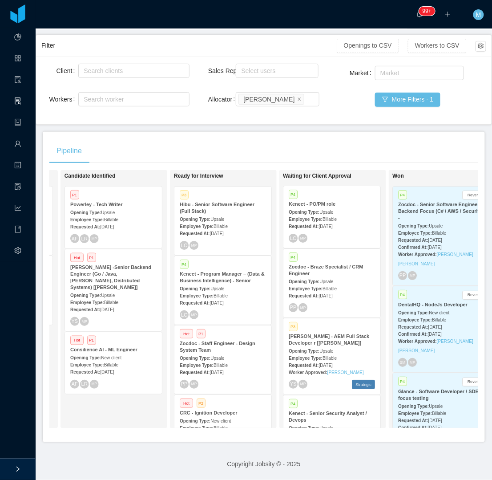
click at [325, 224] on span "Sep 26th, 2025" at bounding box center [326, 226] width 14 height 5
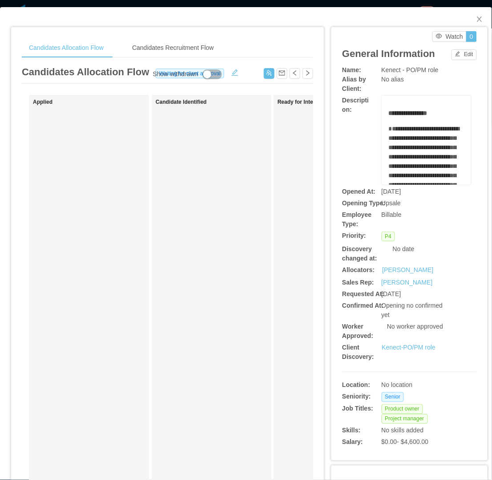
click at [348, 246] on b "Discovery changed at:" at bounding box center [359, 253] width 35 height 16
click at [476, 22] on icon "icon: close" at bounding box center [479, 19] width 7 height 7
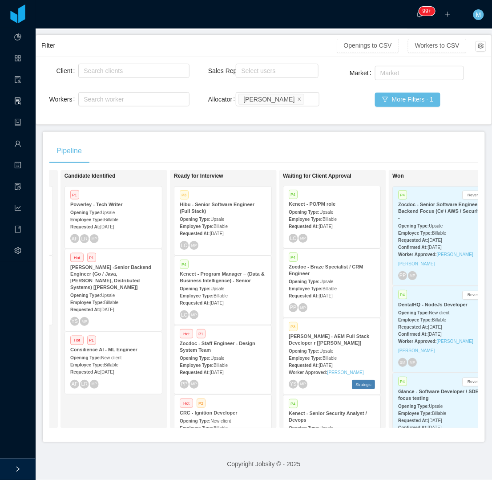
click at [116, 407] on div "Candidate Identified P1 Powerley - Tech Writer Opening Type: Upsale Employee Ty…" at bounding box center [127, 299] width 125 height 250
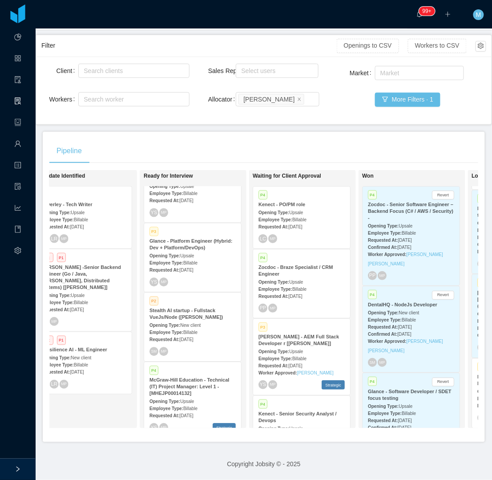
scroll to position [337, 0]
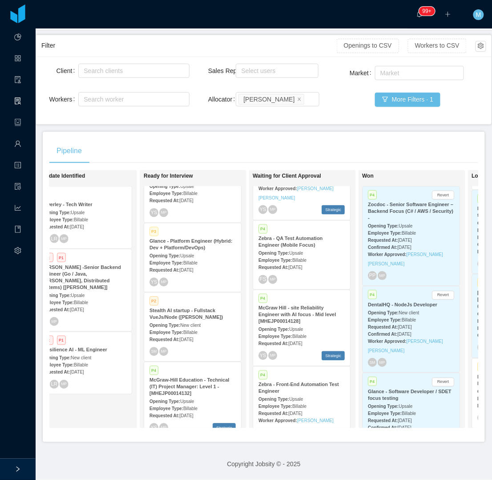
click at [284, 327] on strong "Opening Type:" at bounding box center [274, 329] width 31 height 5
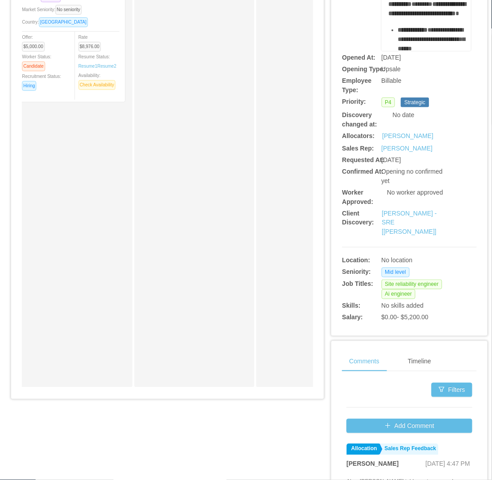
scroll to position [32, 0]
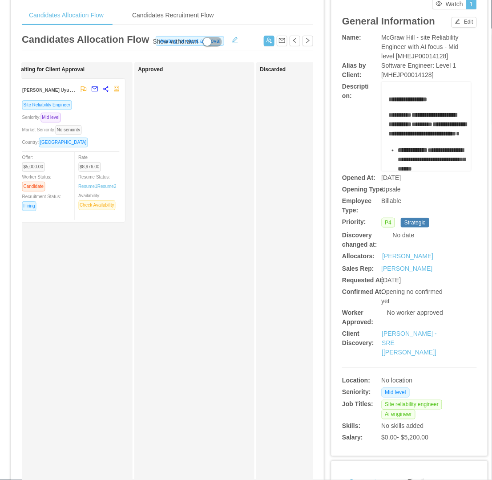
click at [91, 139] on div "Country: Bolivia" at bounding box center [70, 142] width 97 height 10
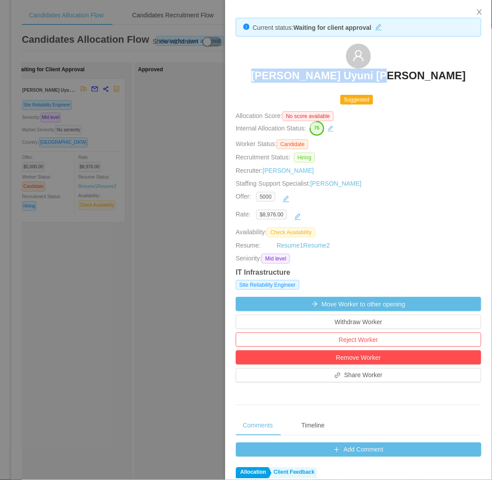
drag, startPoint x: 281, startPoint y: 70, endPoint x: 455, endPoint y: 72, distance: 173.5
click at [455, 72] on div "Mauricio Uyuni Miranda" at bounding box center [359, 66] width 246 height 44
copy h3 "Mauricio Uyuni Miranda"
click at [141, 245] on div at bounding box center [246, 240] width 492 height 480
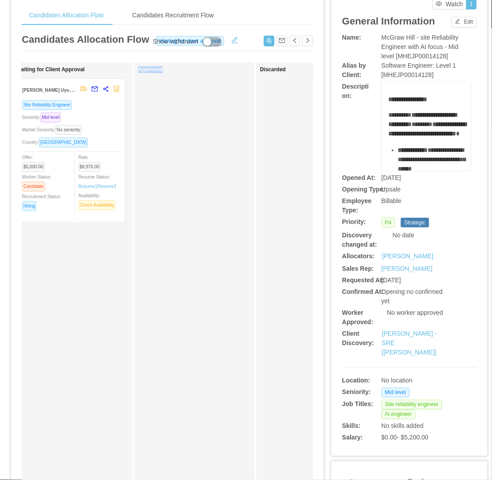
click at [145, 246] on div "Approved" at bounding box center [200, 284] width 125 height 437
click at [185, 15] on div "Candidates Recruitment Flow" at bounding box center [173, 15] width 96 height 20
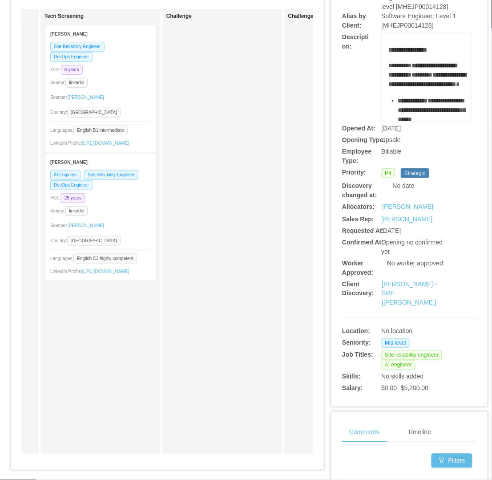
scroll to position [0, 225]
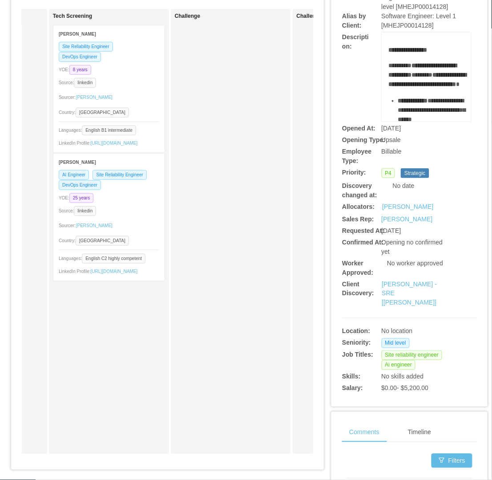
click at [137, 98] on div "Sourcer: Angela Barboza" at bounding box center [109, 97] width 101 height 14
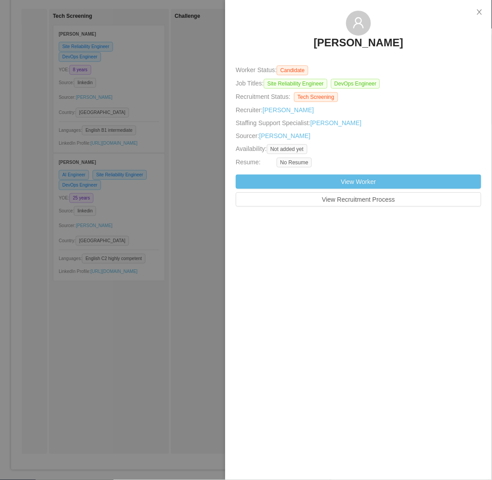
drag, startPoint x: 312, startPoint y: 45, endPoint x: 412, endPoint y: 45, distance: 100.1
click at [415, 44] on div "Guillermo Diaz" at bounding box center [359, 33] width 246 height 44
copy h3 "Guillermo Diaz"
click at [123, 346] on div at bounding box center [246, 240] width 492 height 480
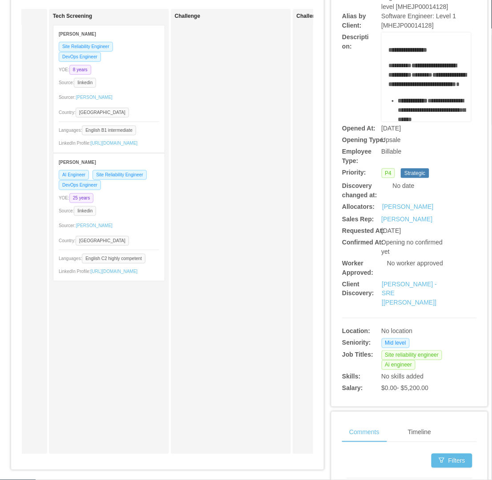
click at [123, 345] on div "Tech Screening Guillermo Diaz Site Reliability Engineer DevOps Engineer YOE: 8 …" at bounding box center [109, 231] width 112 height 437
drag, startPoint x: 123, startPoint y: 345, endPoint x: 141, endPoint y: 227, distance: 119.3
click at [141, 227] on div "Sourcer: Angela Barboza" at bounding box center [109, 225] width 101 height 14
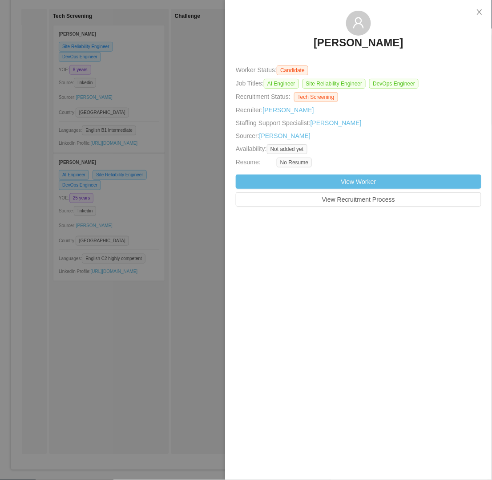
drag, startPoint x: 286, startPoint y: 42, endPoint x: 402, endPoint y: 48, distance: 116.7
click at [402, 48] on div "Cesar Schneider" at bounding box center [359, 33] width 246 height 44
copy h3 "Cesar Schneider"
click at [170, 368] on div at bounding box center [246, 240] width 492 height 480
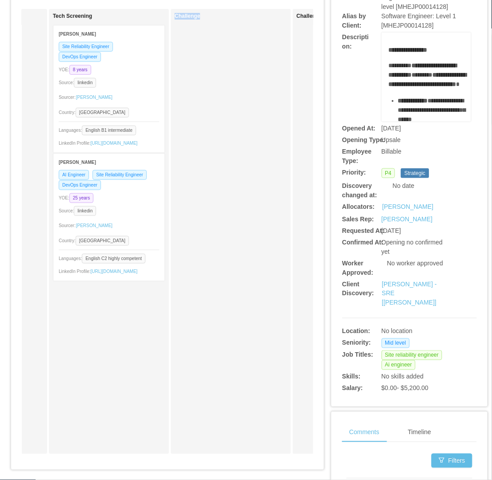
click at [174, 367] on div "Challenge" at bounding box center [231, 231] width 120 height 445
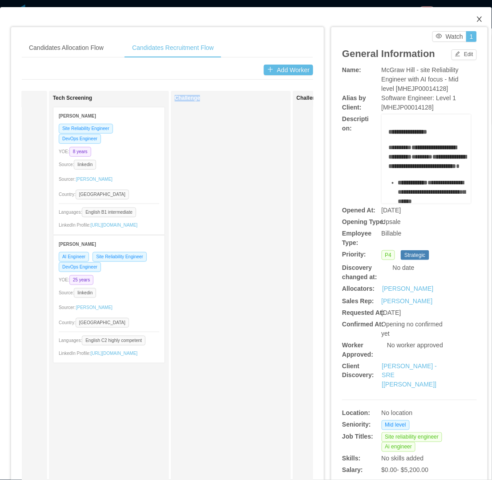
click at [476, 19] on icon "icon: close" at bounding box center [479, 19] width 7 height 7
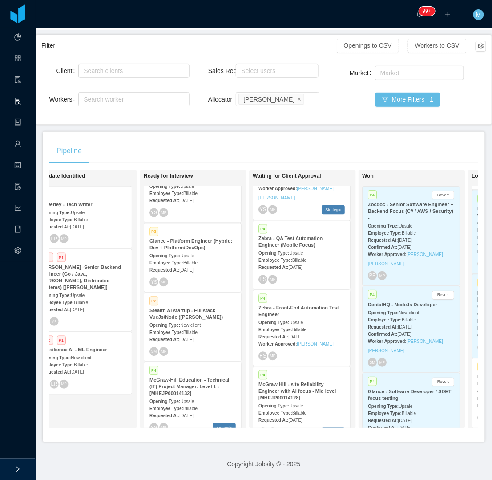
click at [104, 415] on div "Candidate Identified P1 Powerley - Tech Writer Opening Type: Upsale Employee Ty…" at bounding box center [96, 299] width 125 height 250
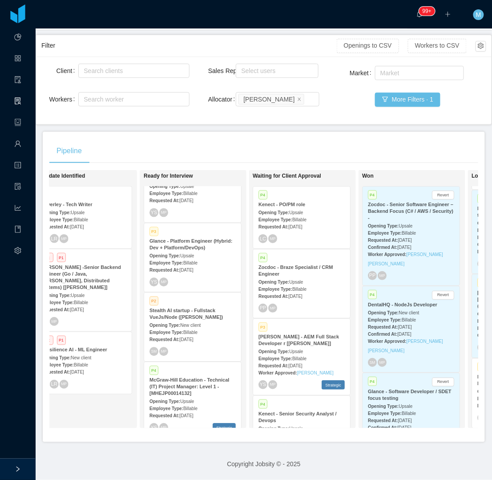
click at [307, 234] on div "LC MP" at bounding box center [302, 238] width 86 height 9
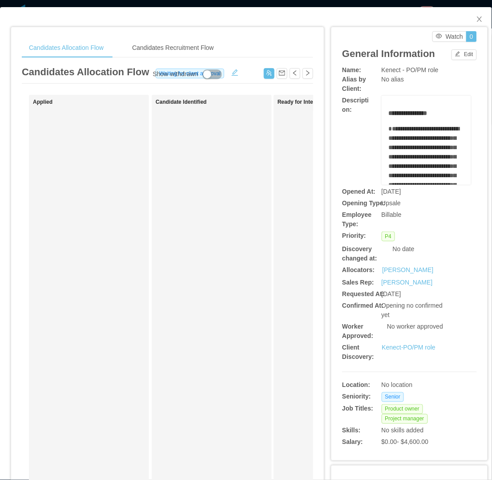
drag, startPoint x: 223, startPoint y: 289, endPoint x: 291, endPoint y: 227, distance: 92.0
click at [227, 286] on div "Candidate Identified" at bounding box center [218, 317] width 125 height 437
click at [476, 16] on icon "icon: close" at bounding box center [479, 19] width 7 height 7
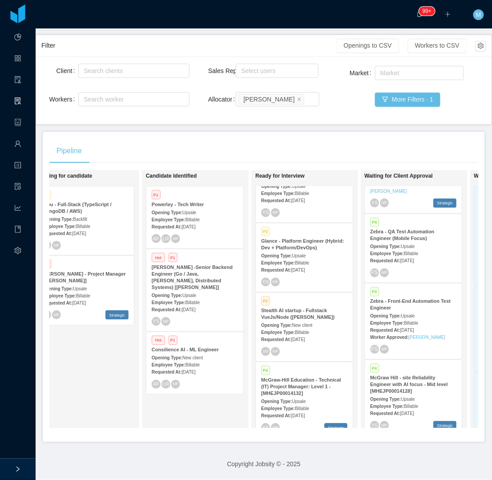
scroll to position [350, 0]
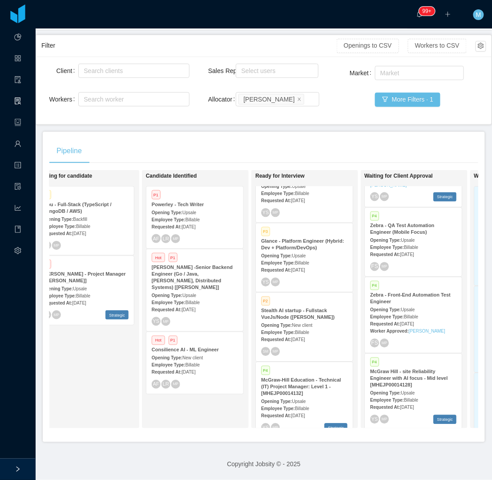
click at [89, 345] on div "Looking for candidate P3 Hibu - Full-Stack (TypeScript / MongoDB / AWS) Opening…" at bounding box center [98, 299] width 125 height 250
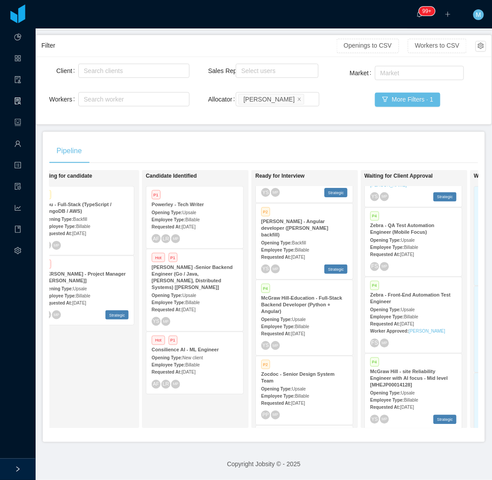
click at [310, 300] on div "McGraw Hill-Education - Full-Stack Backend Developer (Python + Angular)" at bounding box center [304, 304] width 86 height 20
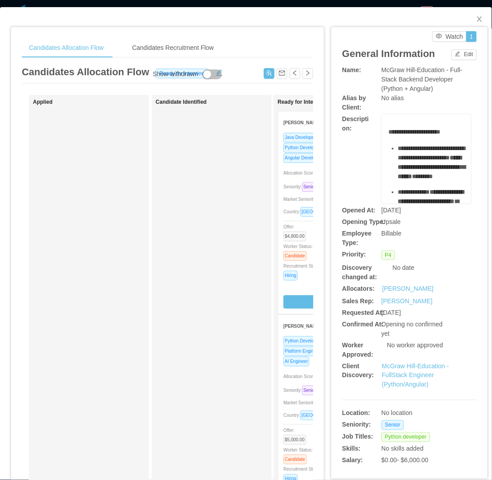
click at [177, 266] on div "Candidate Identified" at bounding box center [218, 317] width 125 height 437
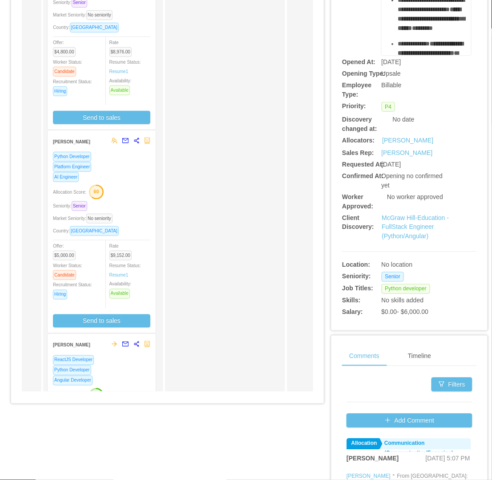
scroll to position [148, 0]
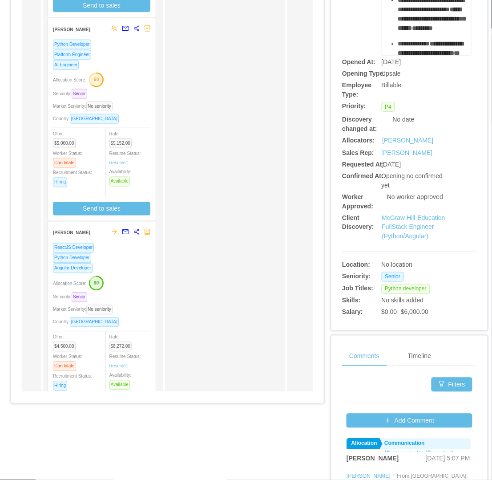
click at [135, 281] on div "Allocation Score: 80" at bounding box center [101, 282] width 97 height 14
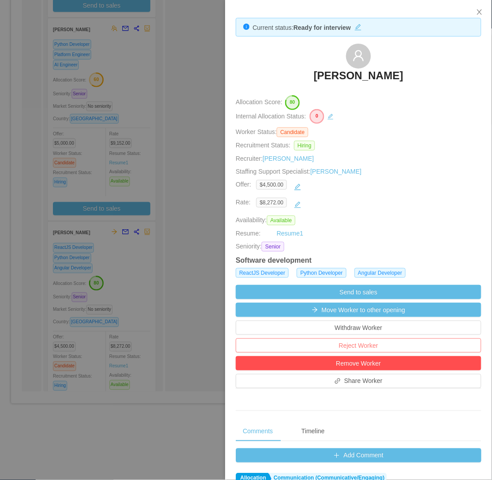
click at [357, 346] on button "Reject Worker" at bounding box center [359, 345] width 246 height 14
click at [379, 318] on button "Reject" at bounding box center [374, 320] width 25 height 11
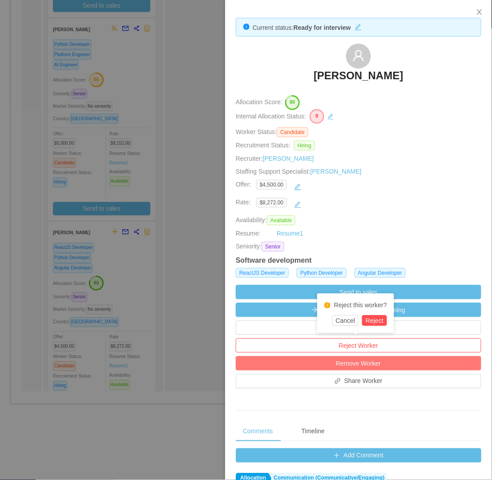
scroll to position [0, 0]
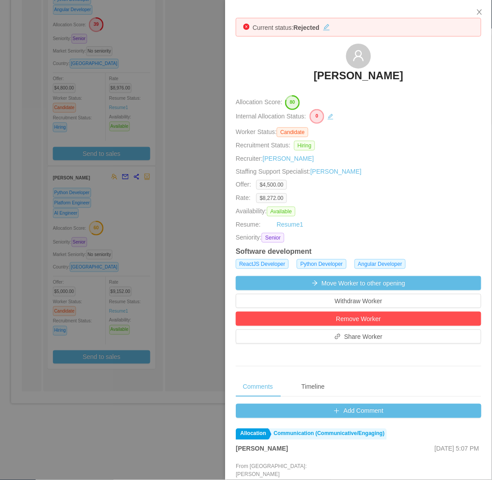
click at [186, 293] on div at bounding box center [246, 240] width 492 height 480
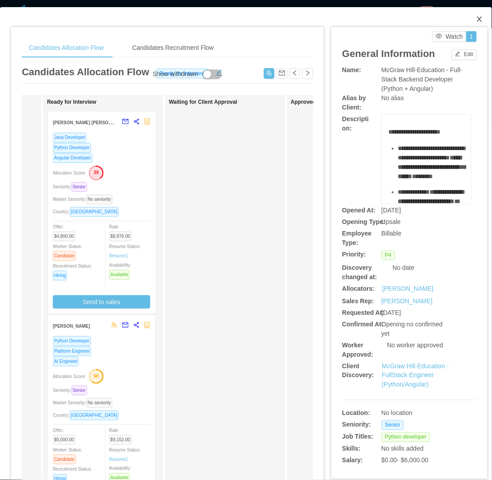
click at [476, 18] on span "Close" at bounding box center [479, 19] width 25 height 25
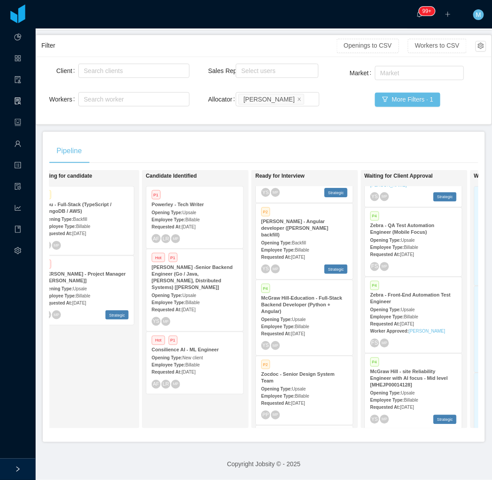
click at [201, 398] on div "Candidate Identified P1 Powerley - Tech Writer Opening Type: Upsale Employee Ty…" at bounding box center [208, 299] width 125 height 250
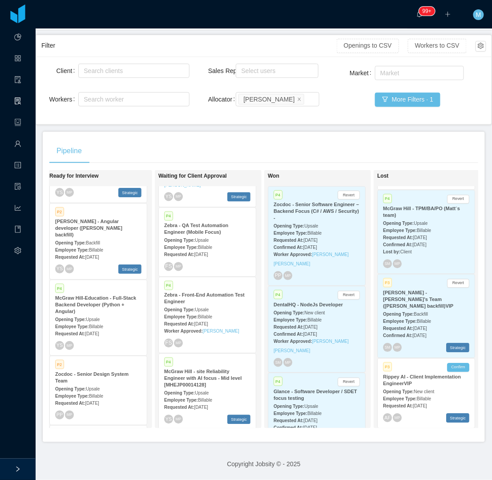
scroll to position [0, 343]
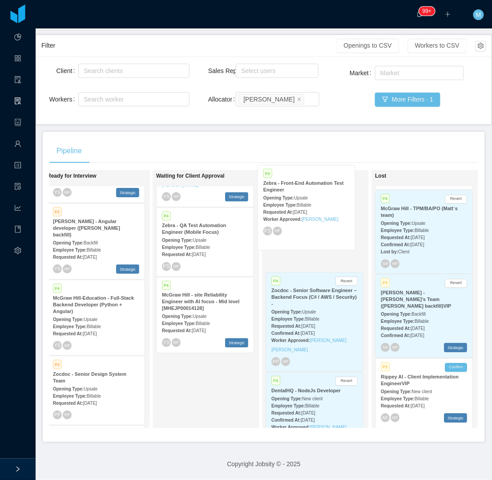
drag, startPoint x: 199, startPoint y: 296, endPoint x: 300, endPoint y: 206, distance: 134.9
click at [300, 206] on div "On Hold Looking for candidate P3 Hibu - Full-Stack (TypeScript / MongoDB / AWS)…" at bounding box center [263, 302] width 429 height 265
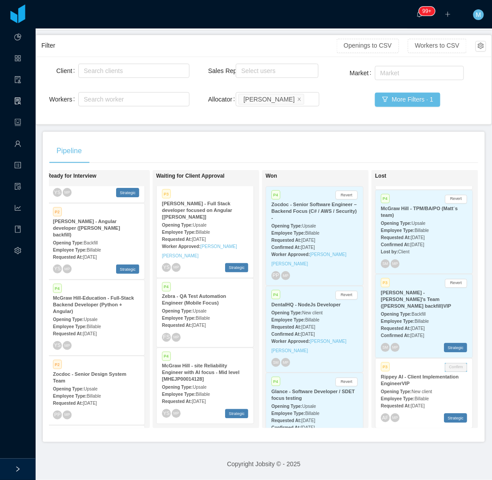
scroll to position [264, 0]
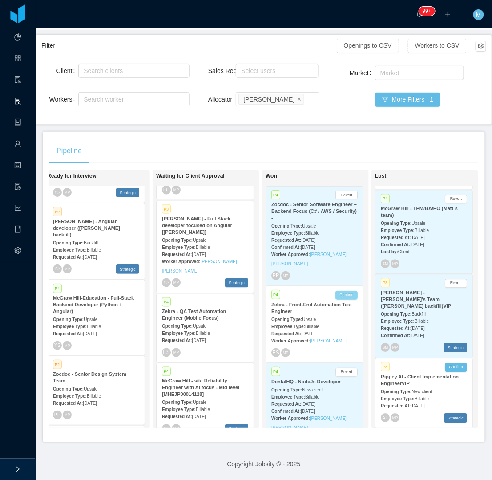
click at [347, 290] on button "Confirm" at bounding box center [347, 294] width 22 height 9
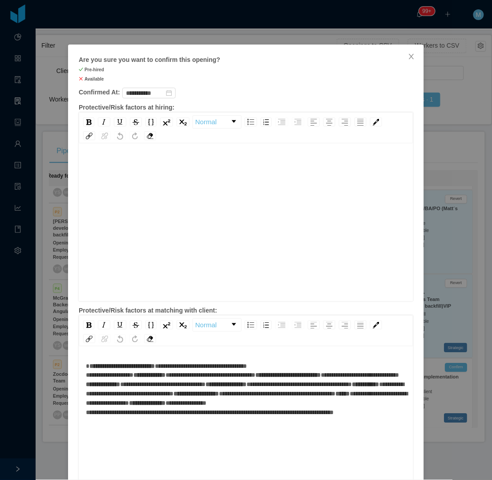
click at [221, 221] on div "rdw-editor" at bounding box center [246, 236] width 321 height 156
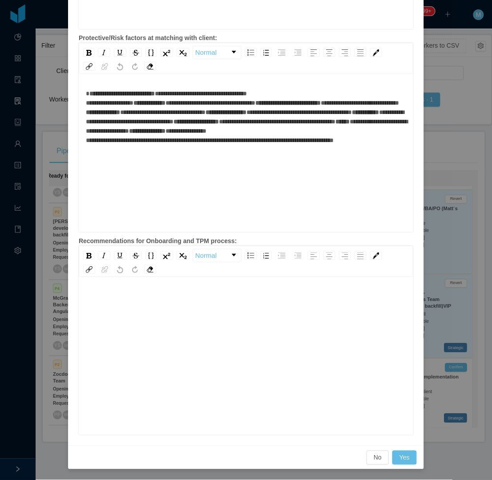
scroll to position [19, 0]
click at [206, 301] on div "rdw-editor" at bounding box center [246, 351] width 321 height 156
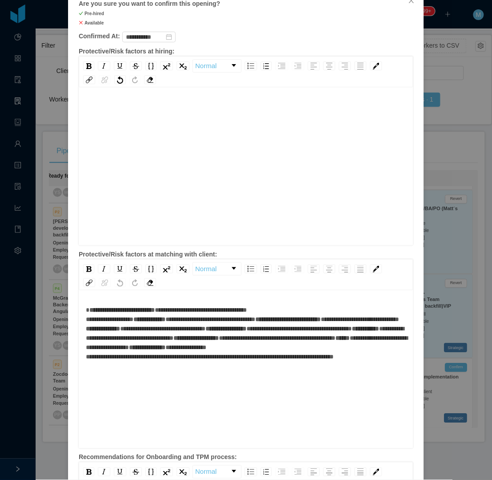
scroll to position [0, 0]
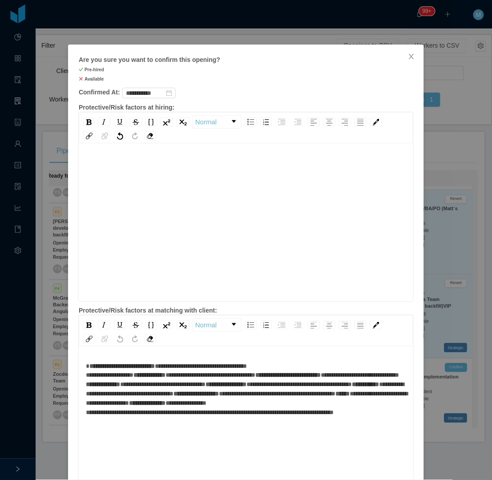
click at [163, 150] on div "*" at bounding box center [246, 217] width 321 height 156
click at [293, 184] on div "**********" at bounding box center [246, 217] width 321 height 156
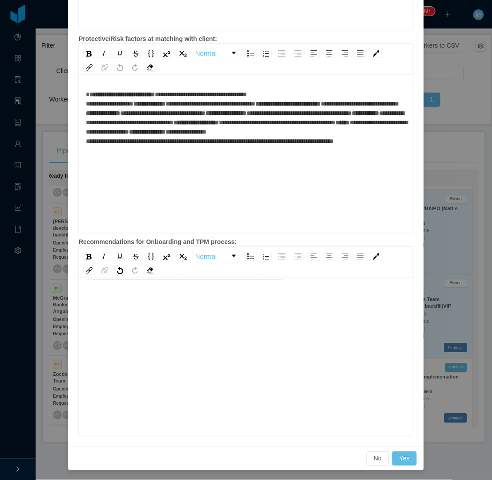
scroll to position [272, 0]
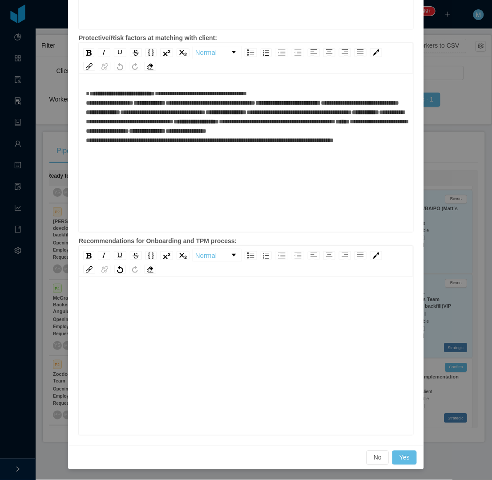
click div "**********"
click button "Yes"
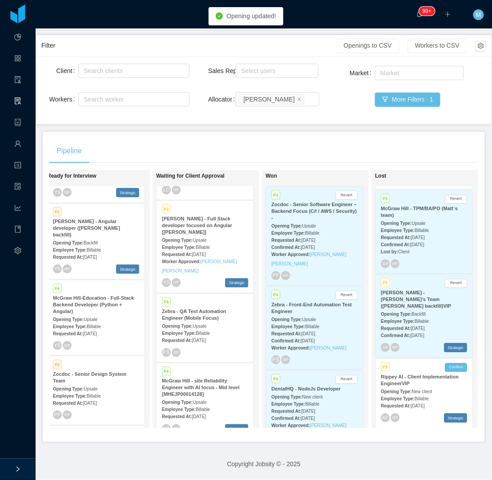
click div "Pipeline"
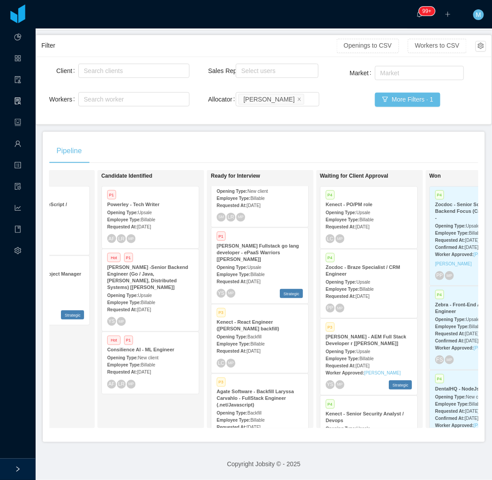
scroll to position [247, 0]
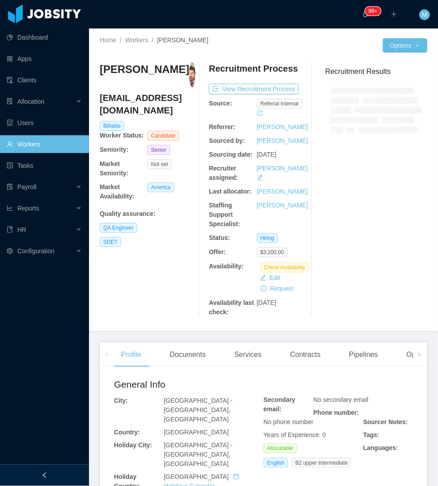
click at [60, 469] on div at bounding box center [44, 474] width 89 height 21
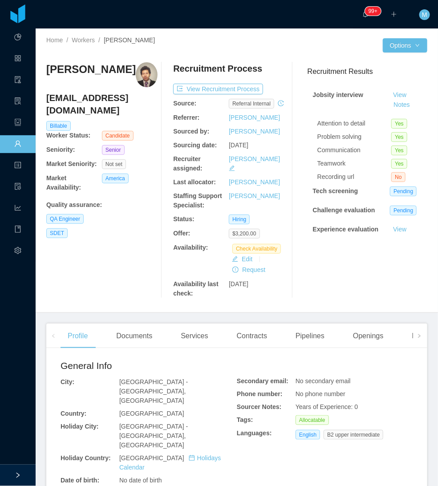
drag, startPoint x: 374, startPoint y: 341, endPoint x: 387, endPoint y: 339, distance: 13.0
click at [374, 341] on div "Openings" at bounding box center [368, 335] width 45 height 25
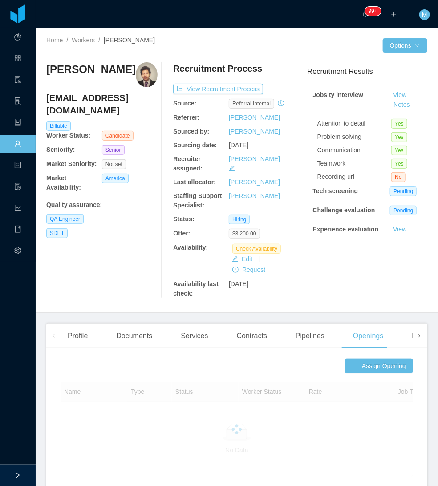
click at [417, 338] on icon "icon: right" at bounding box center [419, 336] width 4 height 4
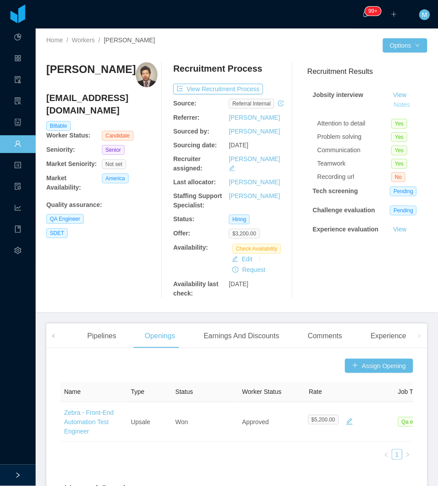
click at [390, 105] on button "Notes" at bounding box center [402, 105] width 24 height 11
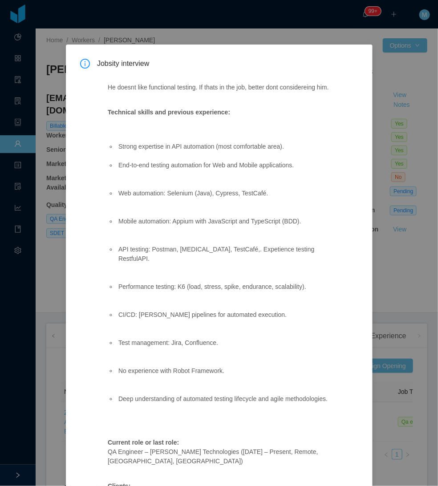
scroll to position [627, 0]
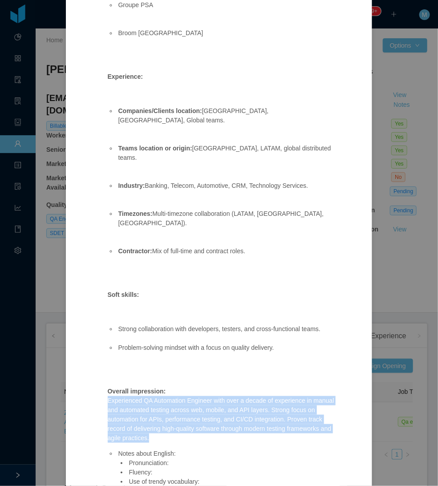
drag, startPoint x: 105, startPoint y: 374, endPoint x: 334, endPoint y: 405, distance: 231.6
copy p "Experienced QA Automation Engineer with over a decade of experience in manual a…"
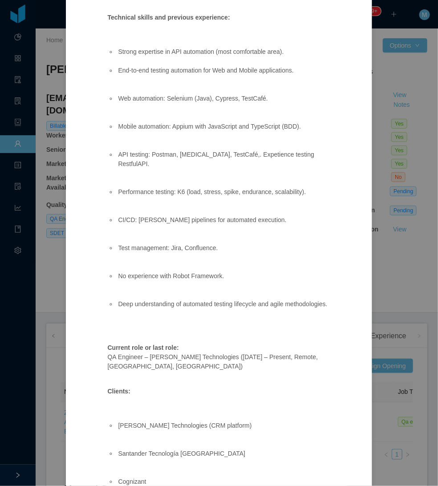
scroll to position [0, 0]
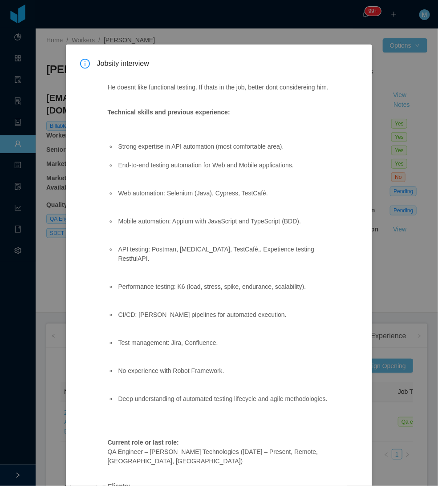
drag, startPoint x: 149, startPoint y: 99, endPoint x: 109, endPoint y: 85, distance: 42.3
click at [109, 85] on p "He doesnt like functional testing. If thats in the job, better dont considerein…" at bounding box center [222, 87] width 229 height 9
copy p "He doesnt like functional testing. If thats in the job, better dont considerein…"
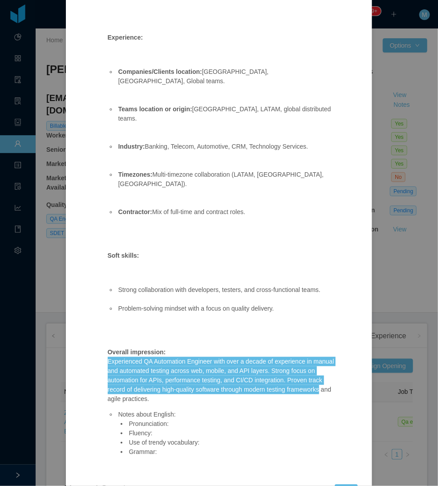
scroll to position [672, 0]
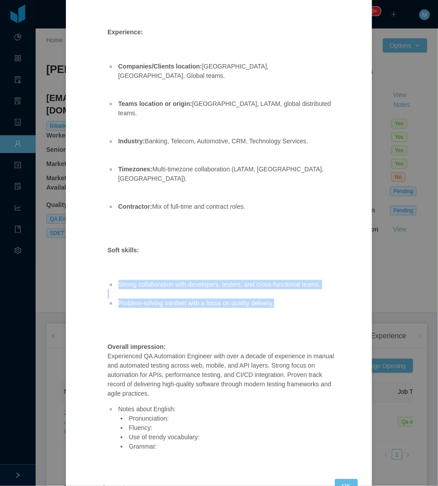
drag, startPoint x: 281, startPoint y: 278, endPoint x: 108, endPoint y: 257, distance: 174.7
click at [108, 270] on ul "Strong collaboration with developers, testers, and cross-functional teams. Prob…" at bounding box center [222, 298] width 229 height 56
copy ul "Strong collaboration with developers, testers, and cross-functional teams. Prob…"
click at [346, 479] on button "OK" at bounding box center [346, 486] width 23 height 14
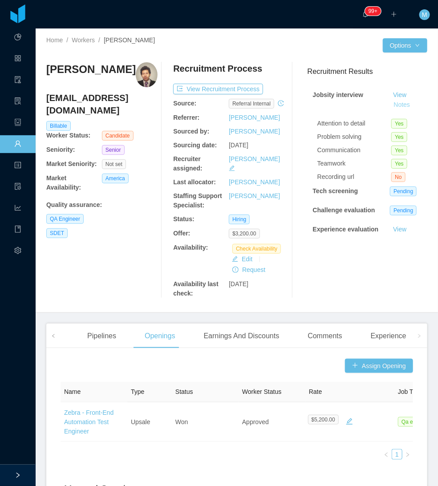
scroll to position [627, 0]
click at [417, 336] on icon "icon: right" at bounding box center [419, 336] width 4 height 4
click at [375, 336] on div "Experience" at bounding box center [388, 335] width 50 height 25
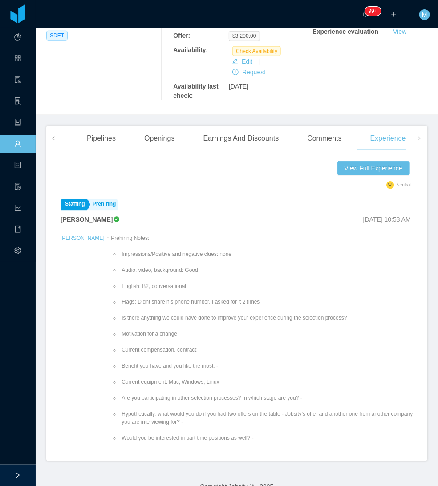
scroll to position [593, 0]
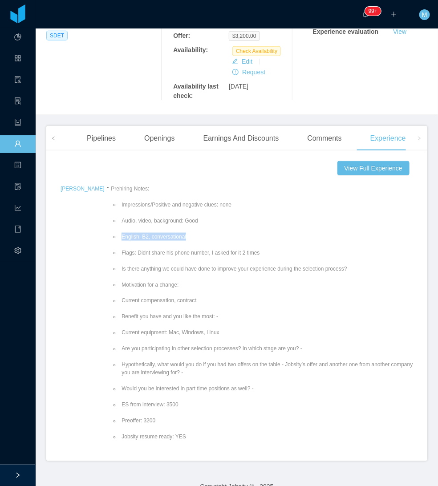
drag, startPoint x: 119, startPoint y: 234, endPoint x: 220, endPoint y: 230, distance: 101.5
click at [220, 230] on ul "Impressions/Positive and negative clues: none Audio, video, background: Good En…" at bounding box center [262, 353] width 302 height 320
copy li "English: B2, conversational"
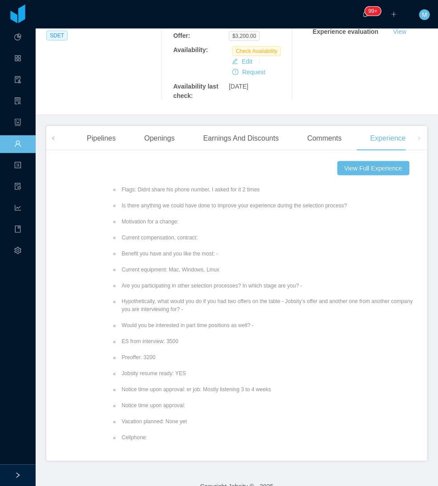
scroll to position [791, 0]
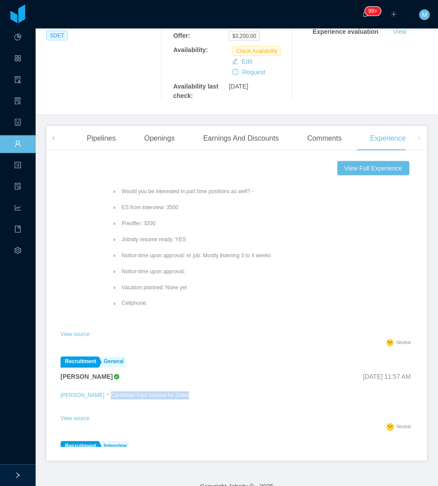
drag, startPoint x: 223, startPoint y: 396, endPoint x: 126, endPoint y: 395, distance: 97.0
click at [126, 395] on div "[PERSON_NAME] - Candidate Fast tracked for [PERSON_NAME]" at bounding box center [236, 401] width 352 height 23
copy p "Candidate Fast tracked for Zebra"
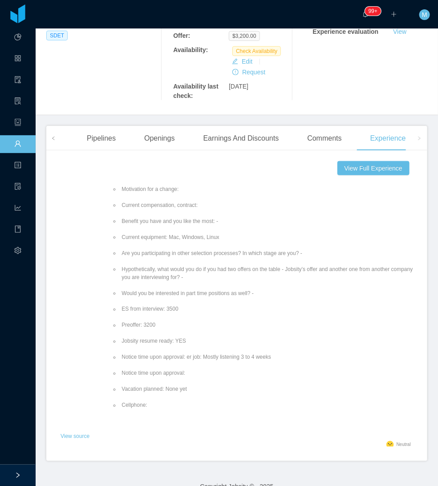
scroll to position [593, 0]
